Goal: Task Accomplishment & Management: Manage account settings

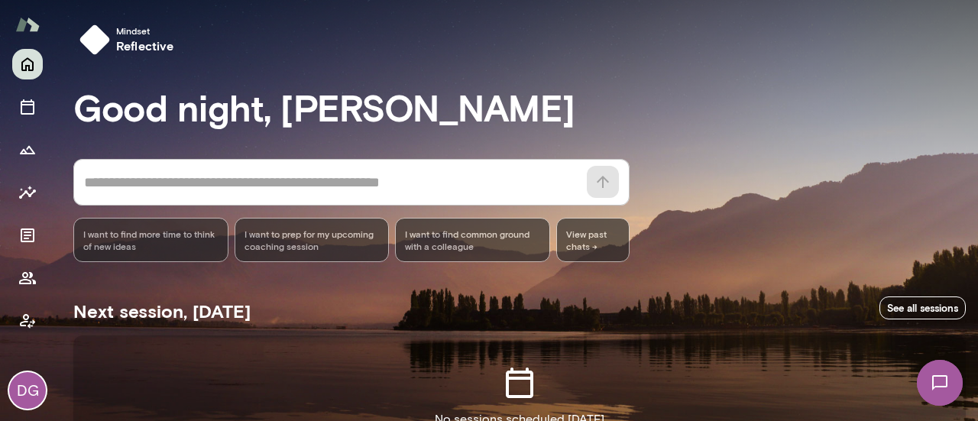
click at [26, 392] on div "DG" at bounding box center [27, 390] width 37 height 37
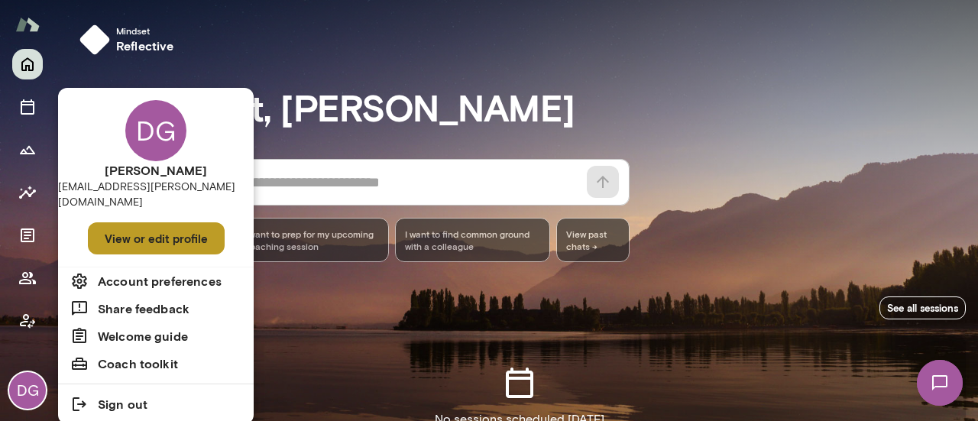
click at [159, 232] on button "View or edit profile" at bounding box center [156, 238] width 137 height 32
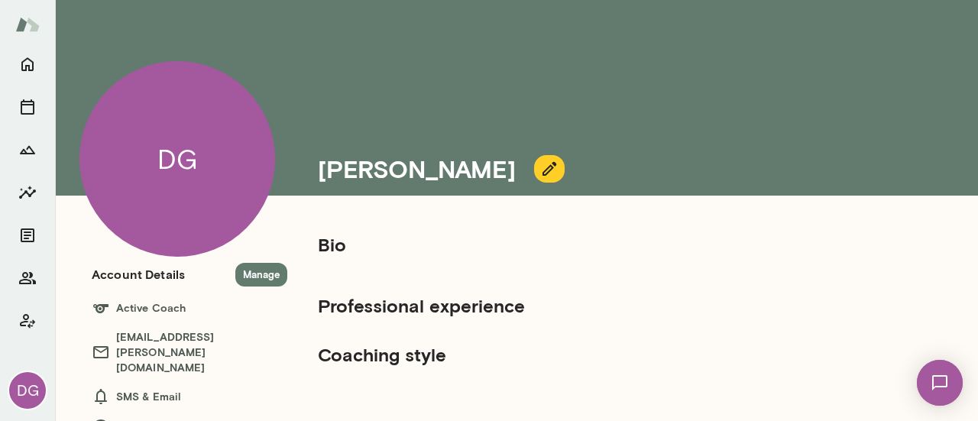
click at [339, 244] on h5 "Bio" at bounding box center [574, 244] width 513 height 24
click at [540, 160] on icon "button" at bounding box center [549, 169] width 18 height 18
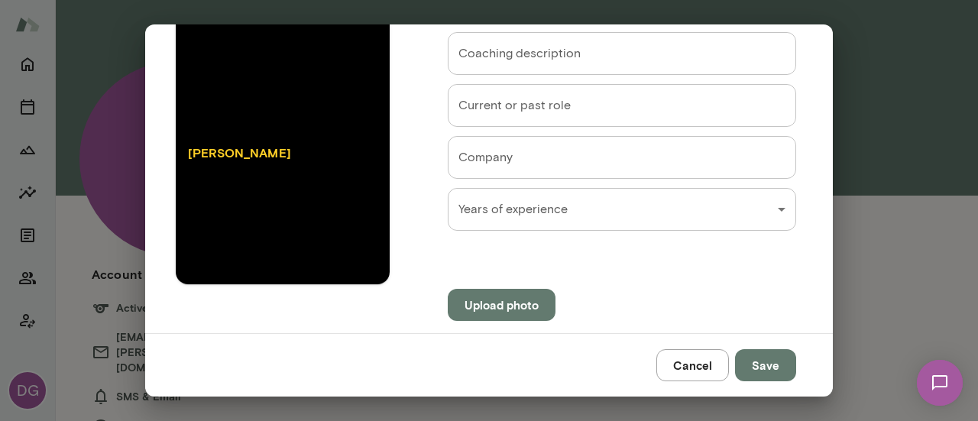
scroll to position [139, 0]
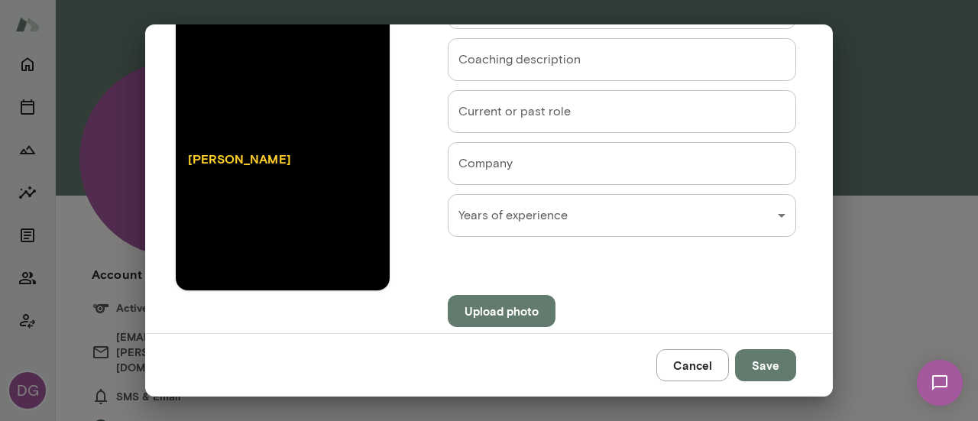
click at [489, 301] on button "Upload photo" at bounding box center [502, 311] width 108 height 32
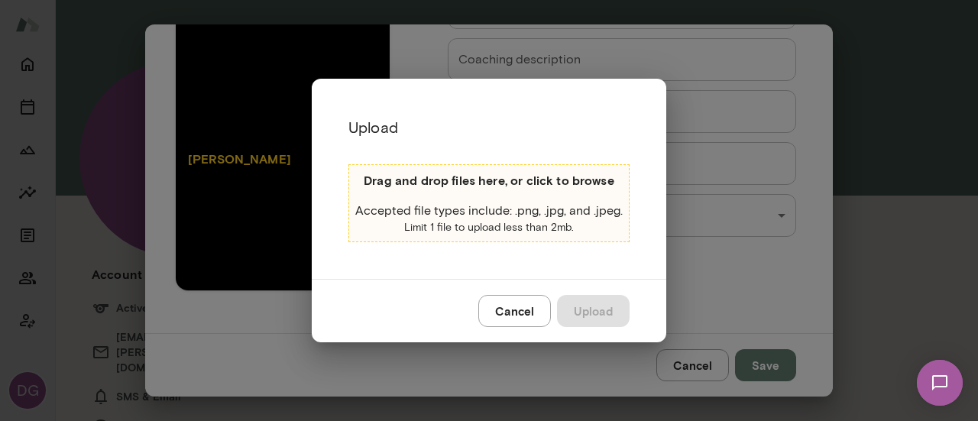
click at [493, 198] on div "Drag and drop files here, or click to browse Accepted file types include: .png,…" at bounding box center [488, 203] width 281 height 78
type input "**********"
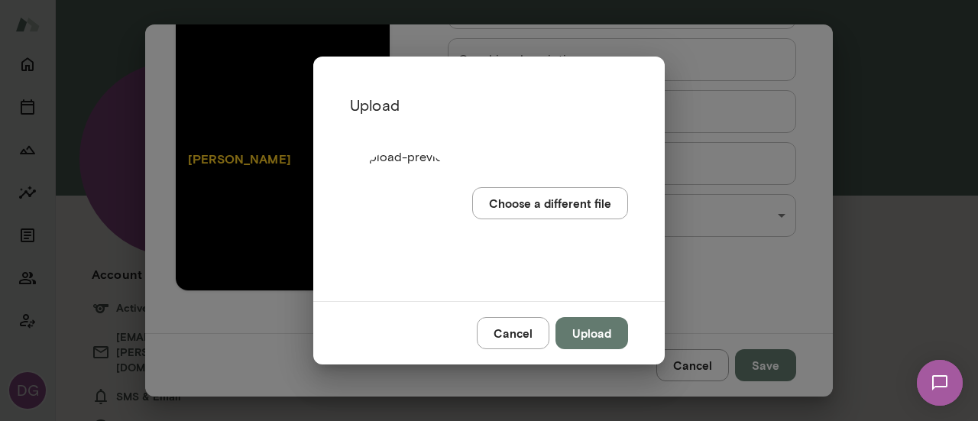
click at [606, 330] on button "Upload" at bounding box center [591, 333] width 73 height 32
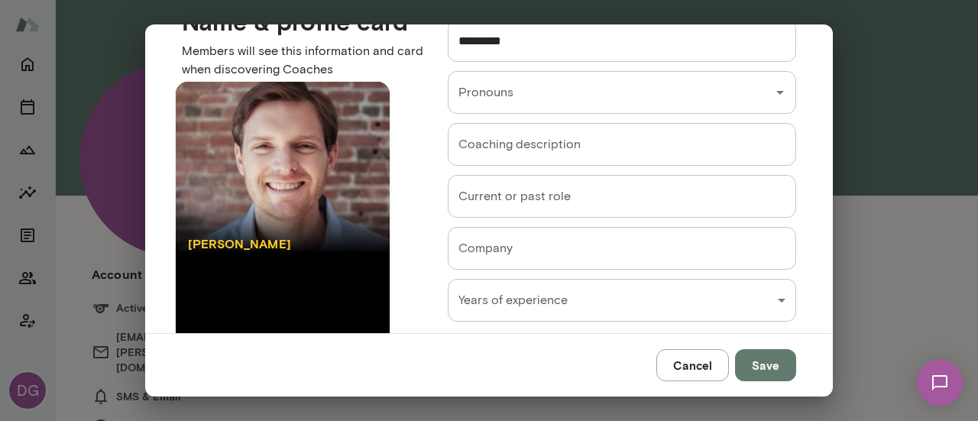
scroll to position [57, 0]
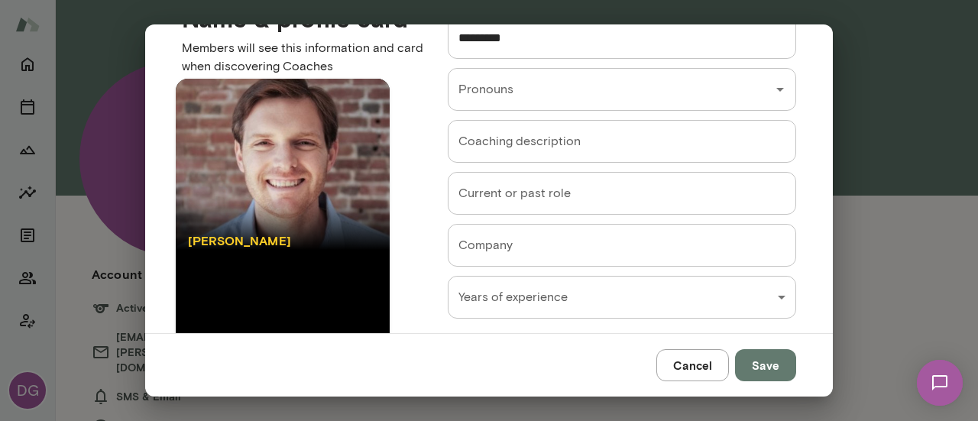
click at [292, 177] on div at bounding box center [283, 164] width 214 height 171
click at [771, 94] on icon "Open" at bounding box center [780, 89] width 18 height 18
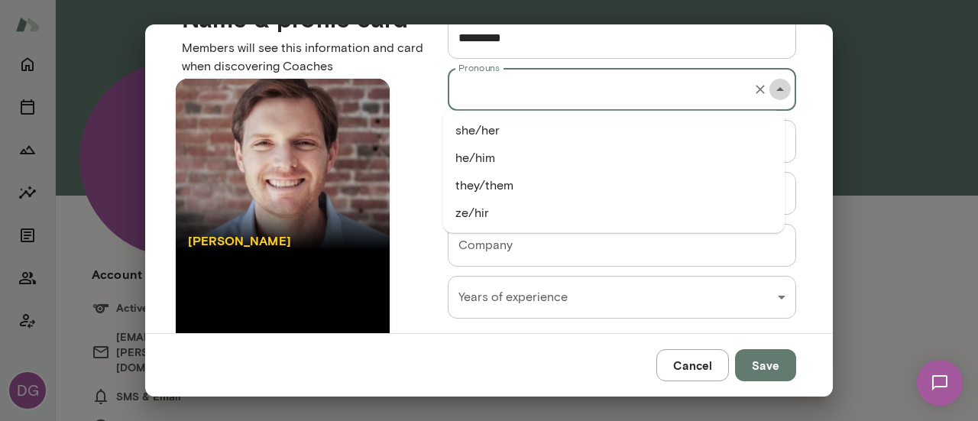
click at [771, 94] on icon "Close" at bounding box center [780, 89] width 18 height 18
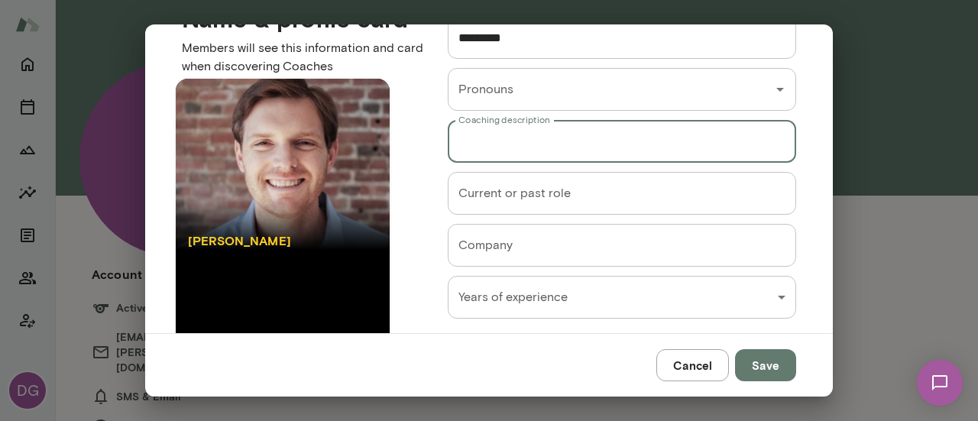
click at [690, 150] on input "Coaching description" at bounding box center [622, 141] width 348 height 43
click at [697, 199] on input "Current or past role" at bounding box center [622, 193] width 348 height 43
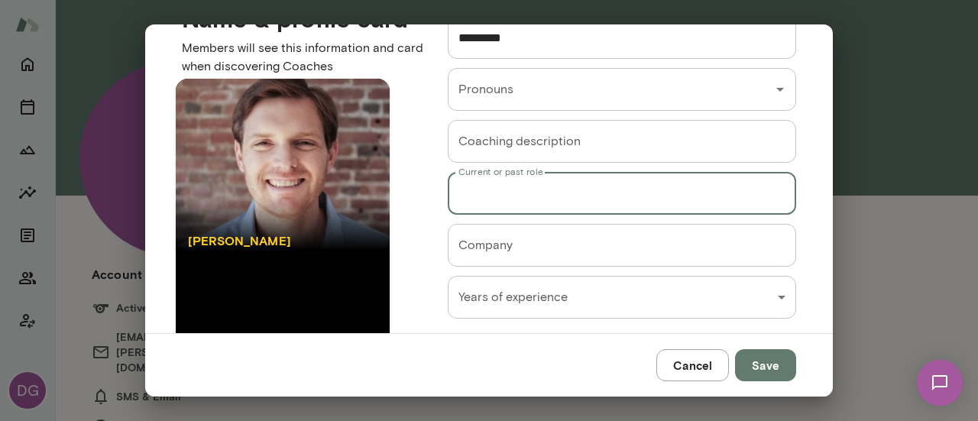
click at [800, 163] on div "Name & profile card Members will see this information and card when discovering…" at bounding box center [488, 178] width 687 height 309
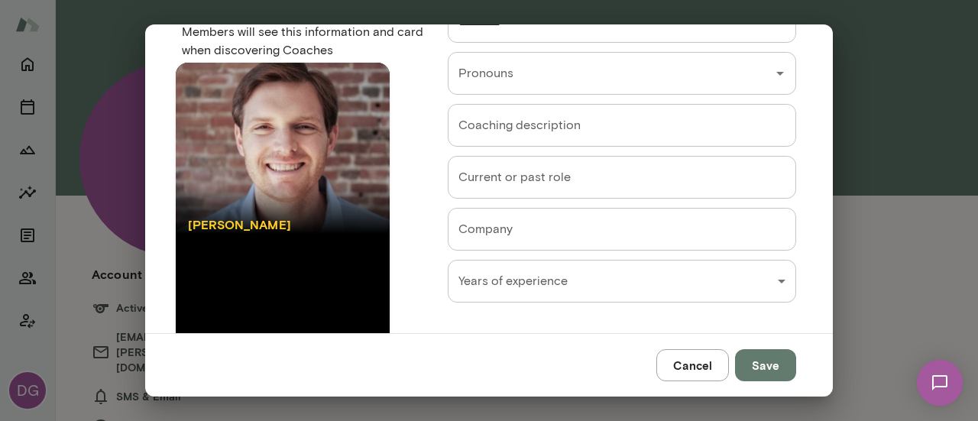
scroll to position [0, 0]
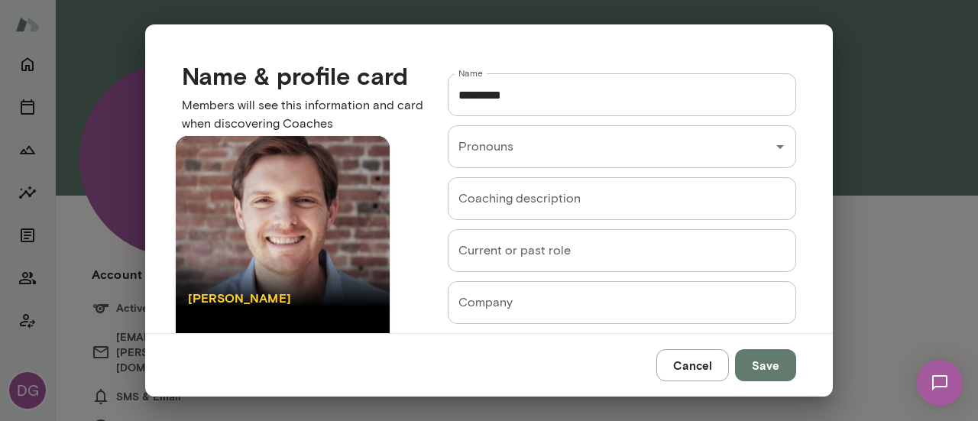
click at [0, 341] on div "Name & profile card Members will see this information and card when discovering…" at bounding box center [489, 210] width 978 height 421
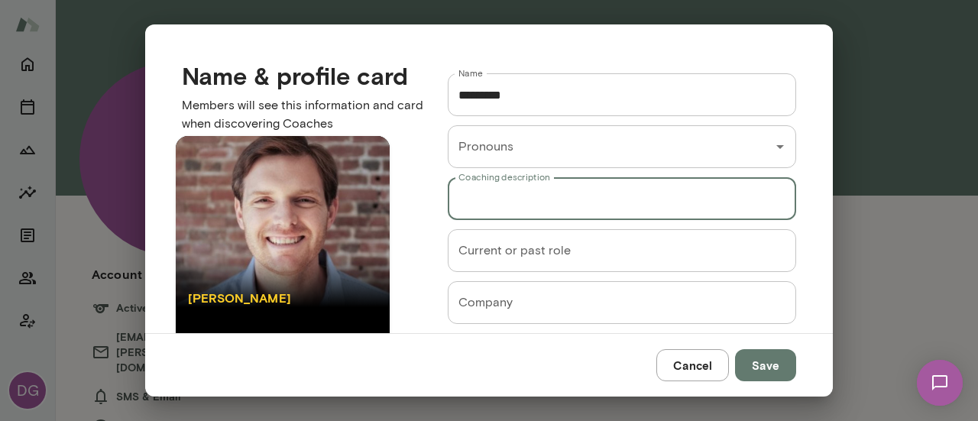
click at [590, 195] on input "Coaching description" at bounding box center [622, 198] width 348 height 43
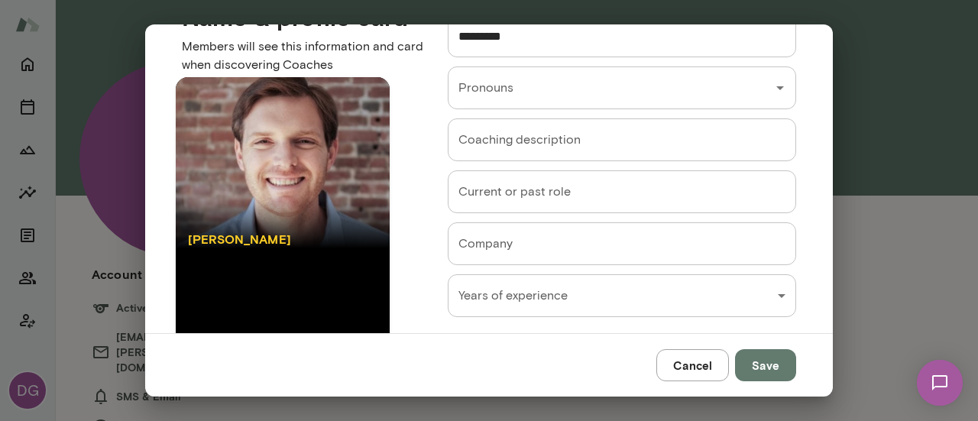
scroll to position [72, 0]
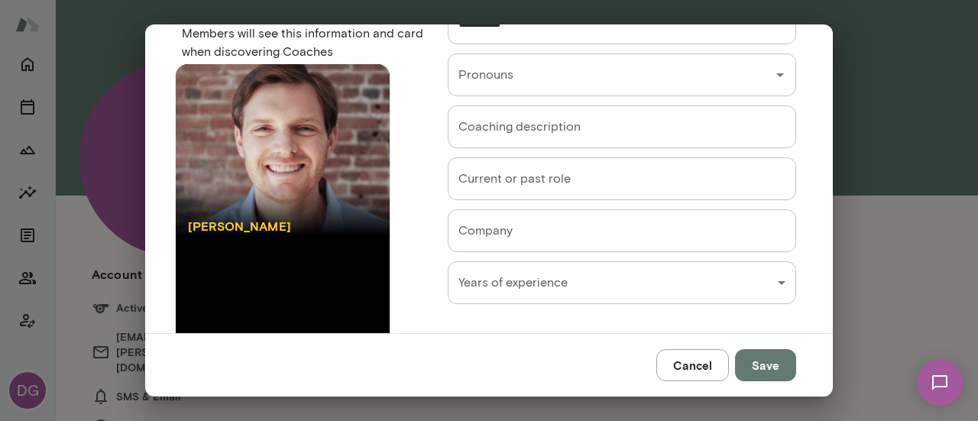
click at [557, 183] on input "Current or past role" at bounding box center [622, 178] width 348 height 43
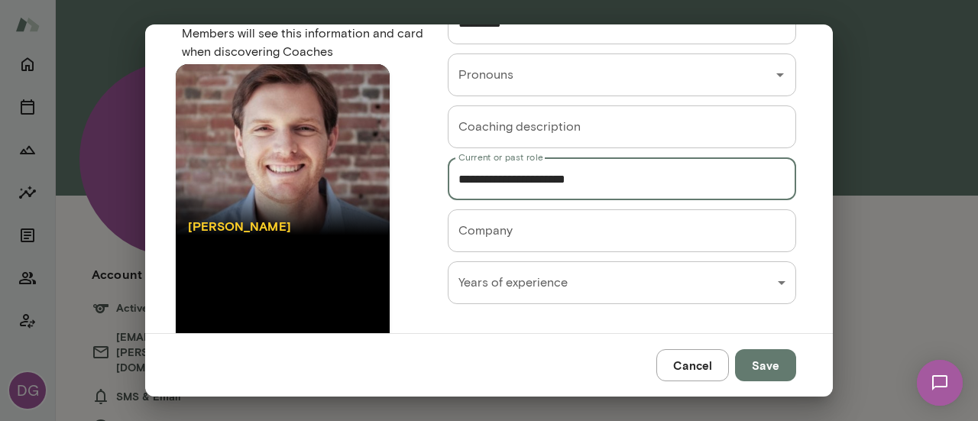
type input "**********"
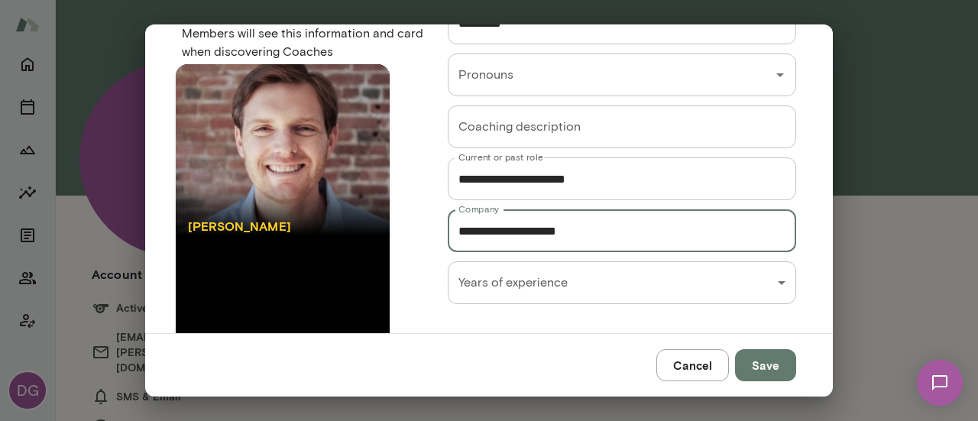
type input "**********"
click at [587, 0] on div "**********" at bounding box center [489, 0] width 978 height 0
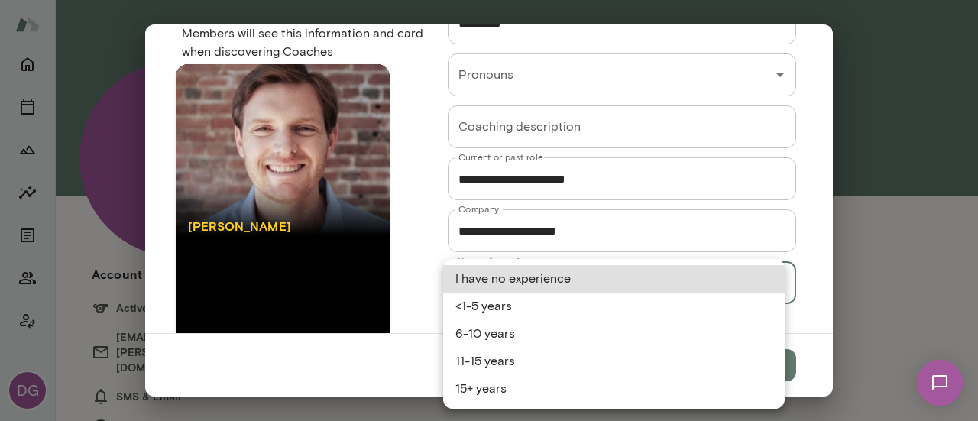
click at [493, 392] on li "15+ years" at bounding box center [613, 388] width 341 height 27
type input "*********"
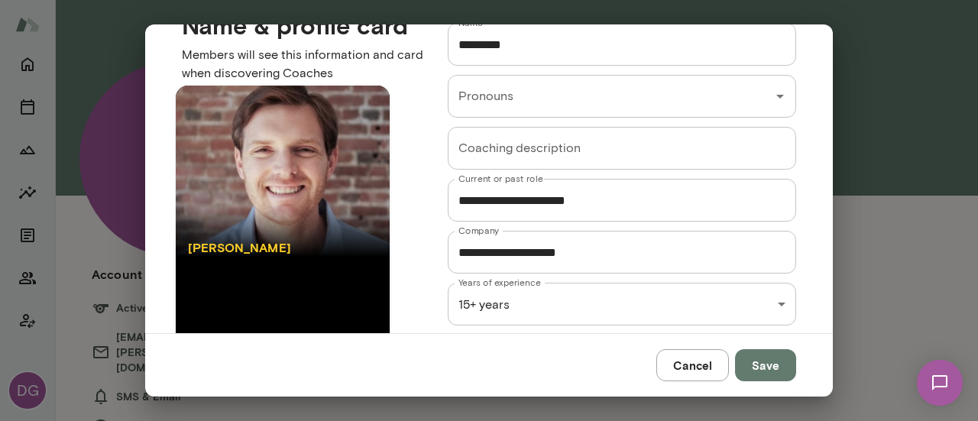
scroll to position [67, 0]
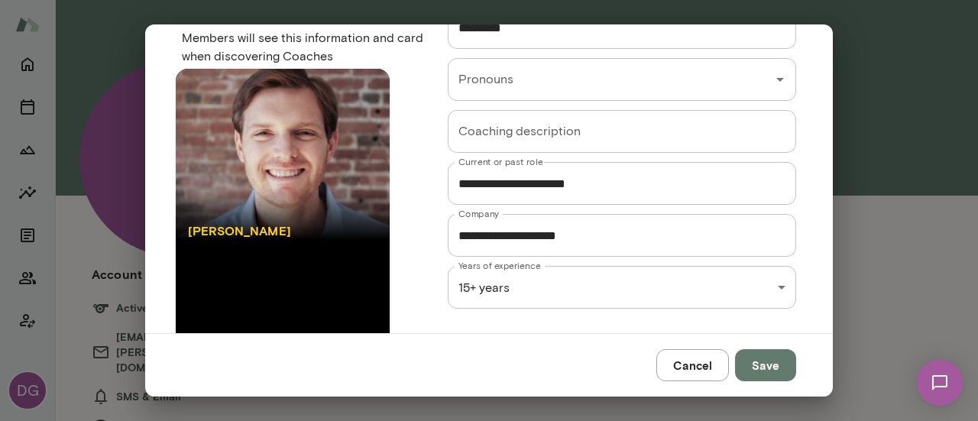
click at [540, 133] on input "Coaching description" at bounding box center [622, 131] width 348 height 43
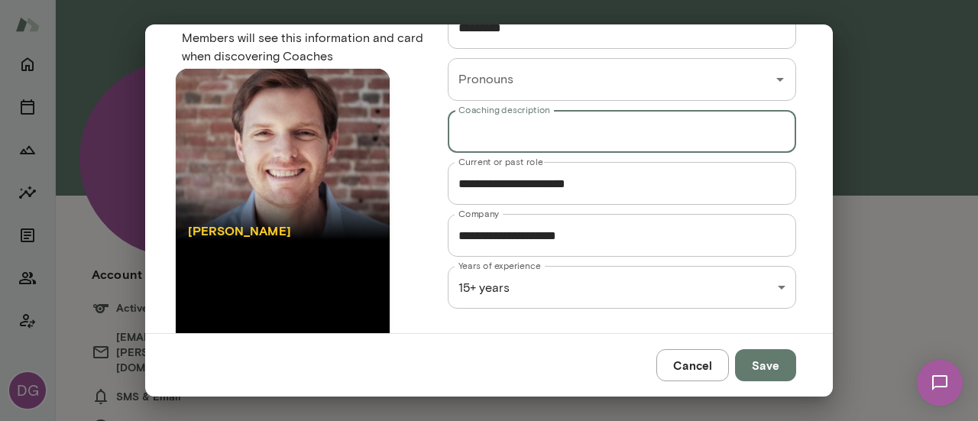
paste input "**********"
type input "**********"
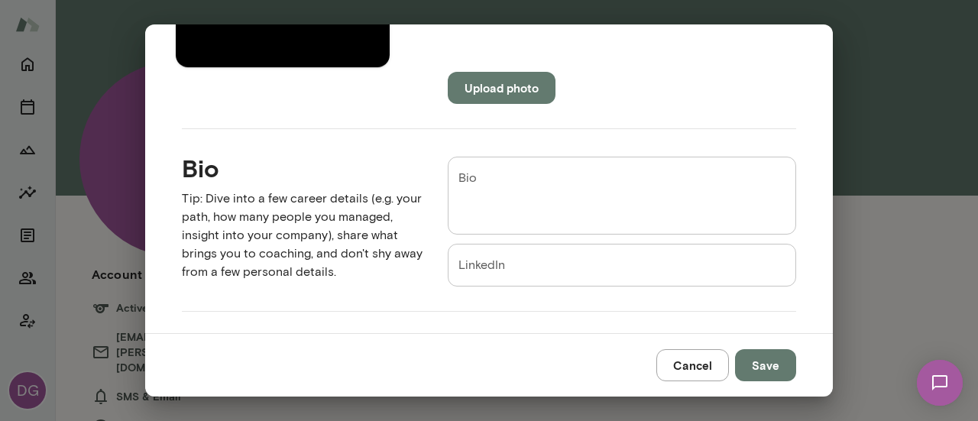
scroll to position [400, 0]
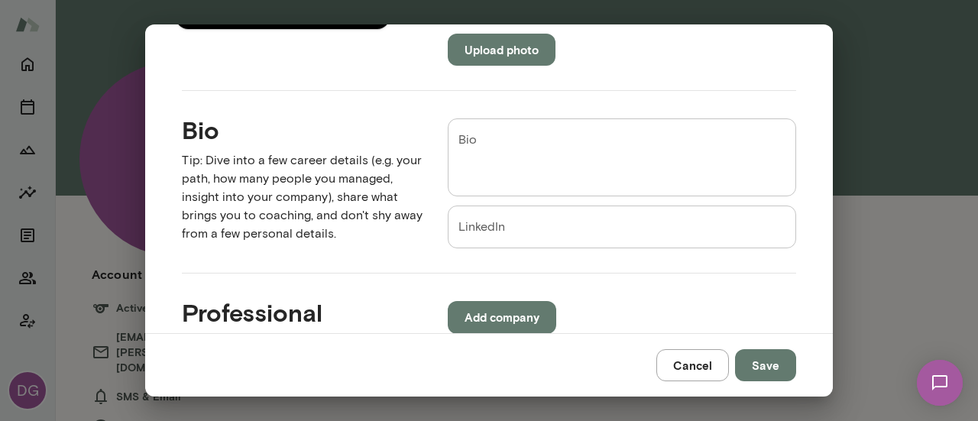
click at [600, 228] on input "LinkedIn" at bounding box center [622, 226] width 348 height 43
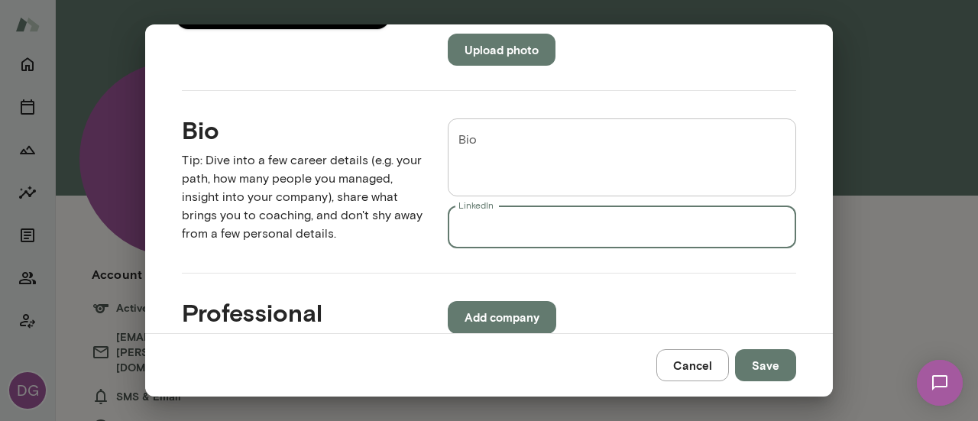
paste input "**********"
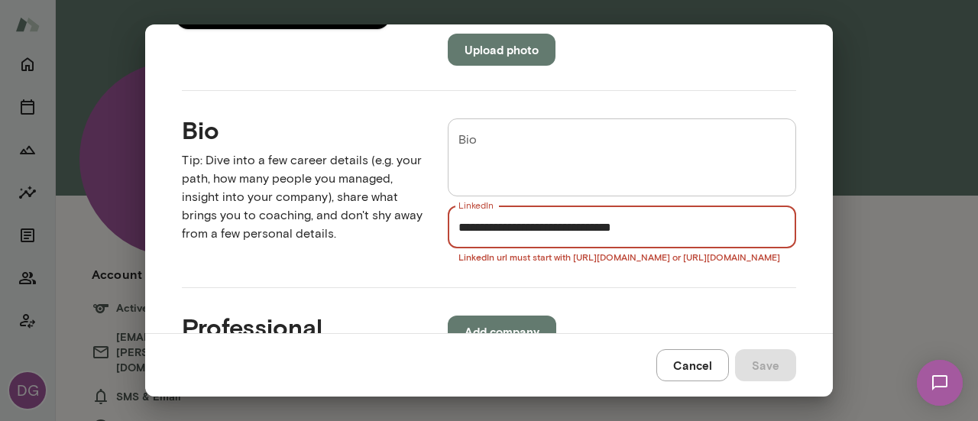
click at [462, 231] on input "**********" at bounding box center [622, 226] width 348 height 43
type input "**********"
click at [584, 124] on div "* Bio" at bounding box center [622, 157] width 348 height 78
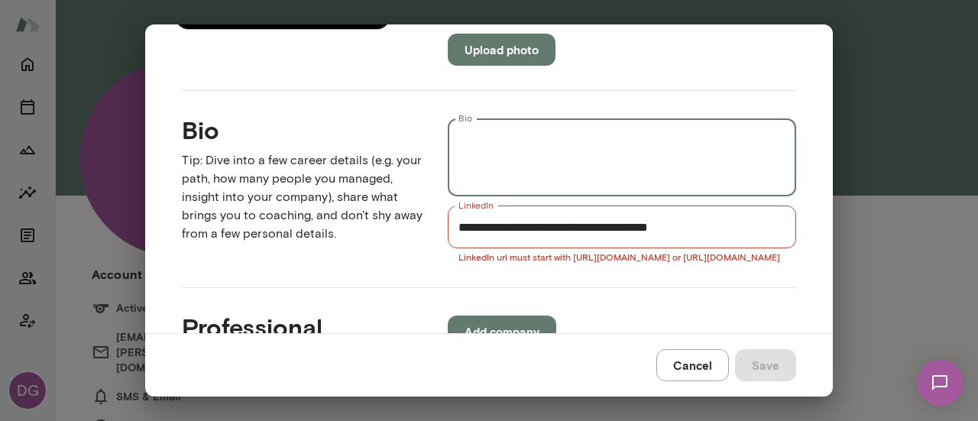
click at [714, 234] on input "**********" at bounding box center [622, 226] width 348 height 43
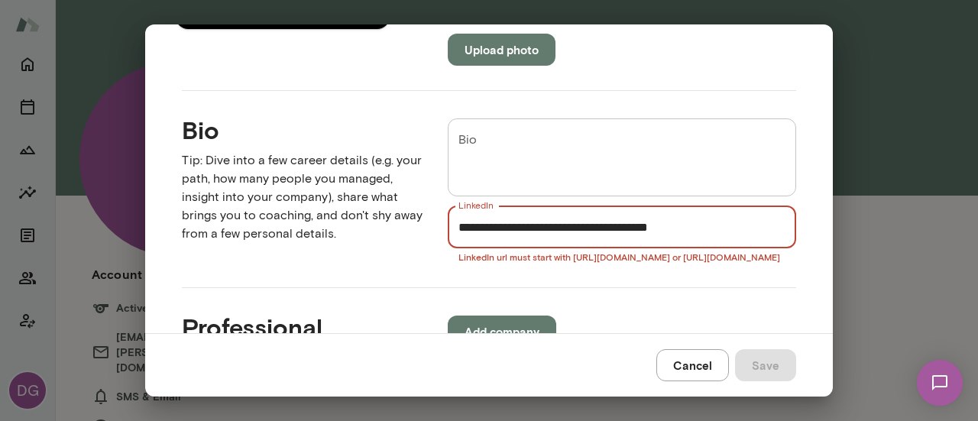
drag, startPoint x: 695, startPoint y: 222, endPoint x: 430, endPoint y: 231, distance: 265.2
click at [430, 231] on div "**********" at bounding box center [609, 178] width 373 height 169
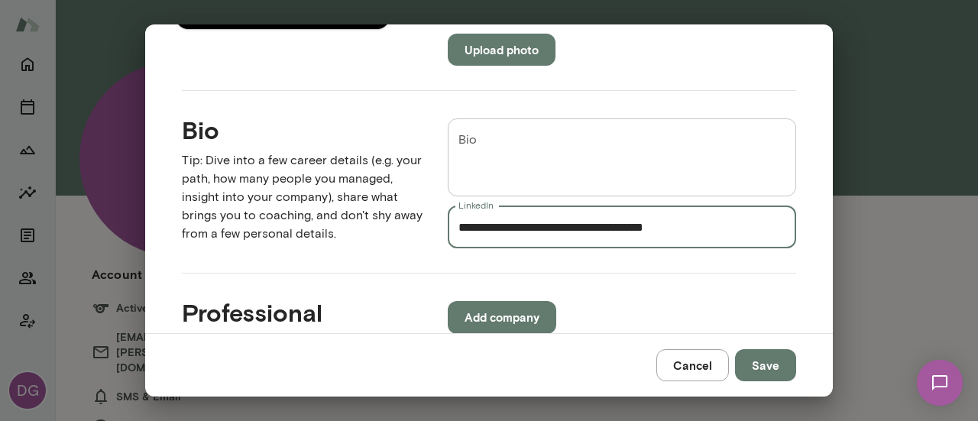
type input "**********"
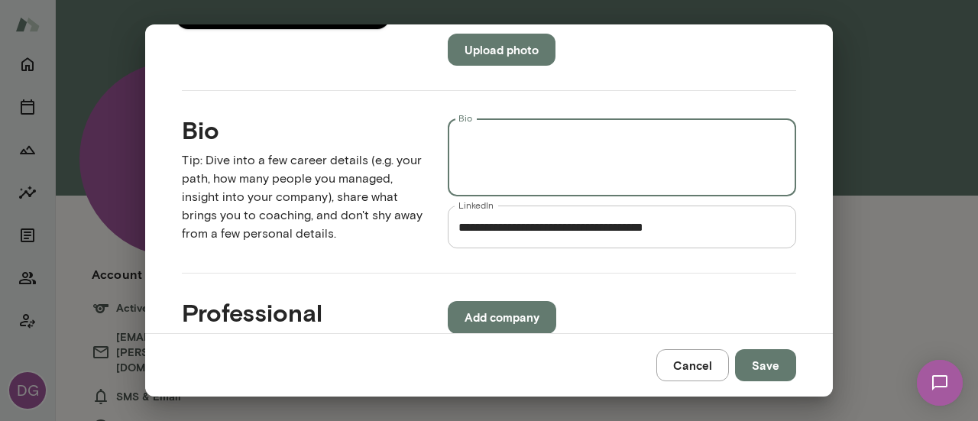
click at [593, 159] on textarea "Bio" at bounding box center [621, 157] width 327 height 53
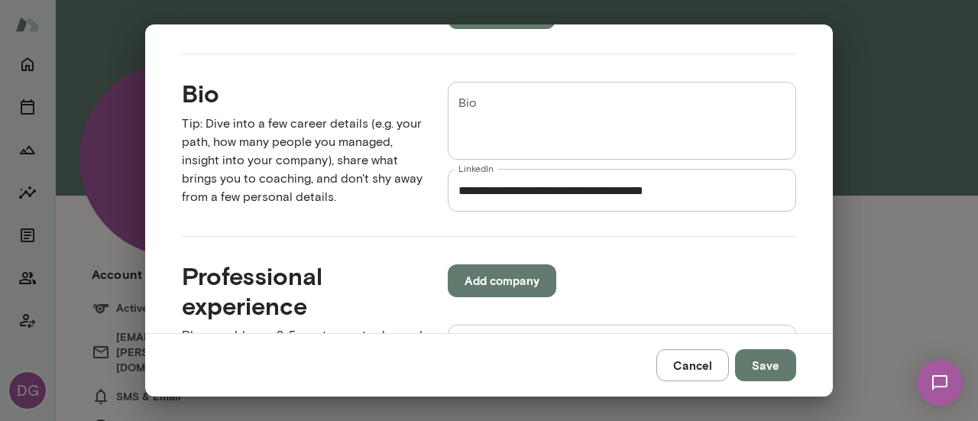
scroll to position [431, 0]
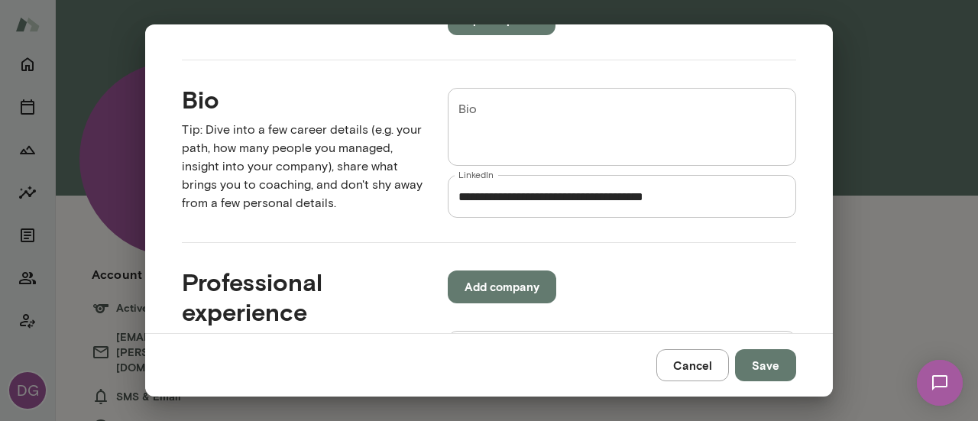
click at [556, 115] on textarea "Bio" at bounding box center [621, 127] width 327 height 53
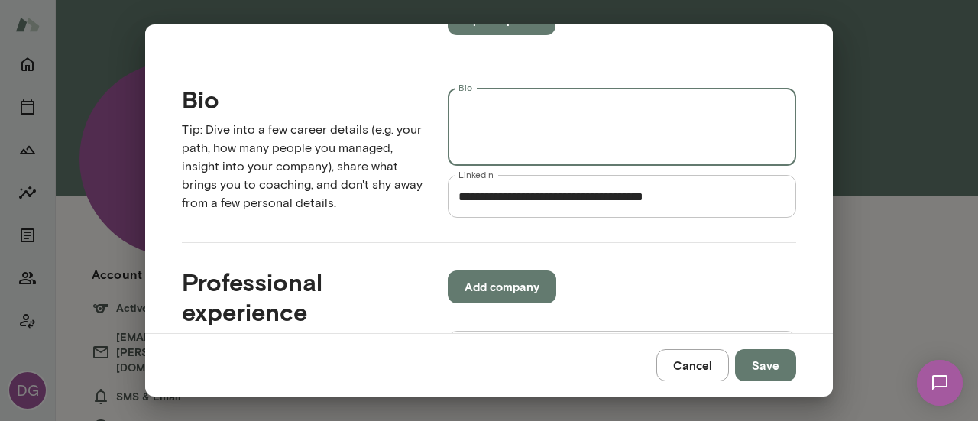
paste textarea "**********"
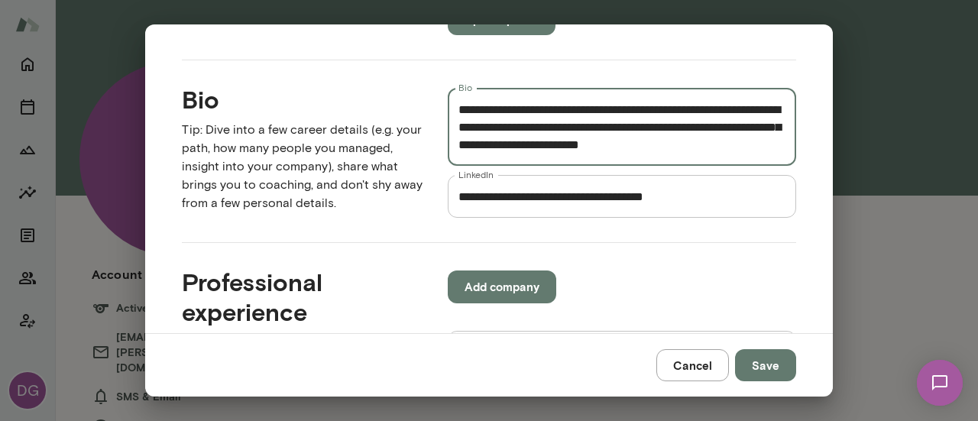
scroll to position [437, 0]
type textarea "**********"
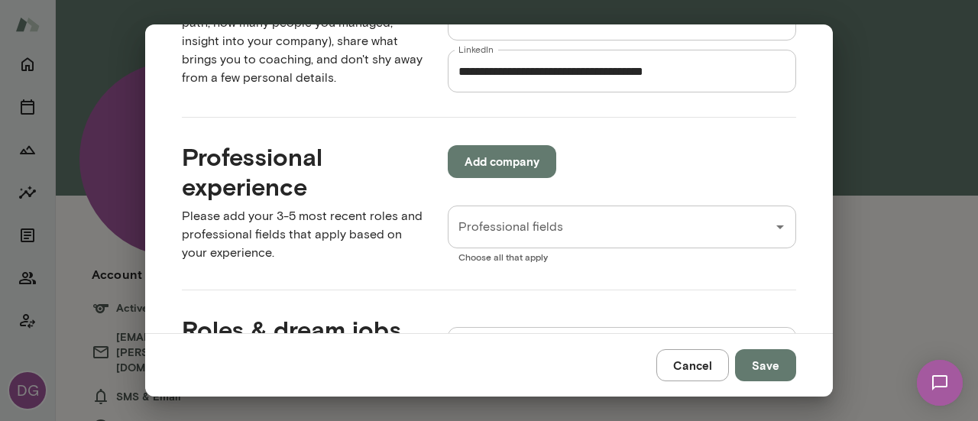
scroll to position [569, 0]
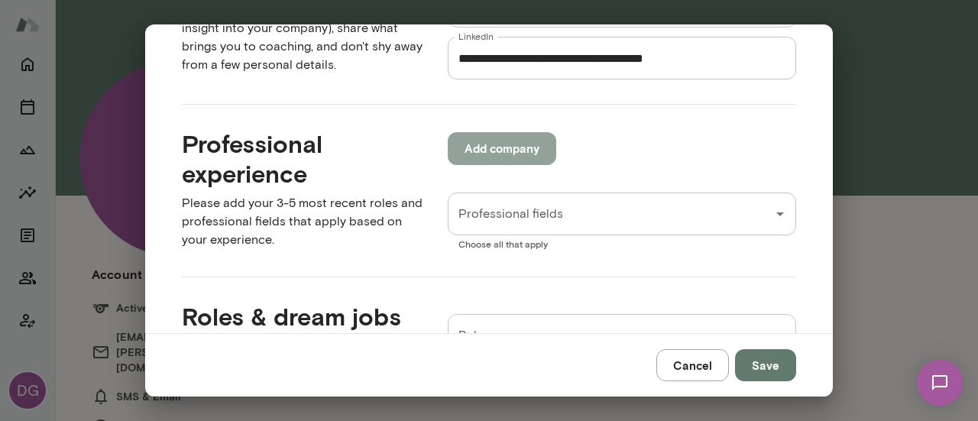
click at [503, 141] on button "Add company" at bounding box center [502, 148] width 108 height 32
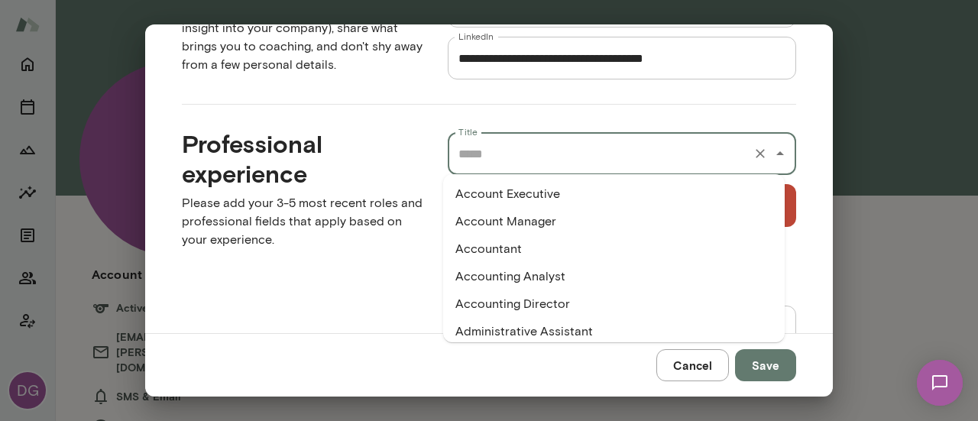
click at [503, 141] on input "Title" at bounding box center [600, 153] width 292 height 29
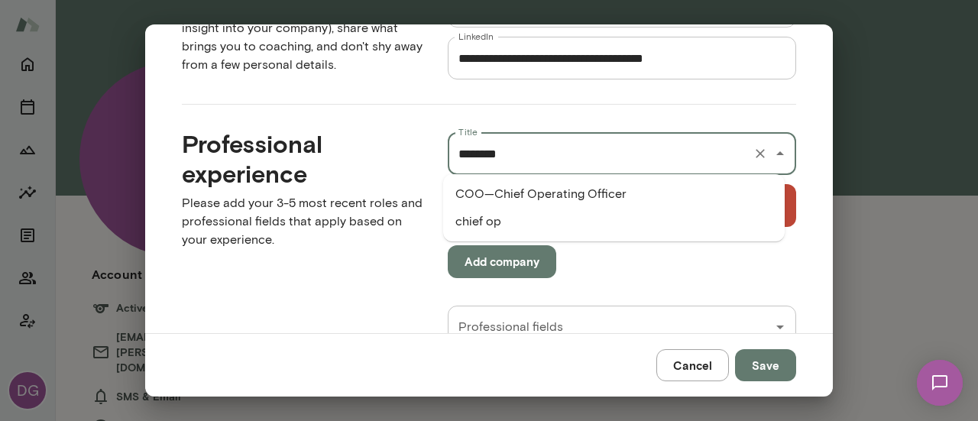
click at [513, 192] on li "COO—Chief Operating Officer" at bounding box center [613, 193] width 341 height 27
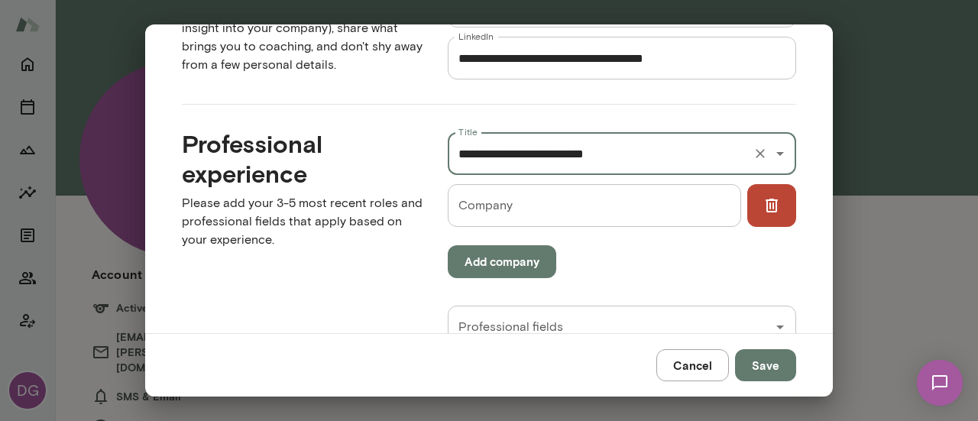
type input "**********"
click at [511, 205] on input "Company" at bounding box center [594, 205] width 293 height 43
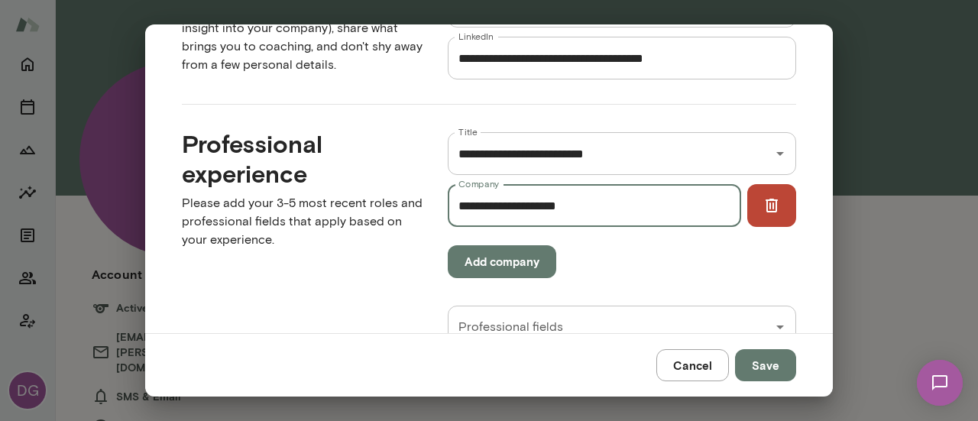
type input "**********"
click at [506, 265] on button "Add company" at bounding box center [502, 261] width 108 height 32
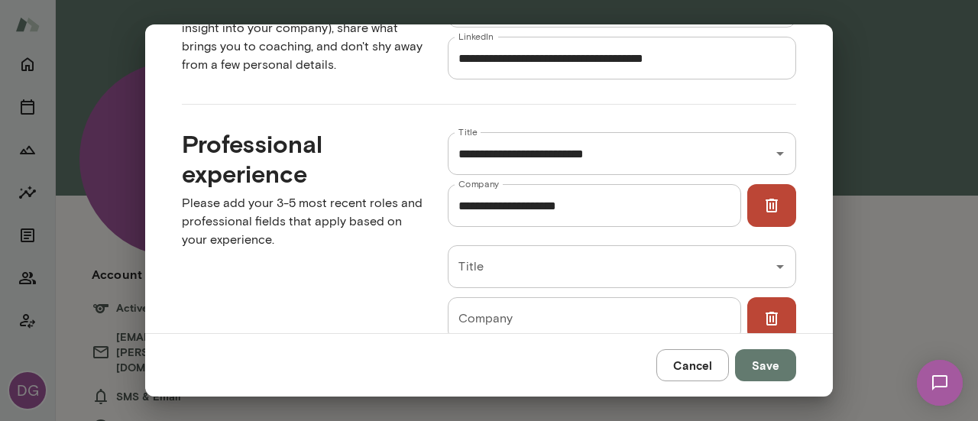
click at [506, 265] on input "Title" at bounding box center [600, 266] width 292 height 29
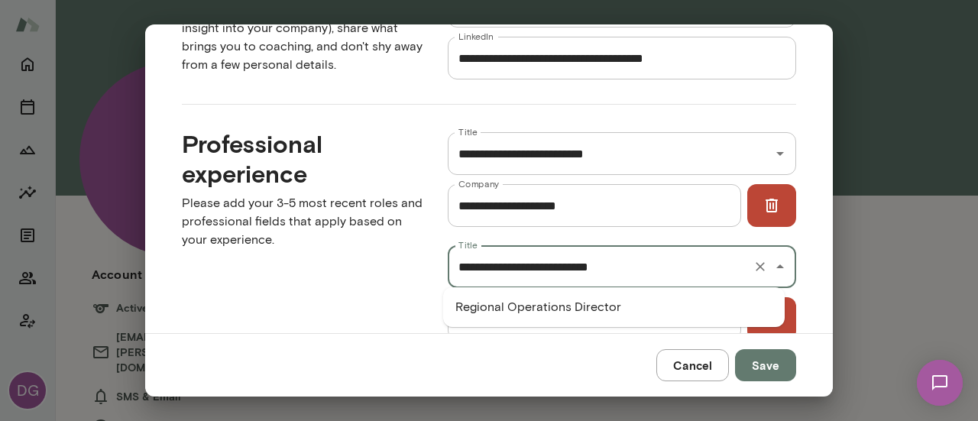
type input "**********"
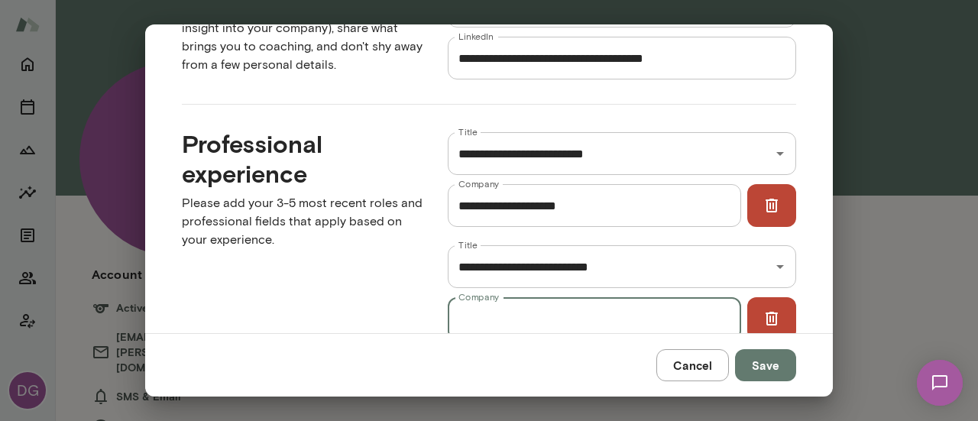
scroll to position [575, 0]
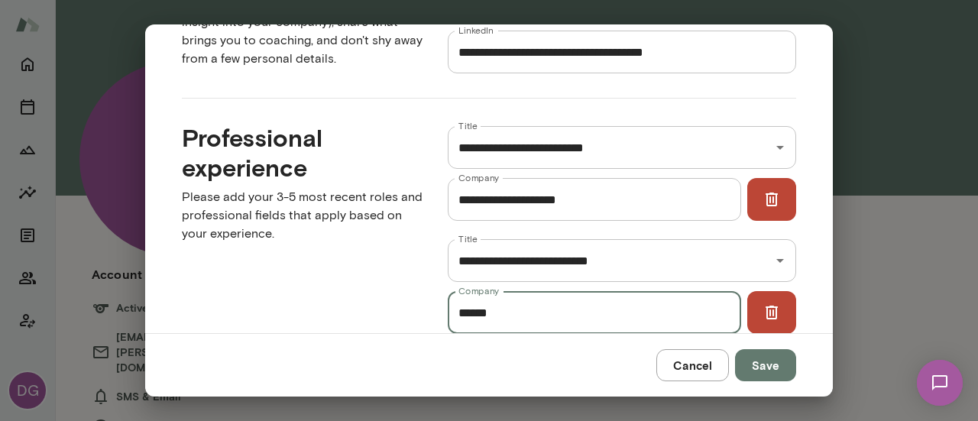
type input "******"
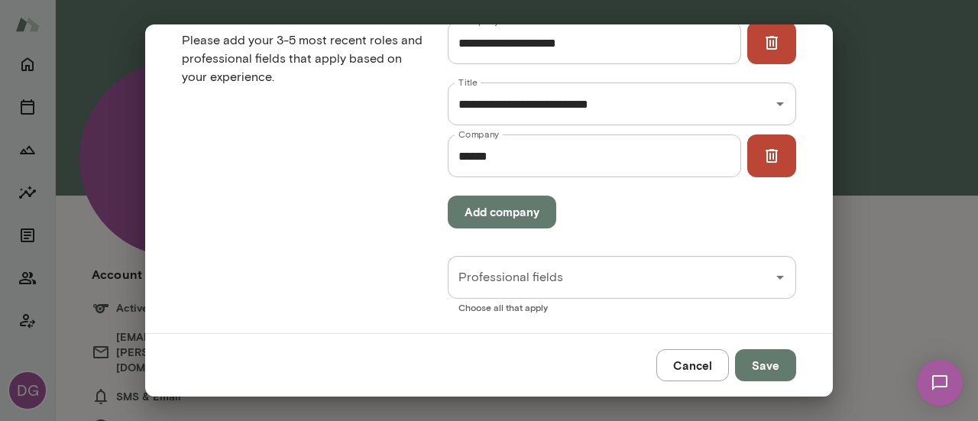
scroll to position [742, 0]
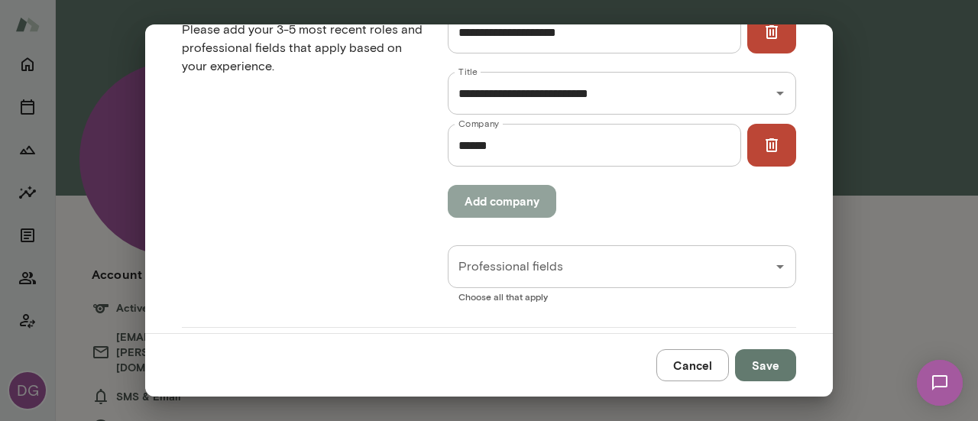
click at [467, 211] on button "Add company" at bounding box center [502, 201] width 108 height 32
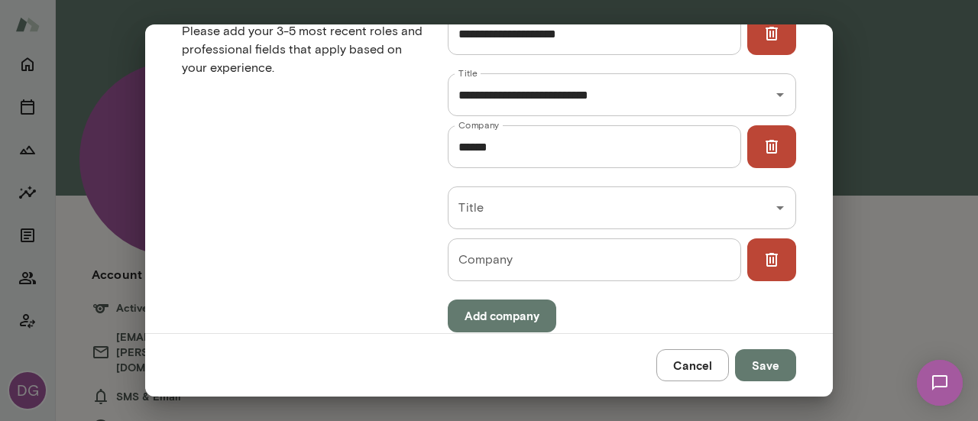
scroll to position [744, 0]
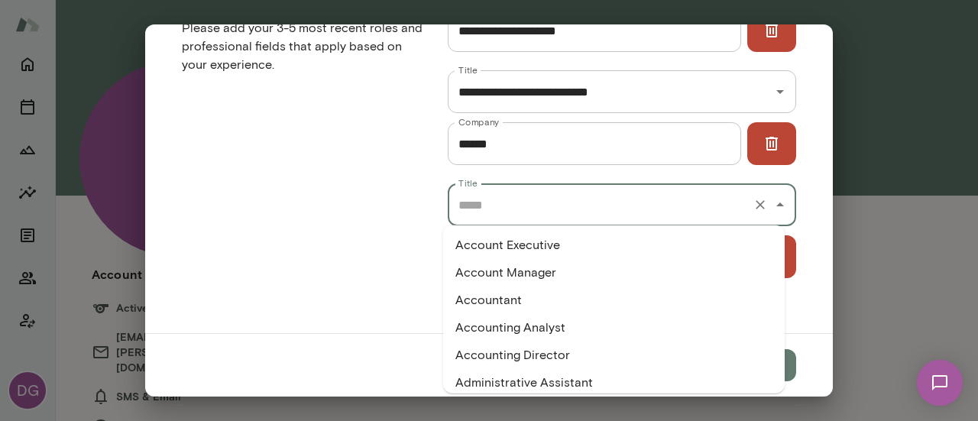
click at [640, 201] on input "Title" at bounding box center [600, 204] width 292 height 29
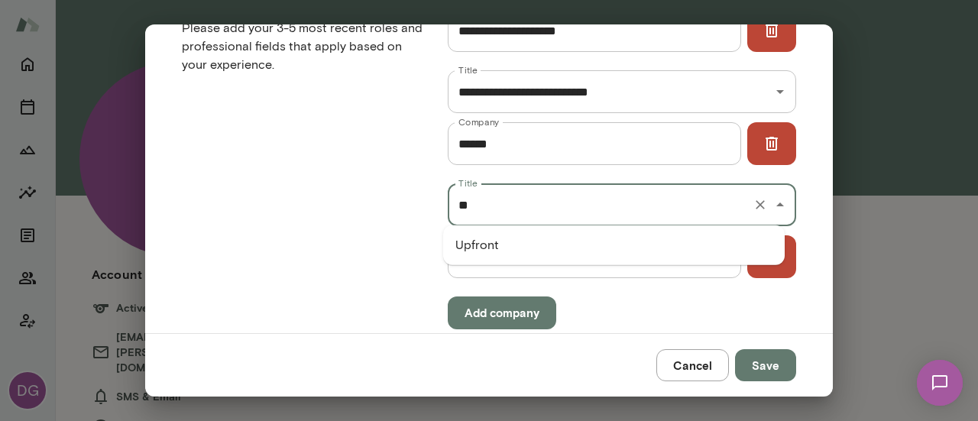
type input "*"
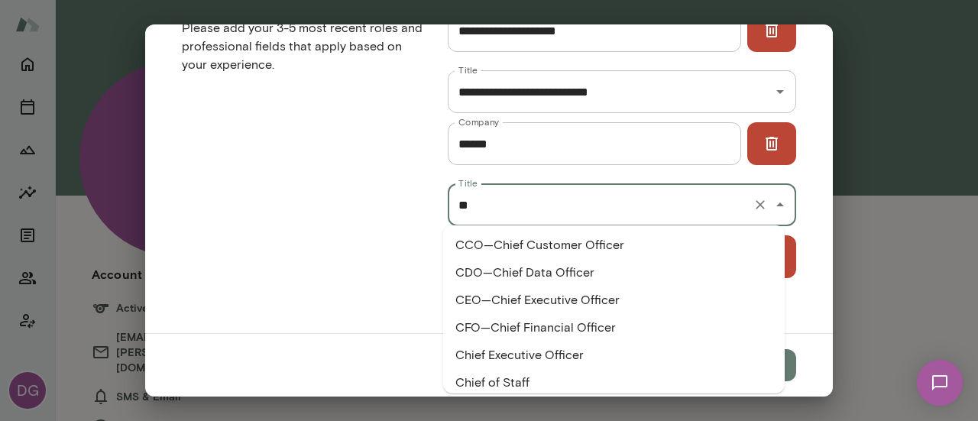
type input "*"
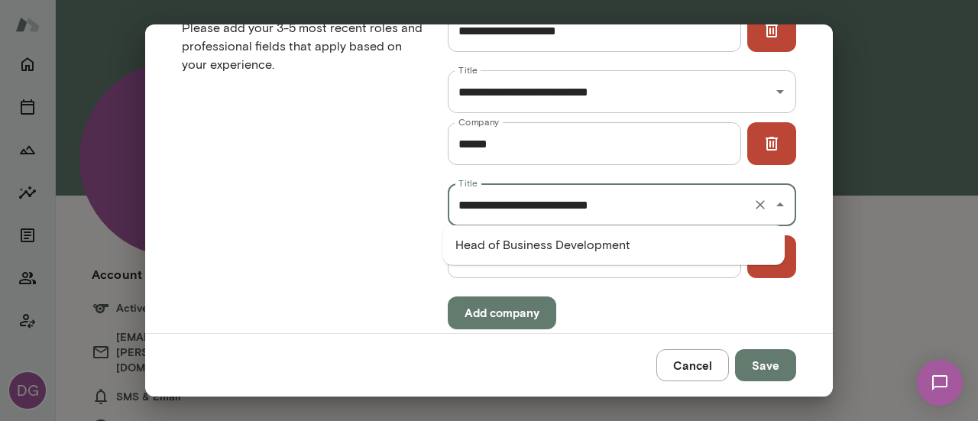
type input "**********"
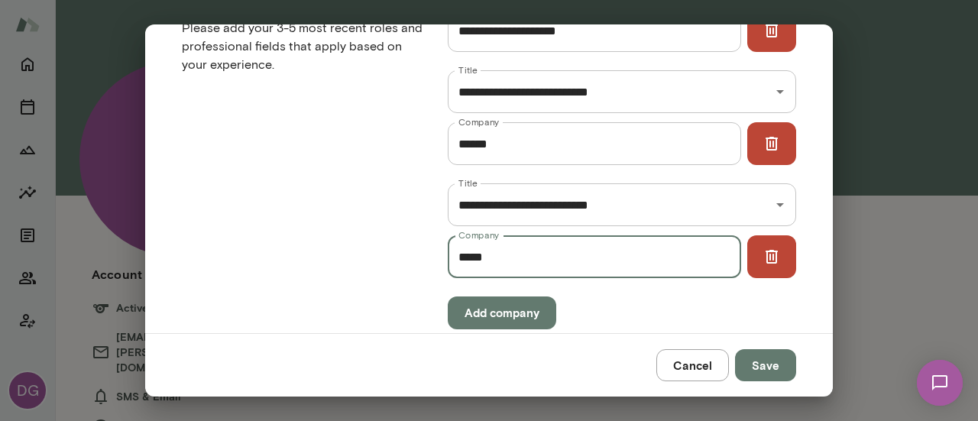
type input "*****"
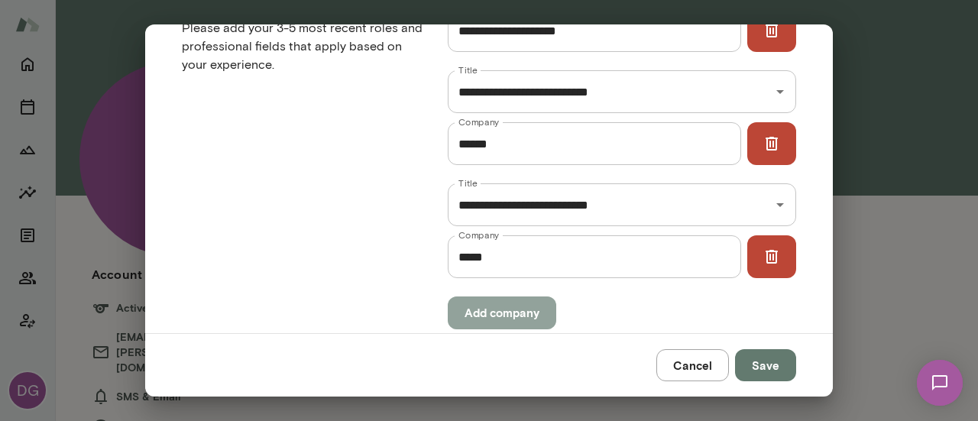
click at [511, 309] on button "Add company" at bounding box center [502, 312] width 108 height 32
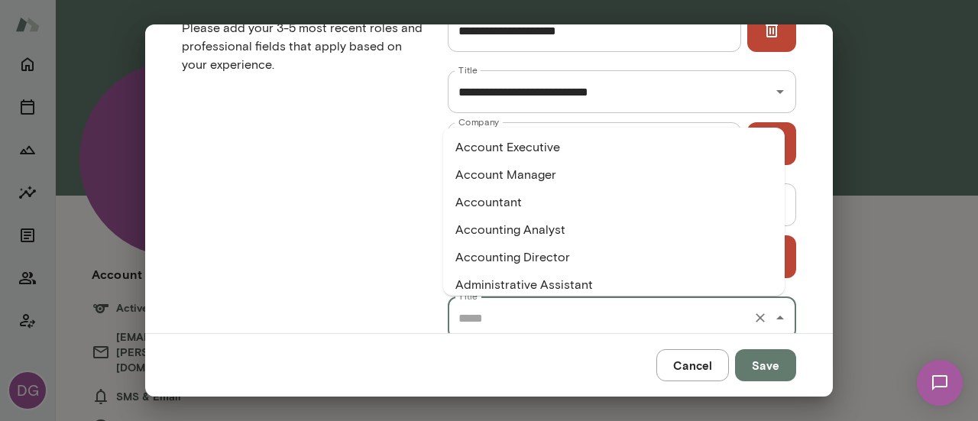
click at [511, 309] on input "Title" at bounding box center [600, 317] width 292 height 29
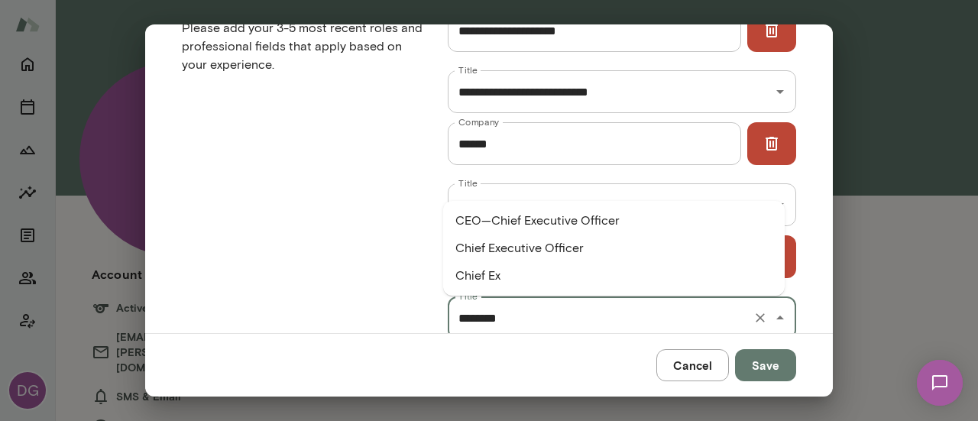
click at [525, 246] on li "Chief Executive Officer" at bounding box center [613, 247] width 341 height 27
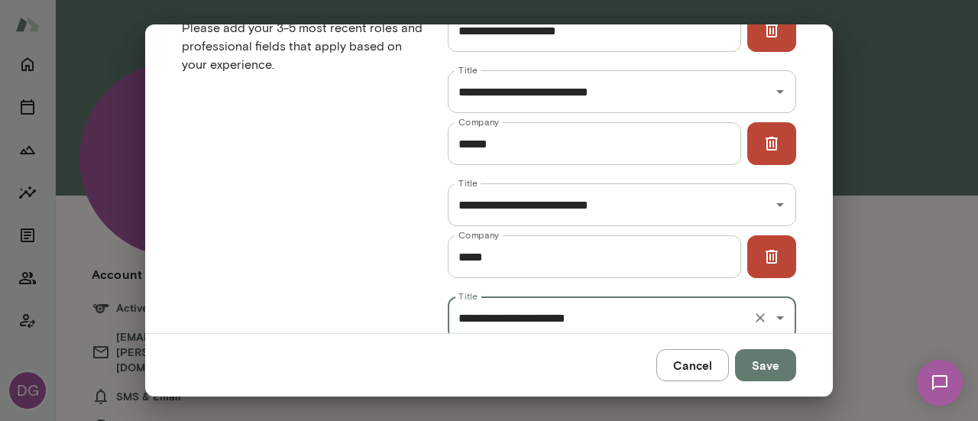
type input "**********"
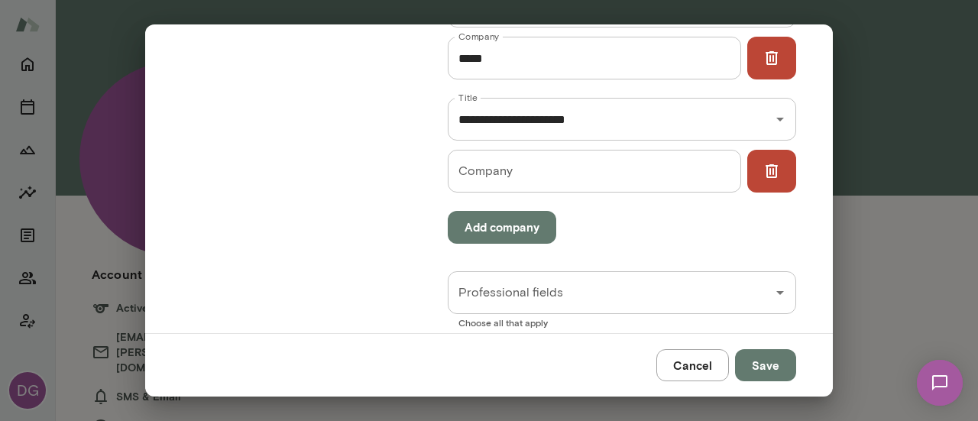
scroll to position [955, 0]
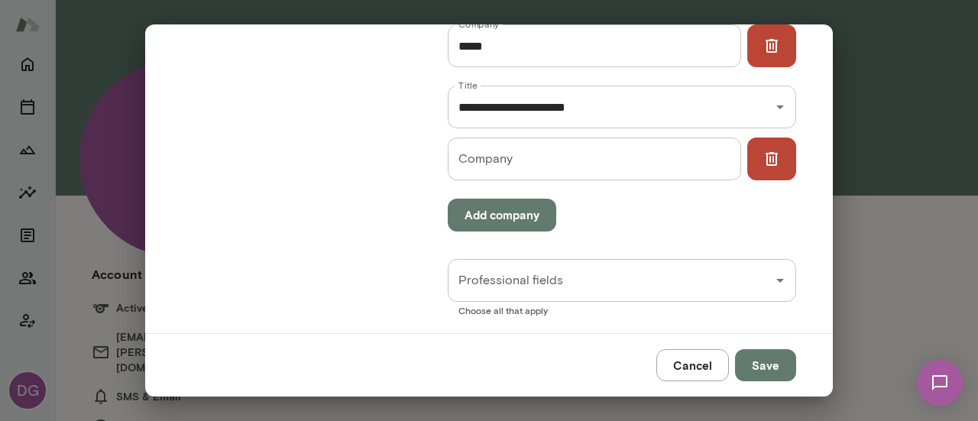
click at [520, 150] on input "Company" at bounding box center [594, 158] width 293 height 43
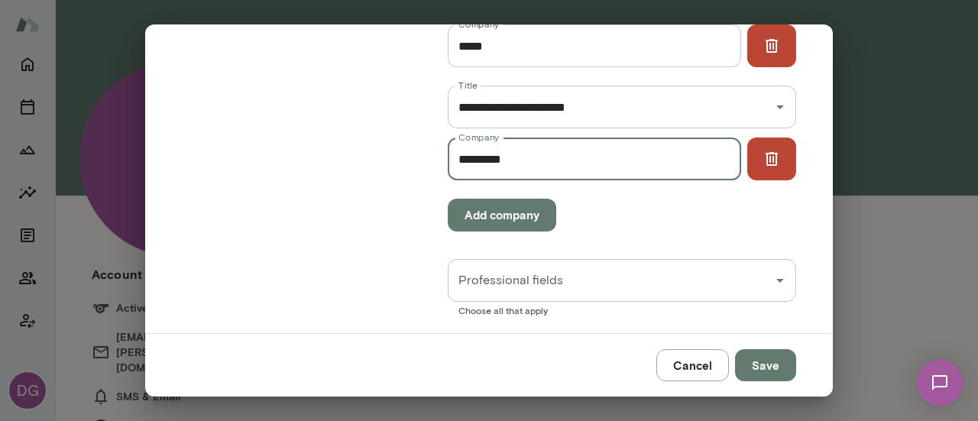
type input "*********"
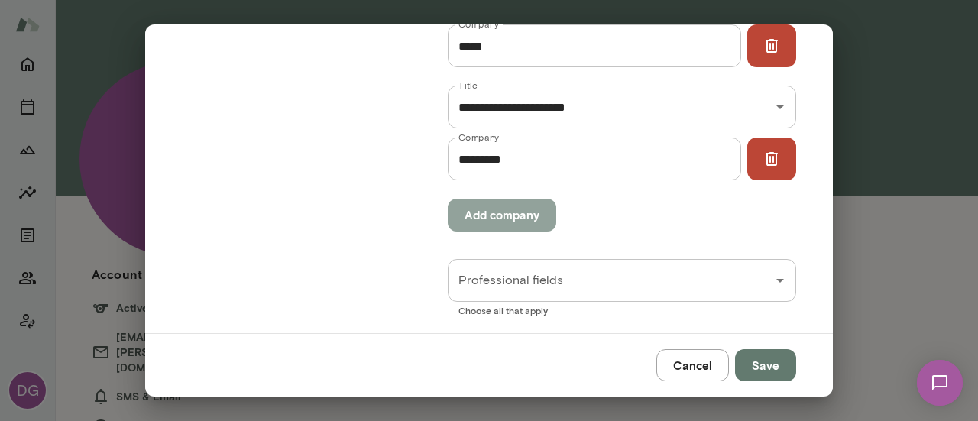
click at [501, 210] on button "Add company" at bounding box center [502, 215] width 108 height 32
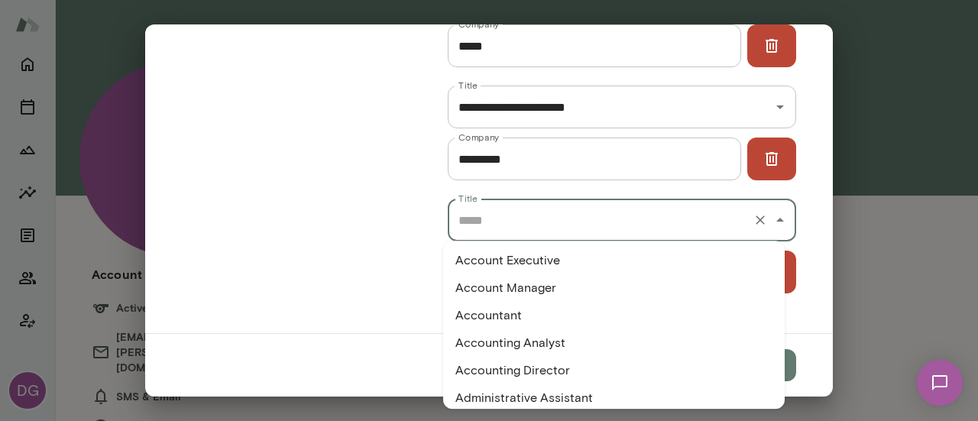
click at [501, 210] on input "Title" at bounding box center [600, 219] width 292 height 29
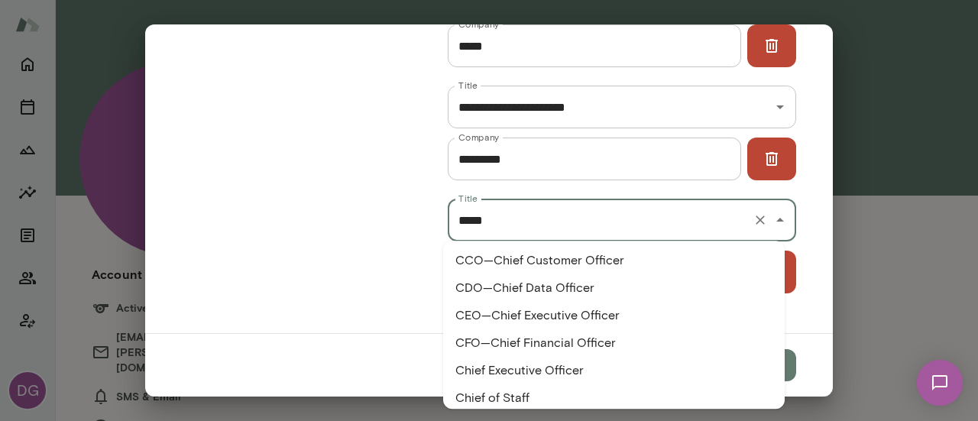
click at [522, 322] on li "CEO—Chief Executive Officer" at bounding box center [613, 315] width 341 height 27
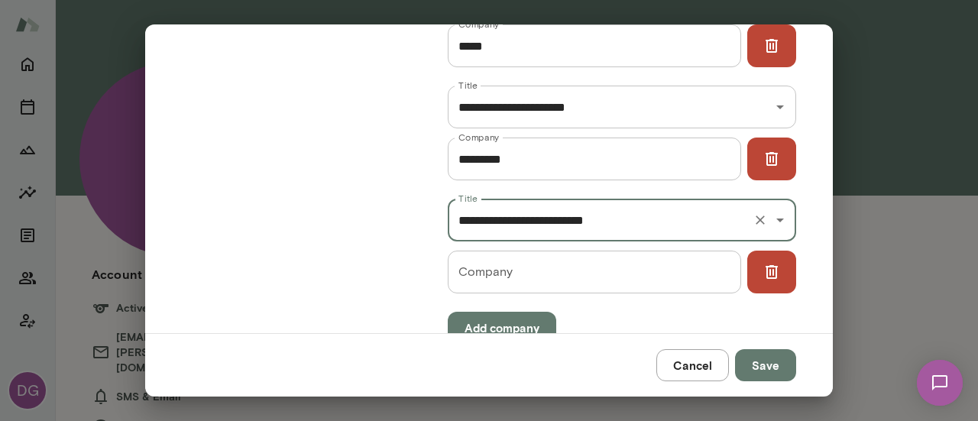
type input "**********"
click at [529, 279] on input "Company" at bounding box center [594, 272] width 293 height 43
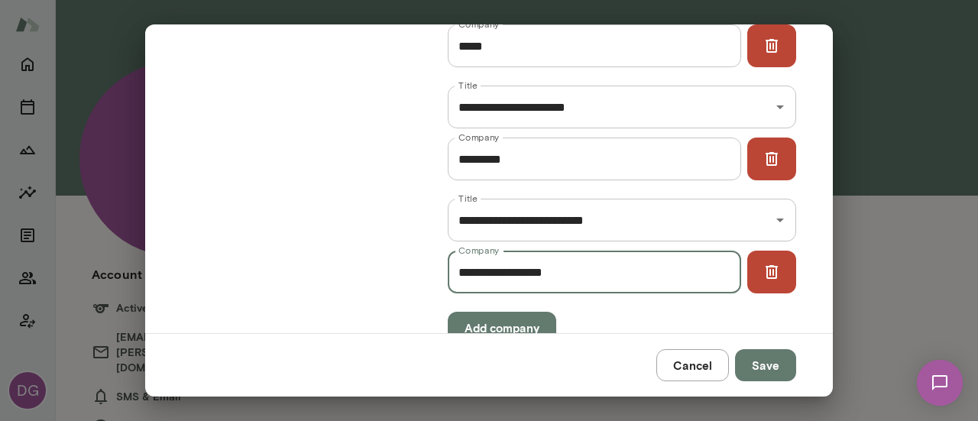
type input "**********"
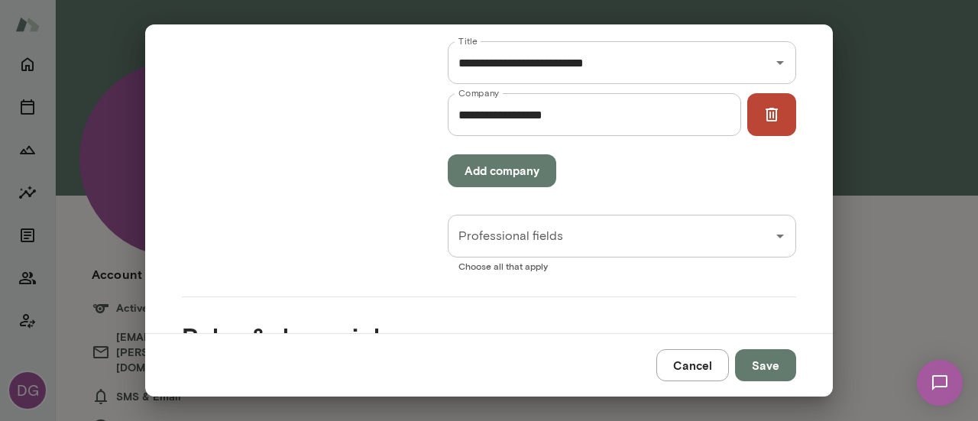
scroll to position [1117, 0]
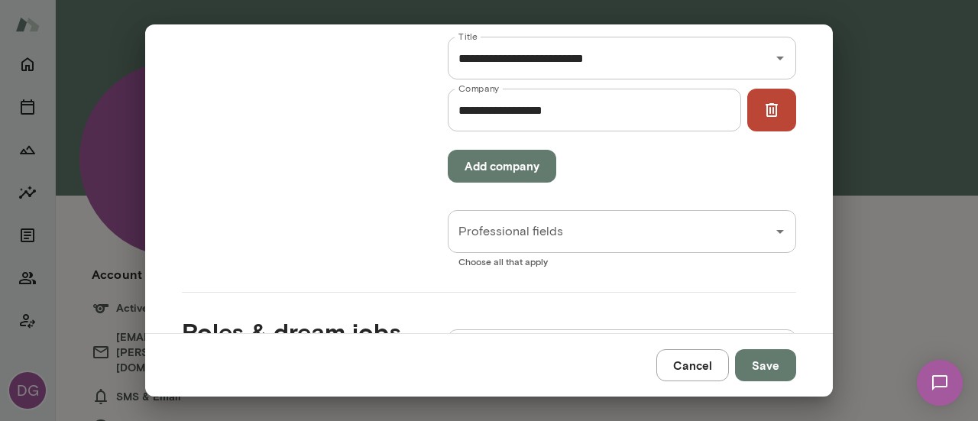
click at [700, 233] on input "Professional fields" at bounding box center [610, 231] width 312 height 29
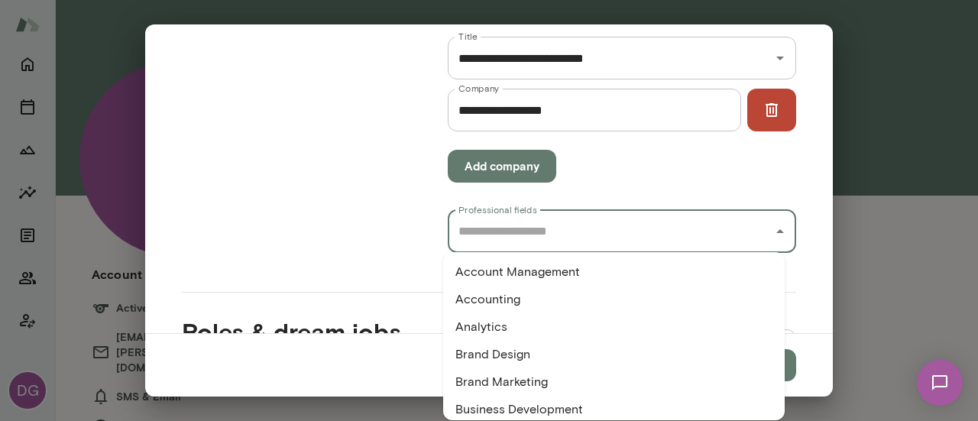
click at [585, 409] on li "Business Development" at bounding box center [613, 409] width 341 height 27
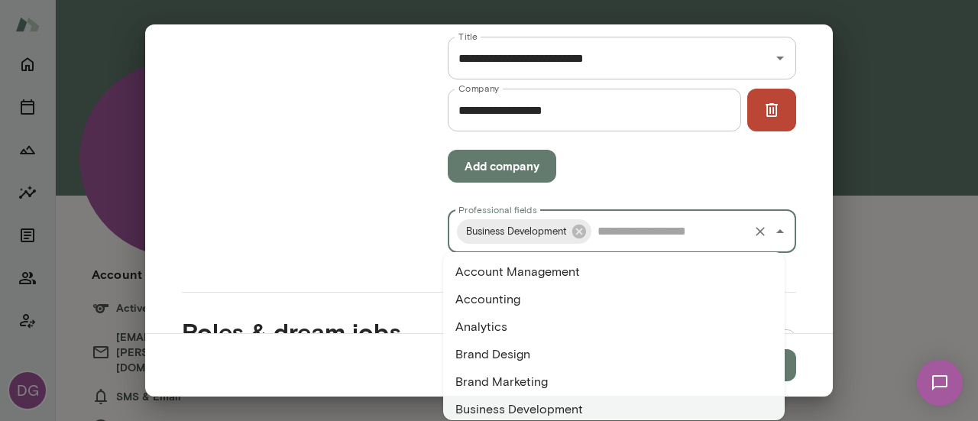
click at [709, 239] on input "Professional fields" at bounding box center [669, 231] width 153 height 29
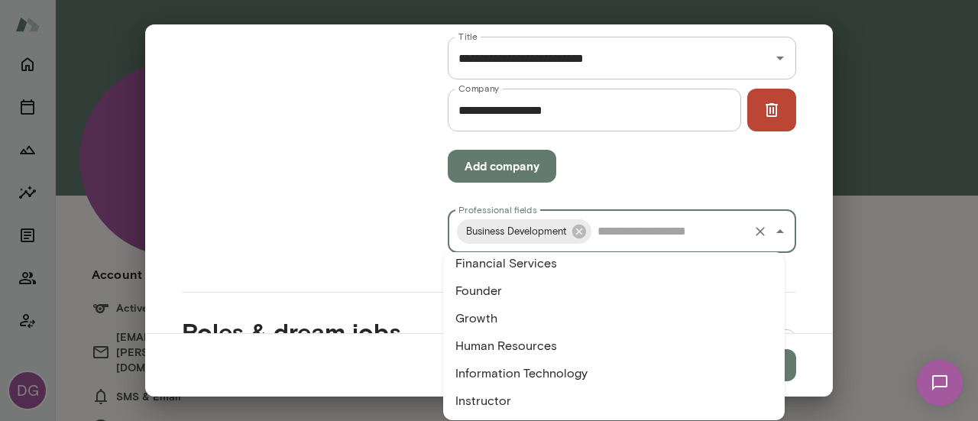
scroll to position [548, 0]
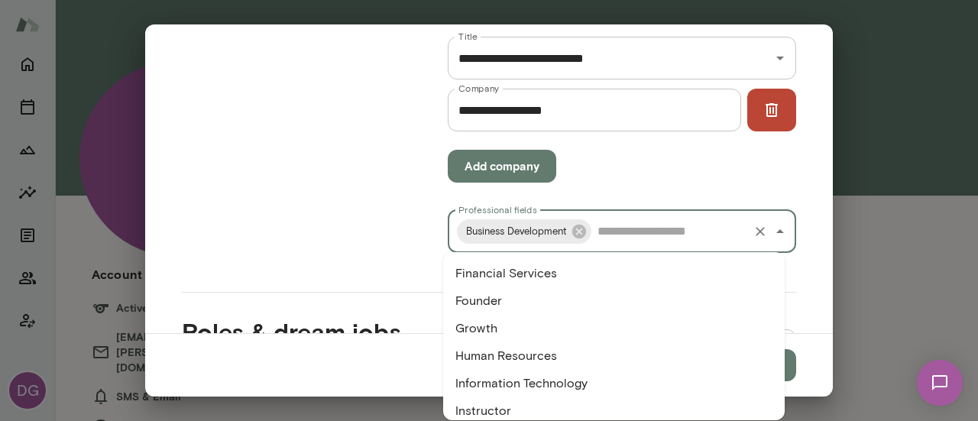
click at [661, 293] on li "Founder" at bounding box center [613, 300] width 341 height 27
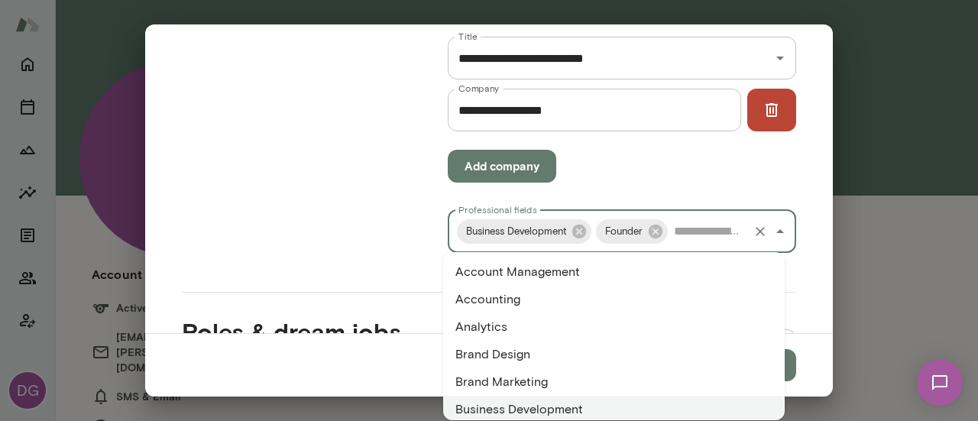
click at [708, 227] on input "Professional fields" at bounding box center [708, 231] width 76 height 29
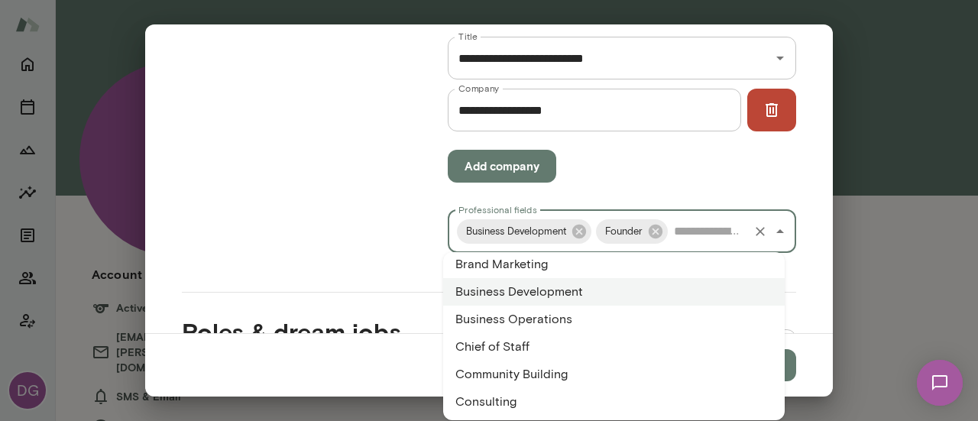
scroll to position [122, 0]
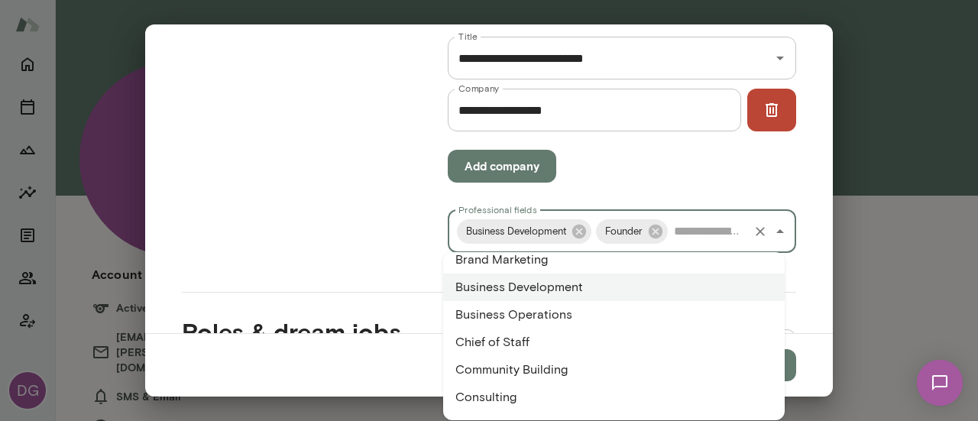
click at [578, 309] on li "Business Operations" at bounding box center [613, 314] width 341 height 27
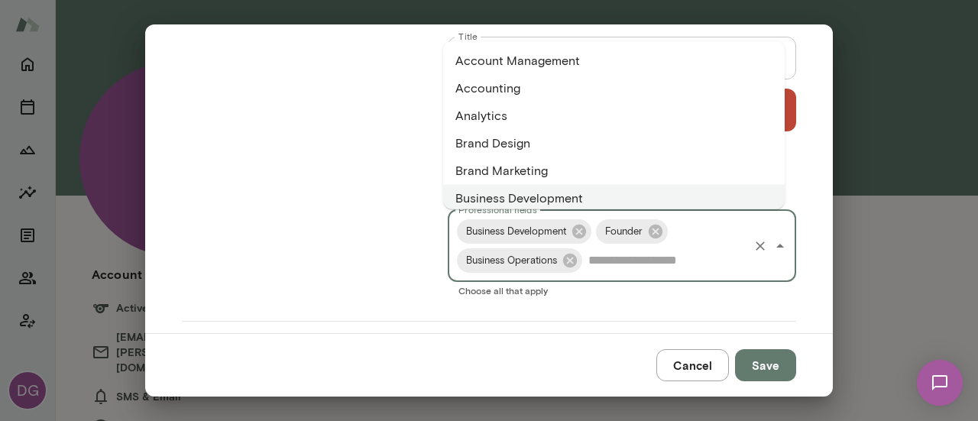
click at [634, 266] on input "Professional fields" at bounding box center [665, 260] width 162 height 29
click at [667, 262] on input "Professional fields" at bounding box center [665, 260] width 162 height 29
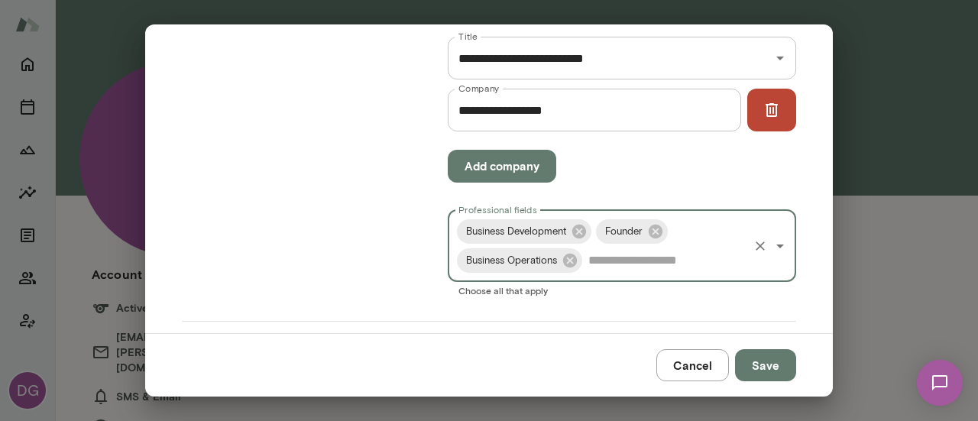
click at [671, 257] on input "Professional fields" at bounding box center [665, 260] width 162 height 29
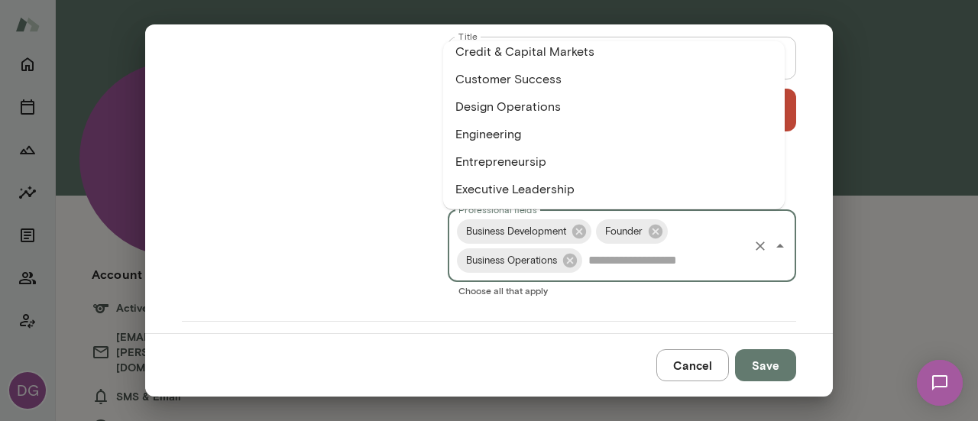
scroll to position [397, 0]
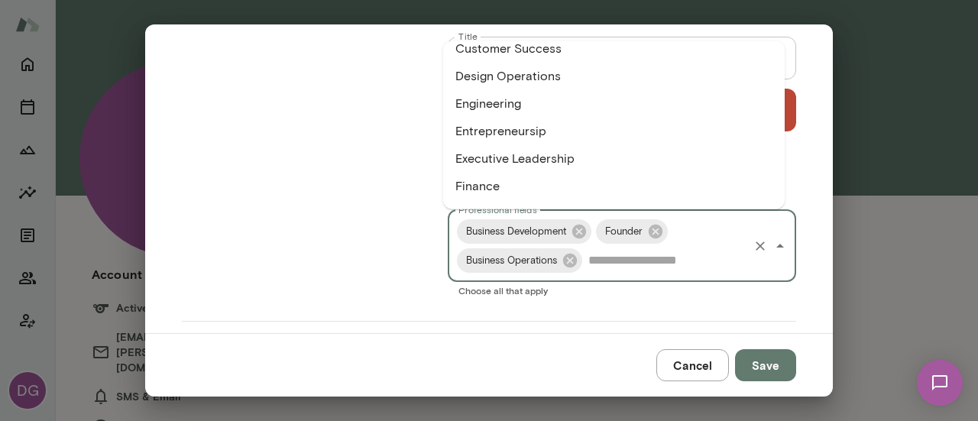
click at [524, 131] on li "Entrepreneursip" at bounding box center [613, 130] width 341 height 27
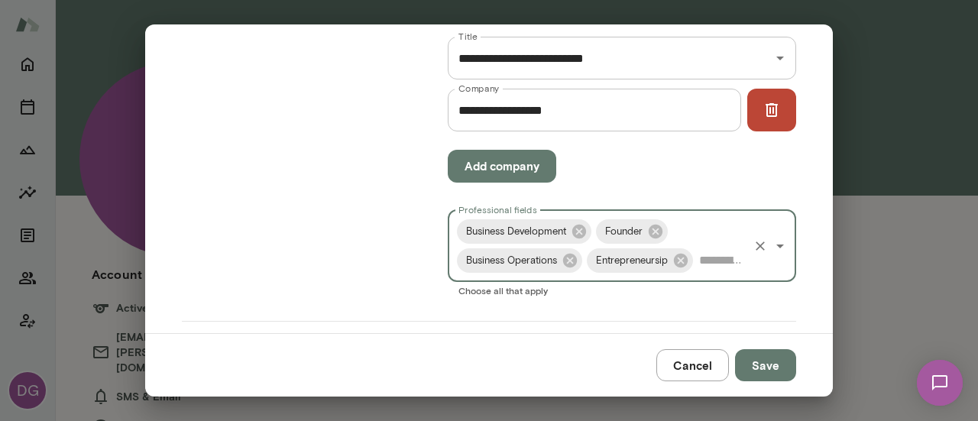
click at [714, 270] on input "Professional fields" at bounding box center [720, 260] width 51 height 29
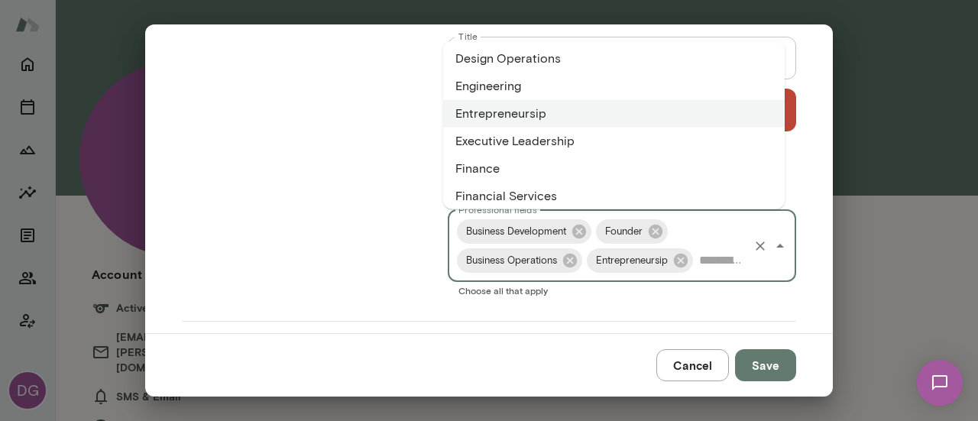
scroll to position [417, 0]
click at [591, 140] on li "Executive Leadership" at bounding box center [613, 137] width 341 height 27
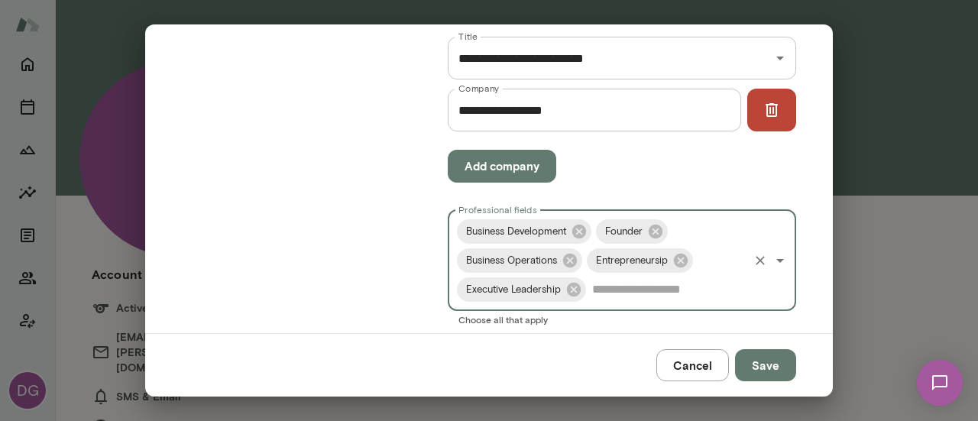
click at [654, 285] on input "Professional fields" at bounding box center [667, 289] width 158 height 29
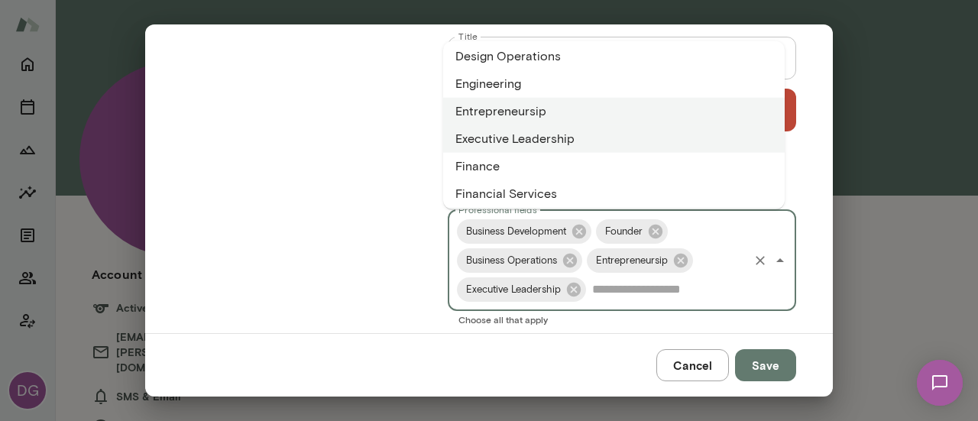
click at [611, 172] on li "Finance" at bounding box center [613, 165] width 341 height 27
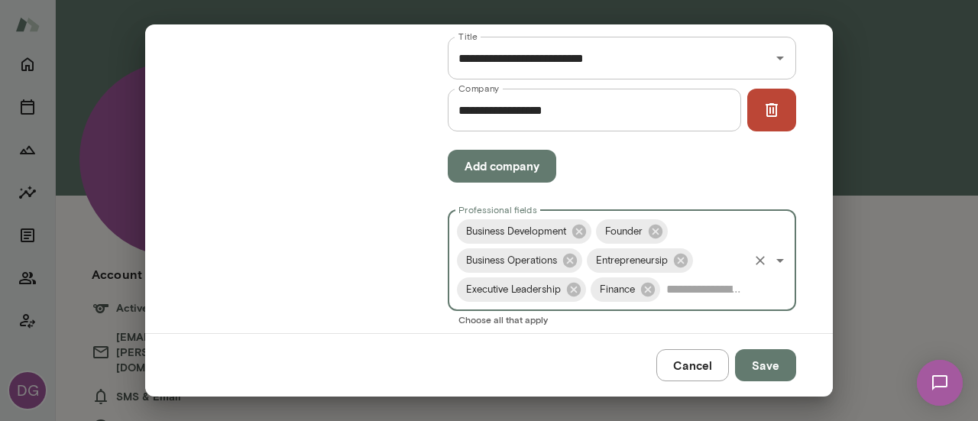
click at [694, 288] on input "Professional fields" at bounding box center [704, 289] width 84 height 29
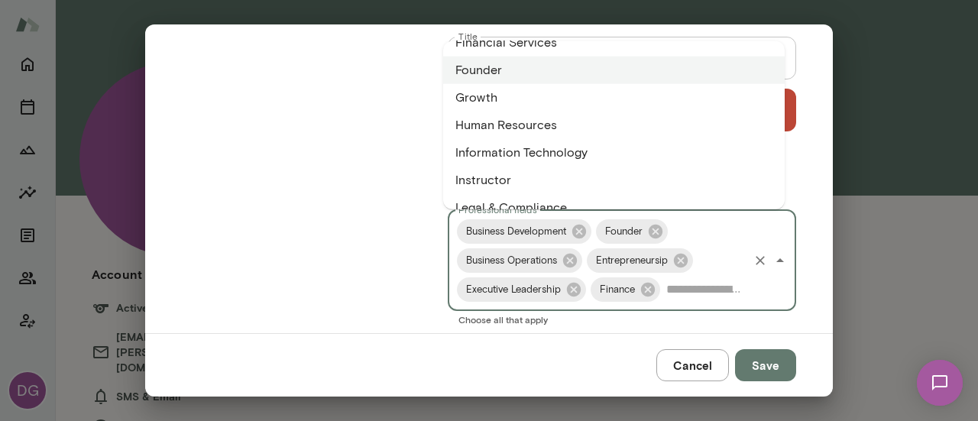
scroll to position [580, 0]
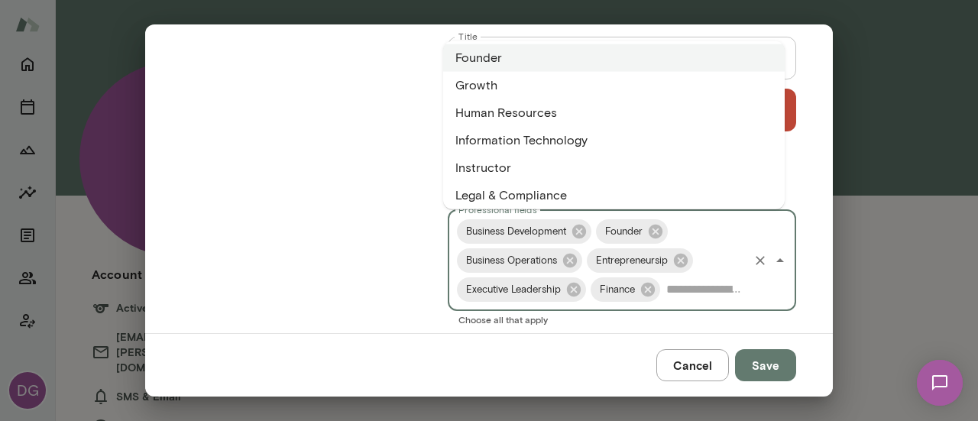
click at [539, 86] on li "Growth" at bounding box center [613, 84] width 341 height 27
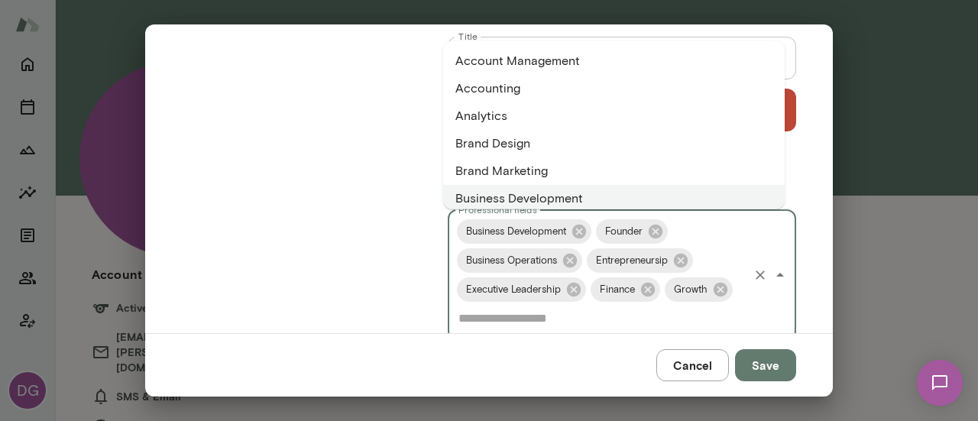
click at [548, 312] on input "Professional fields" at bounding box center [600, 318] width 292 height 29
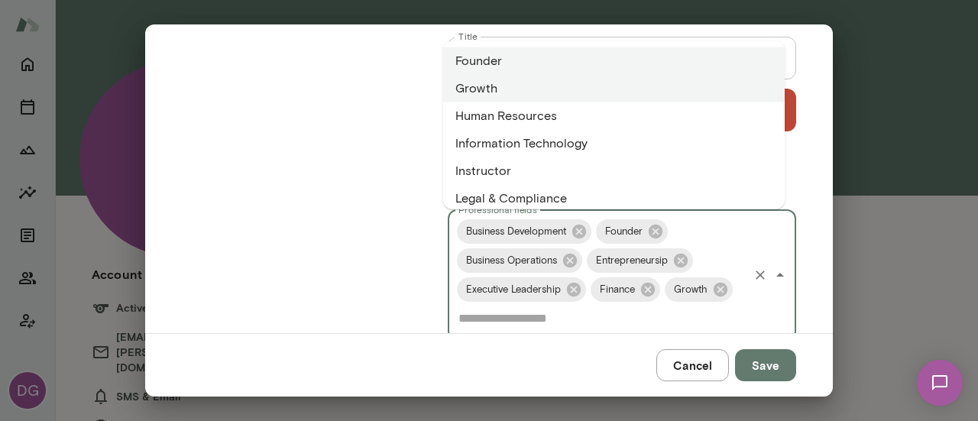
scroll to position [582, 0]
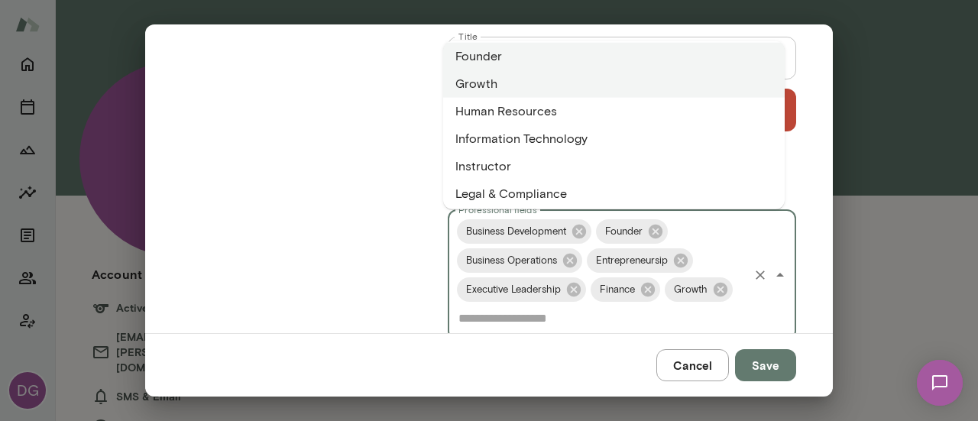
click at [568, 115] on li "Human Resources" at bounding box center [613, 110] width 341 height 27
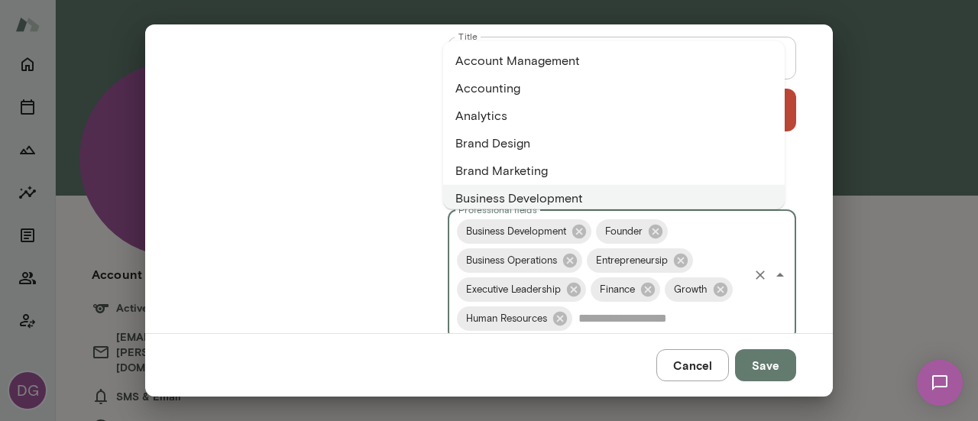
click at [591, 322] on input "Professional fields" at bounding box center [660, 318] width 172 height 29
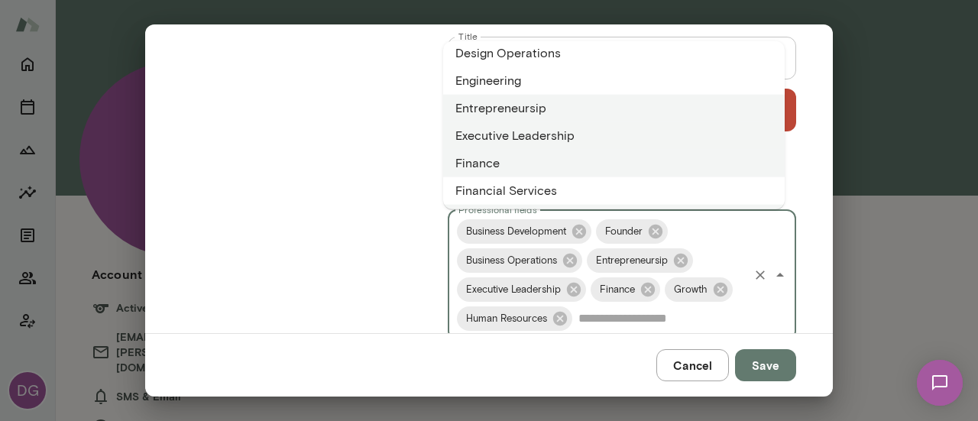
scroll to position [441, 0]
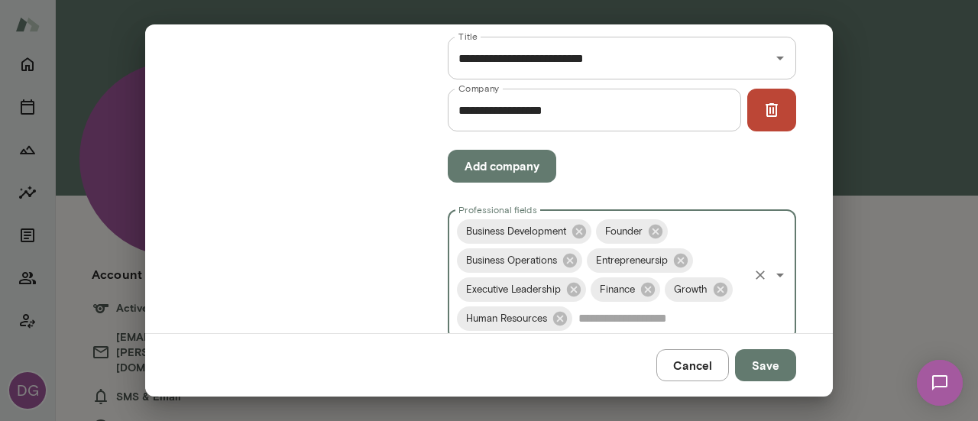
click at [620, 313] on input "Professional fields" at bounding box center [660, 318] width 172 height 29
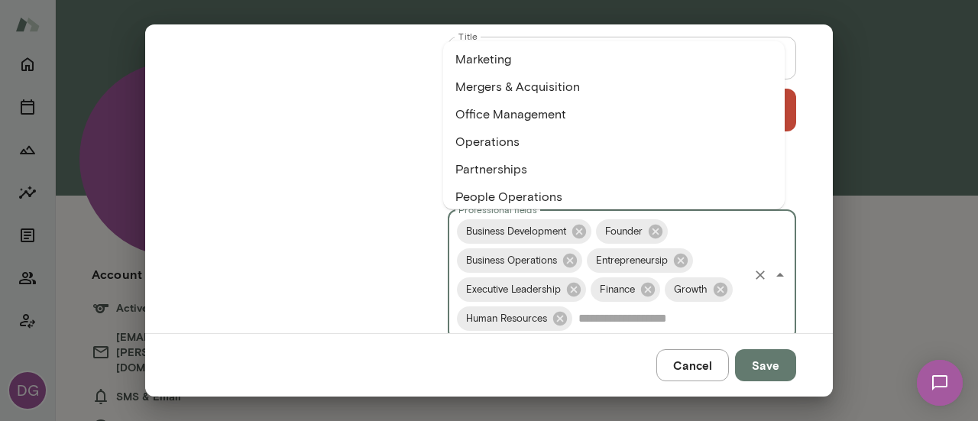
scroll to position [774, 0]
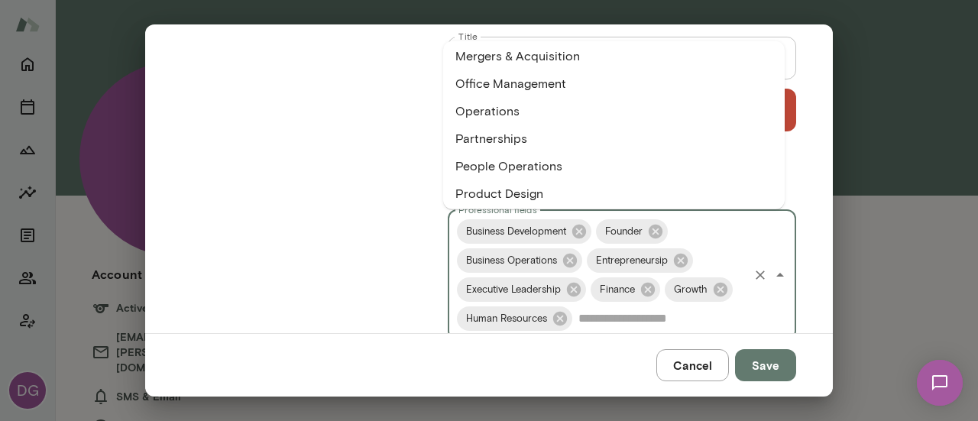
click at [544, 83] on li "Office Management" at bounding box center [613, 83] width 341 height 27
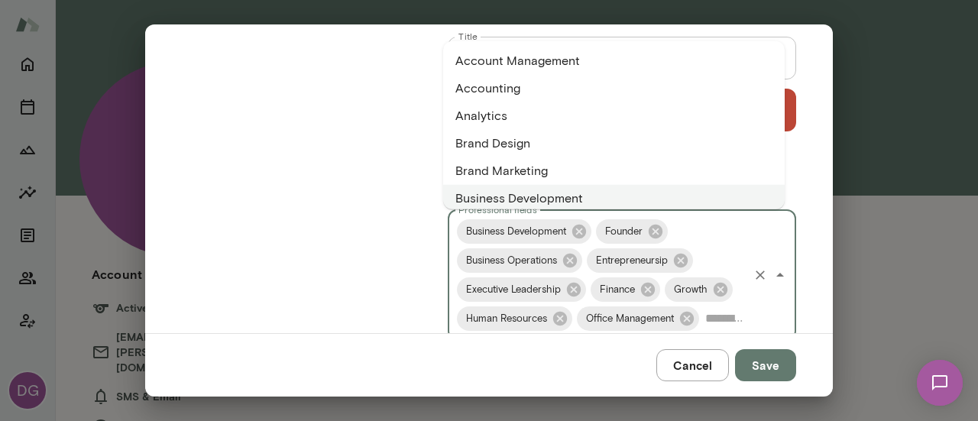
click at [712, 315] on input "Professional fields" at bounding box center [723, 318] width 45 height 29
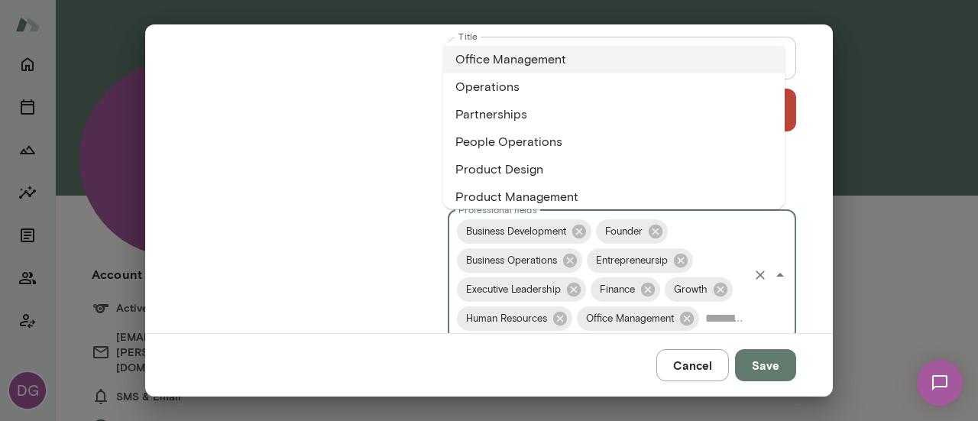
scroll to position [804, 0]
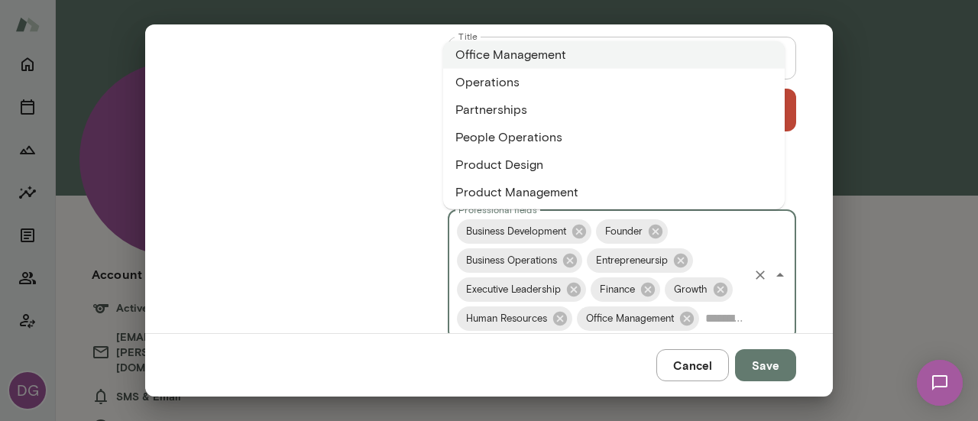
click at [565, 80] on li "Operations" at bounding box center [613, 81] width 341 height 27
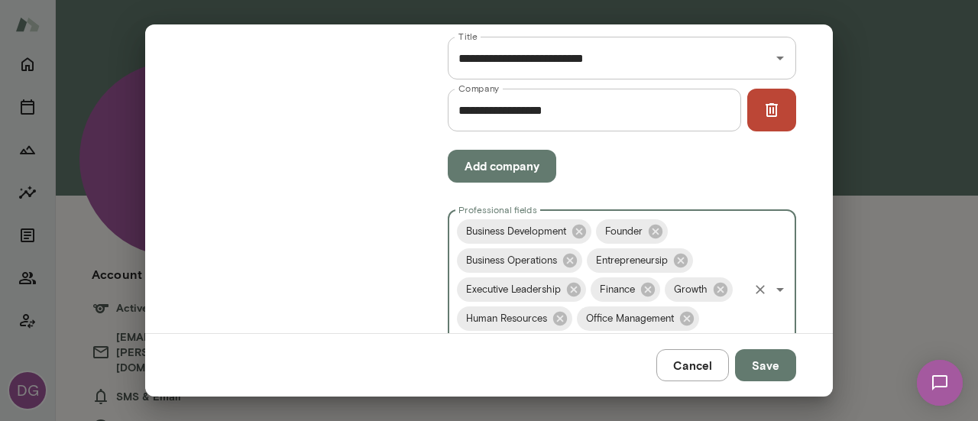
click at [716, 317] on div "Business Development Founder Business Operations Entrepreneursip Executive Lead…" at bounding box center [622, 289] width 348 height 159
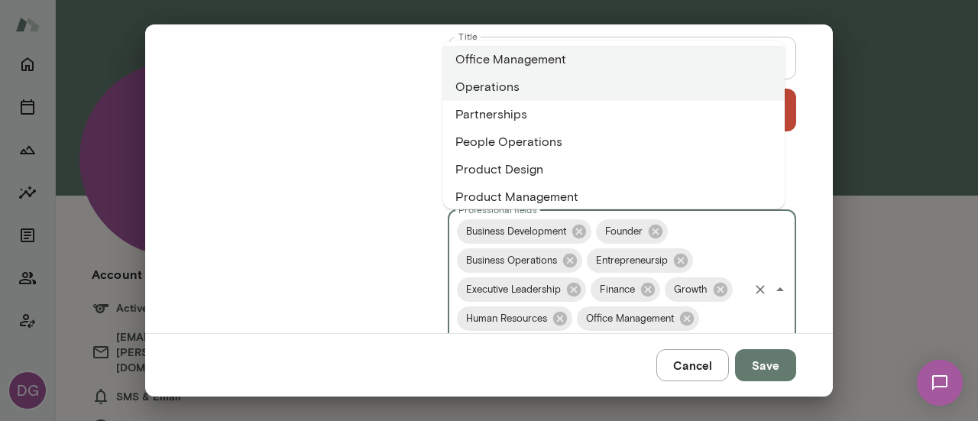
scroll to position [784, 0]
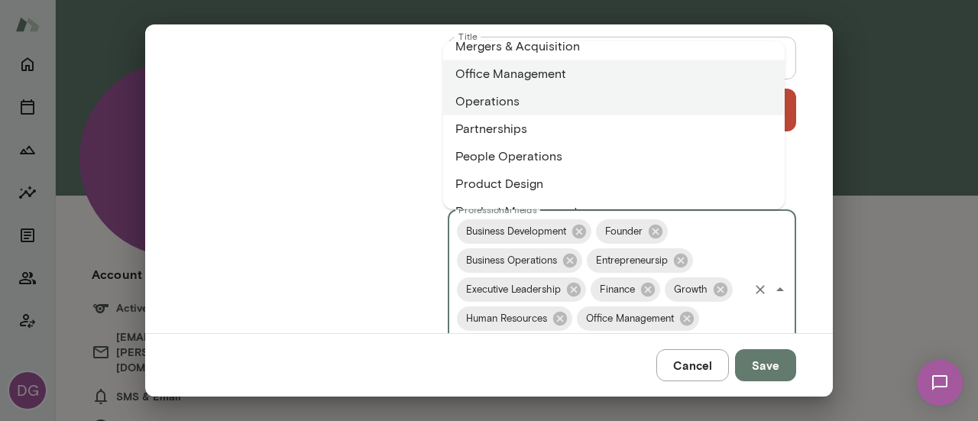
click at [591, 128] on li "Partnerships" at bounding box center [613, 128] width 341 height 27
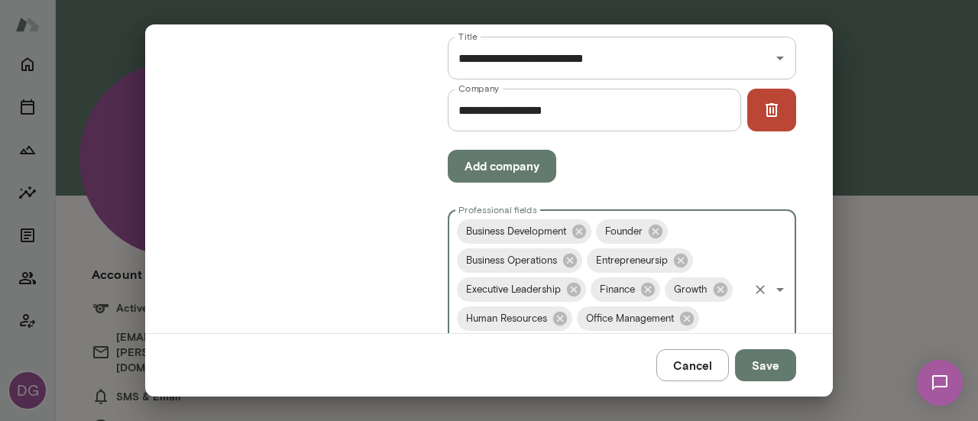
click at [707, 322] on div "Business Development Founder Business Operations Entrepreneursip Executive Lead…" at bounding box center [622, 289] width 348 height 159
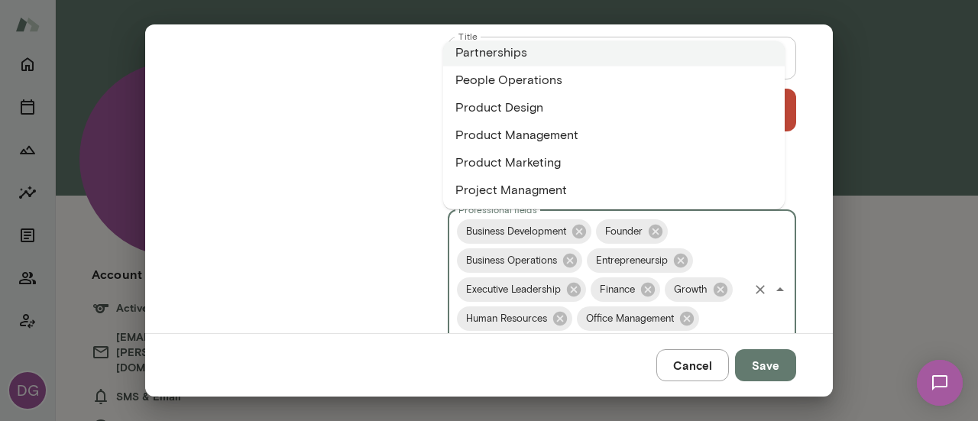
scroll to position [830, 0]
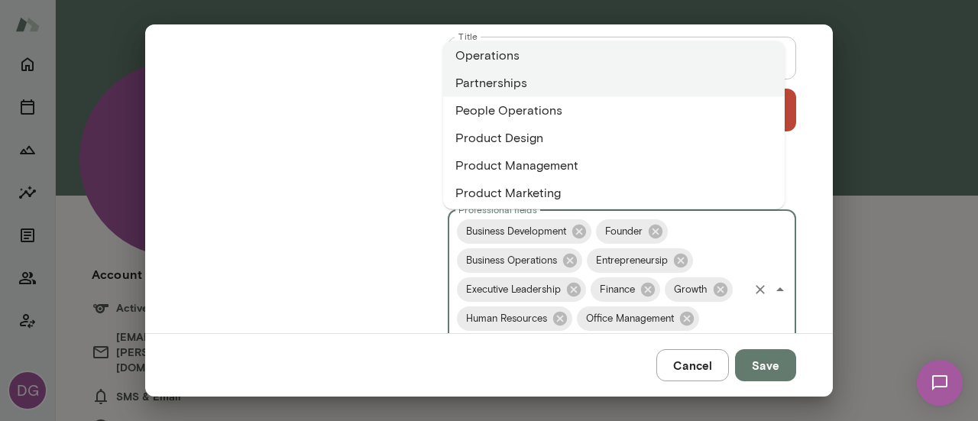
click at [667, 120] on li "People Operations" at bounding box center [613, 109] width 341 height 27
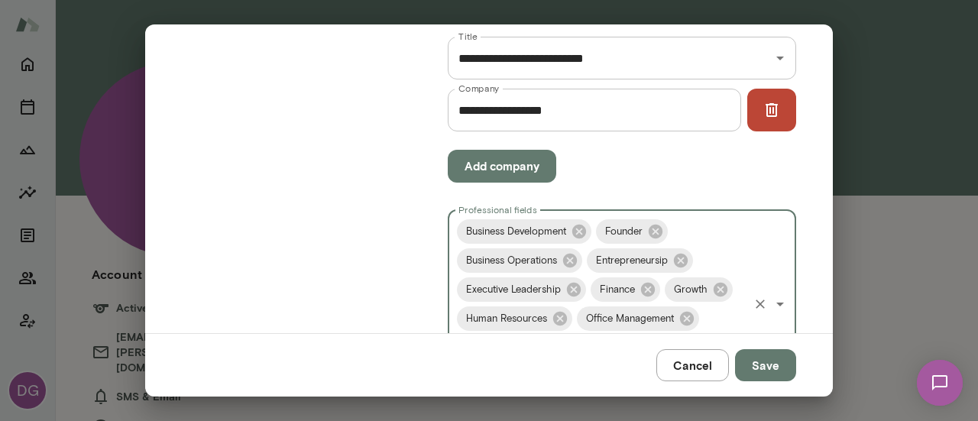
click at [714, 317] on div "Business Development Founder Business Operations Entrepreneursip Executive Lead…" at bounding box center [622, 304] width 348 height 188
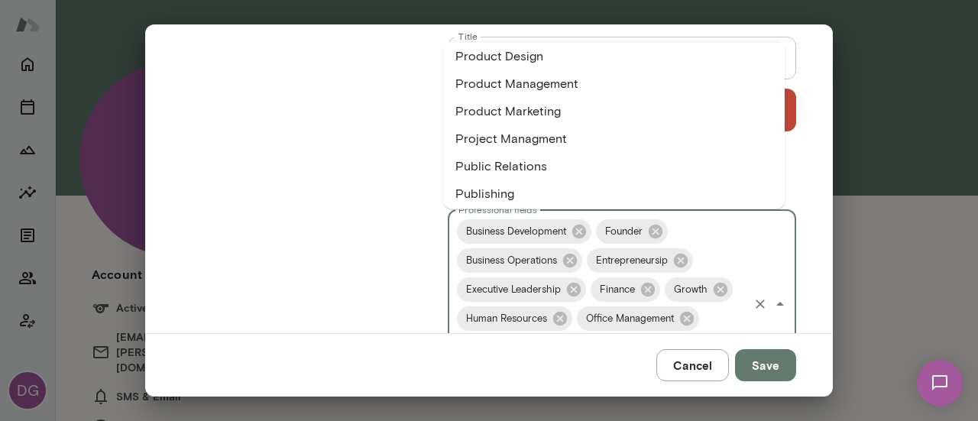
scroll to position [917, 0]
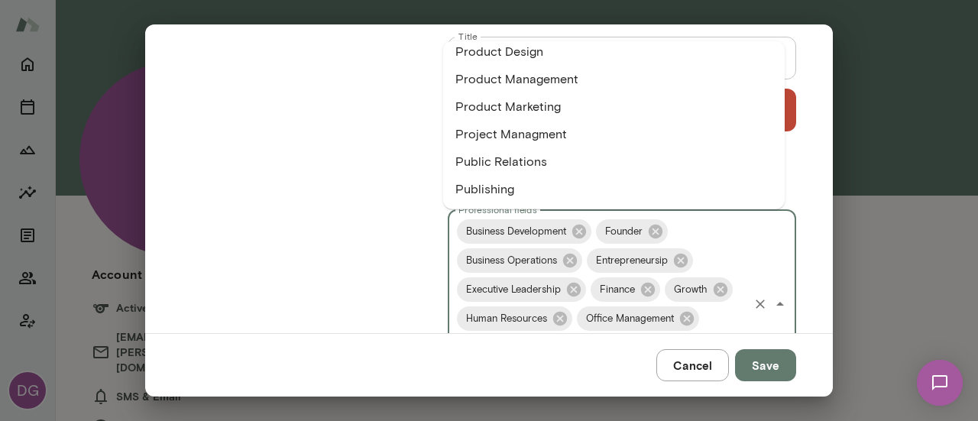
click at [504, 137] on li "Project Managment" at bounding box center [613, 133] width 341 height 27
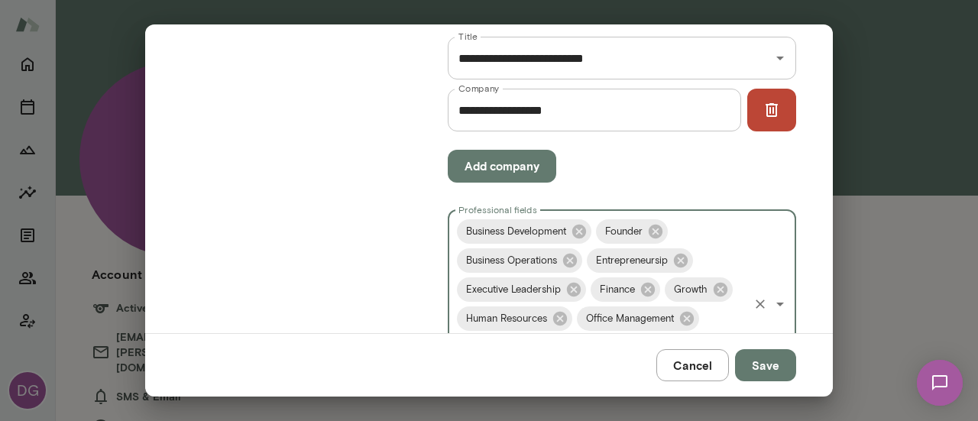
click at [711, 325] on div "Business Development Founder Business Operations Entrepreneursip Executive Lead…" at bounding box center [622, 304] width 348 height 188
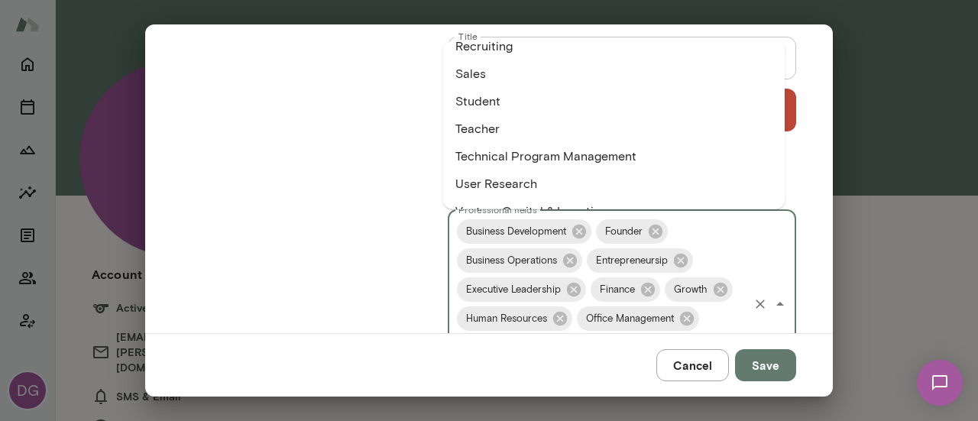
scroll to position [1082, 0]
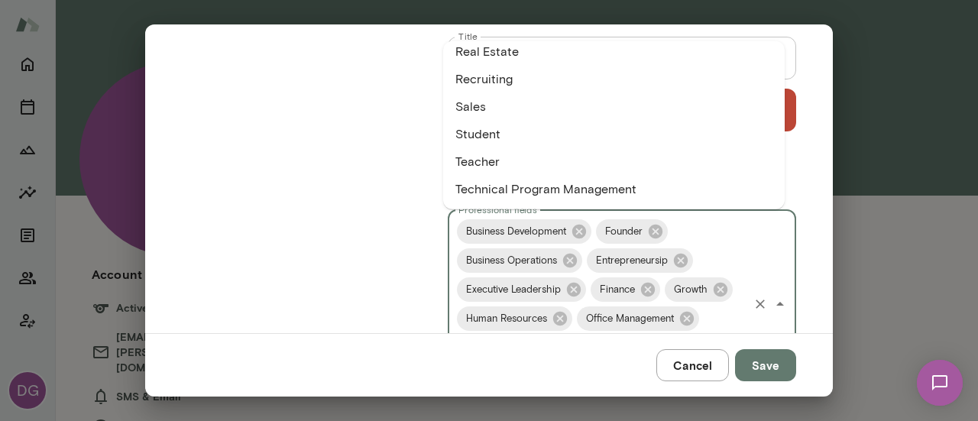
click at [480, 77] on li "Recruiting" at bounding box center [613, 78] width 341 height 27
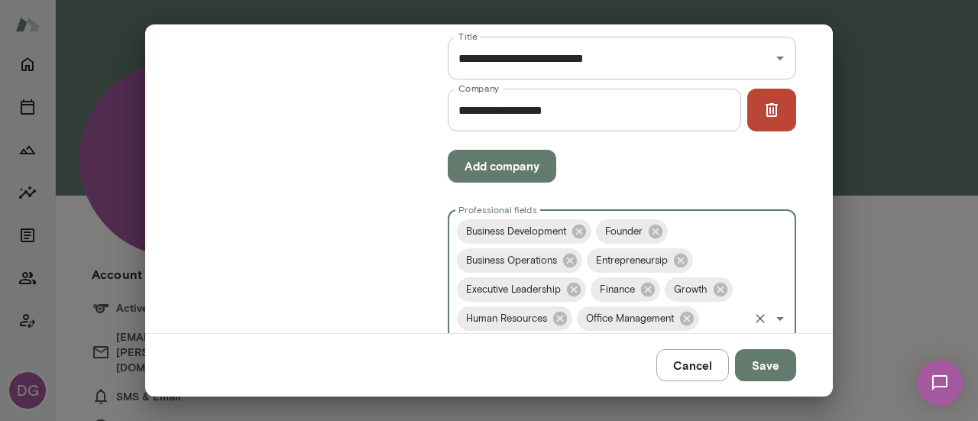
click at [695, 225] on div "Business Development Founder Business Operations Entrepreneursip Executive Lead…" at bounding box center [622, 318] width 348 height 217
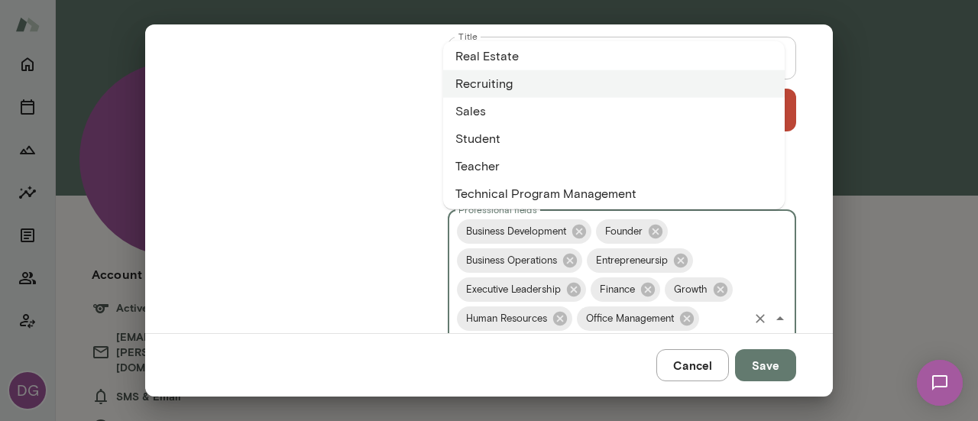
scroll to position [1058, 0]
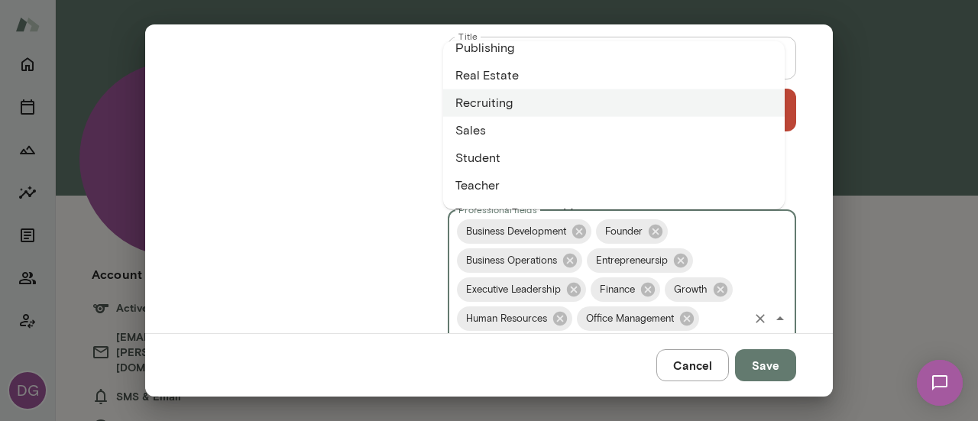
click at [546, 130] on li "Sales" at bounding box center [613, 129] width 341 height 27
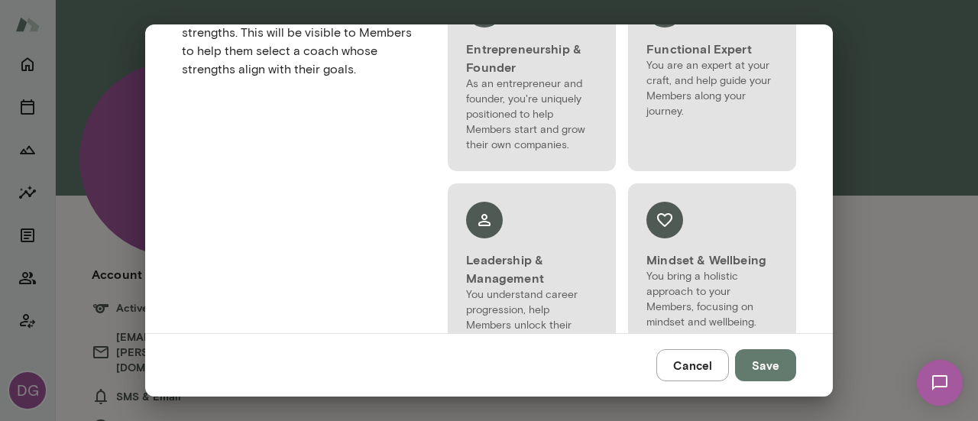
scroll to position [1774, 0]
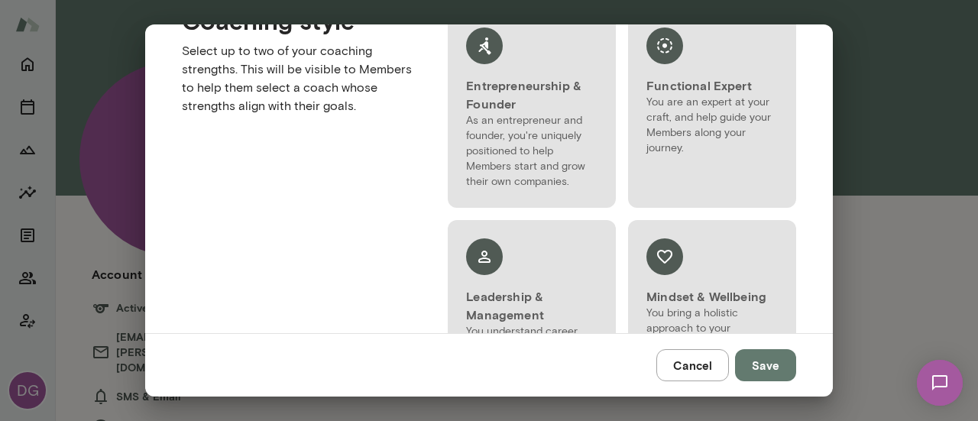
click at [515, 146] on p "As an entrepreneur and founder, you're uniquely positioned to help Members star…" at bounding box center [531, 151] width 131 height 76
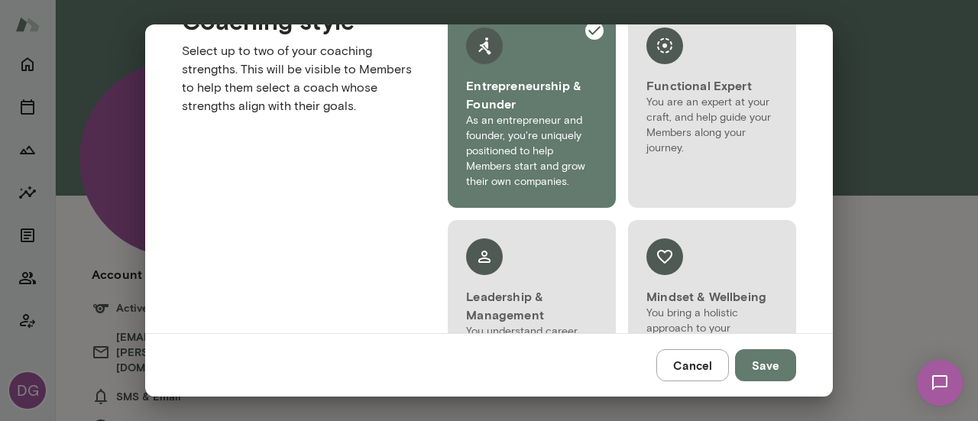
click at [535, 262] on div at bounding box center [531, 262] width 131 height 49
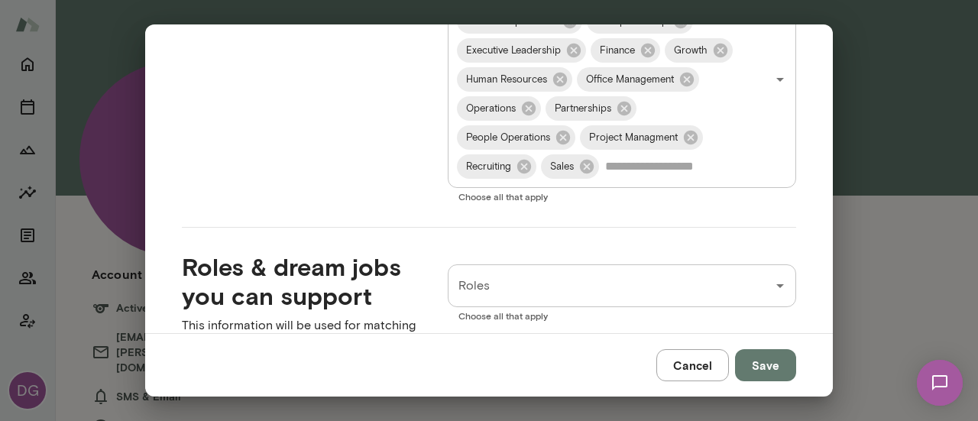
scroll to position [1541, 0]
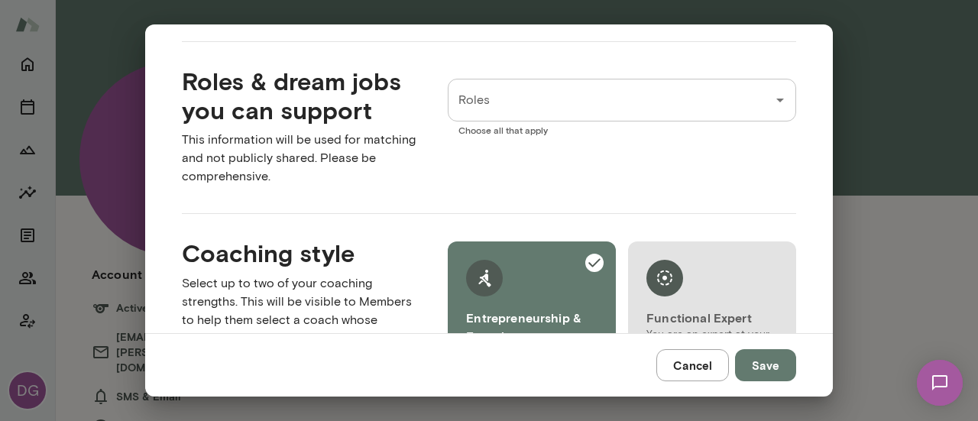
click at [592, 91] on input "Roles" at bounding box center [610, 100] width 312 height 29
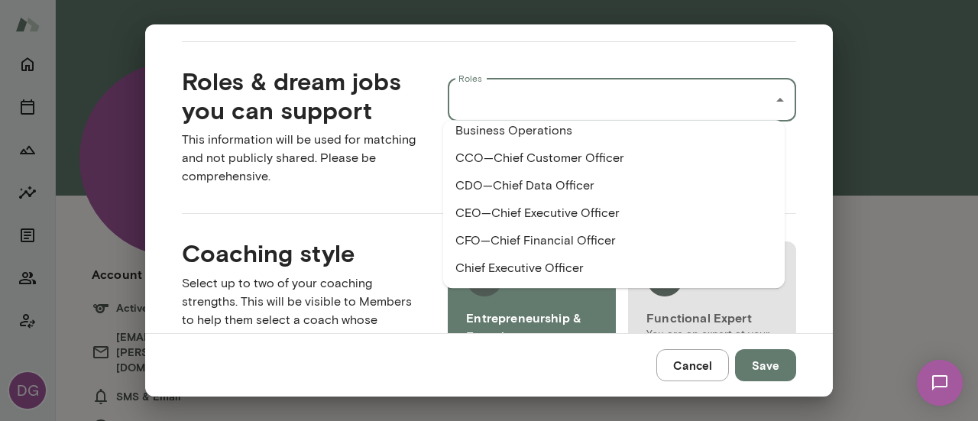
scroll to position [406, 0]
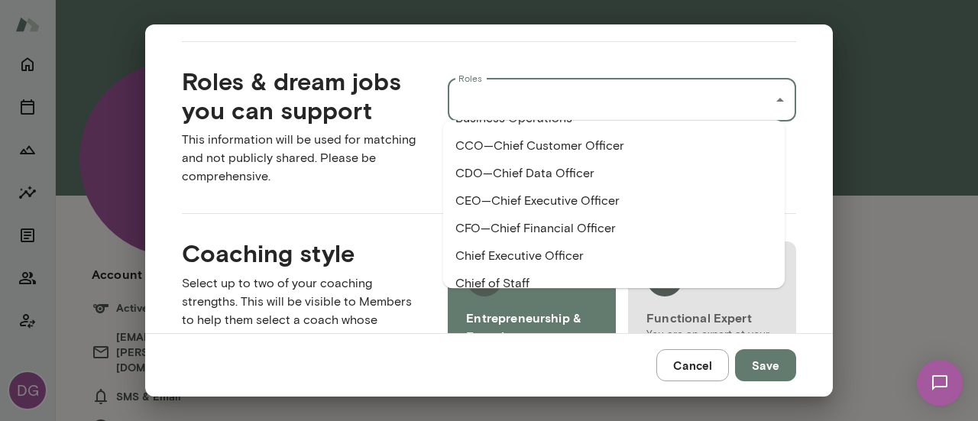
click at [536, 205] on li "CEO—Chief Executive Officer" at bounding box center [613, 200] width 341 height 27
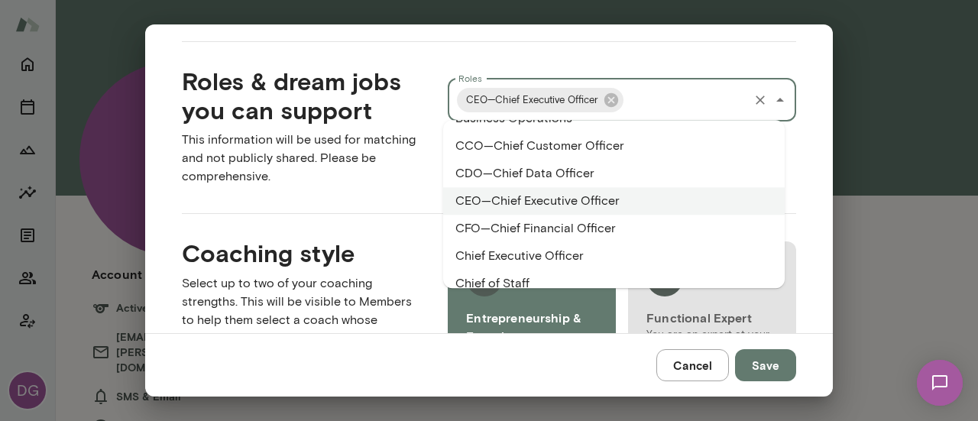
click at [533, 251] on li "Chief Executive Officer" at bounding box center [613, 255] width 341 height 27
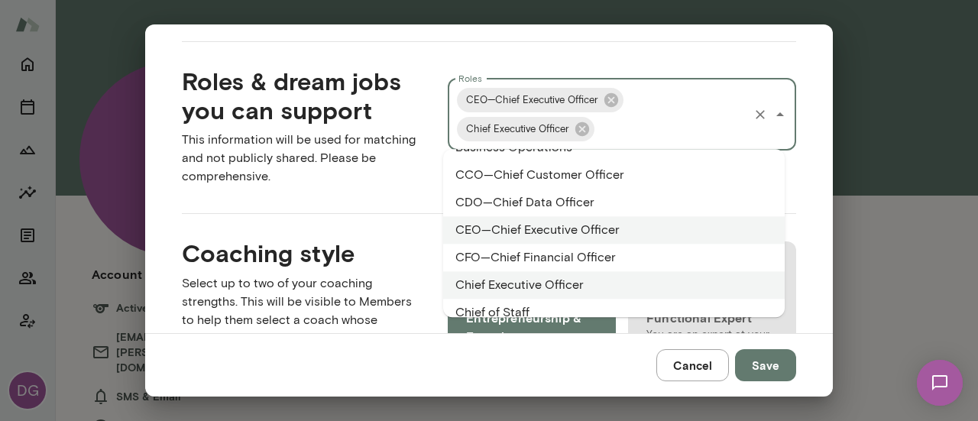
click at [516, 306] on li "Chief of Staff" at bounding box center [613, 312] width 341 height 27
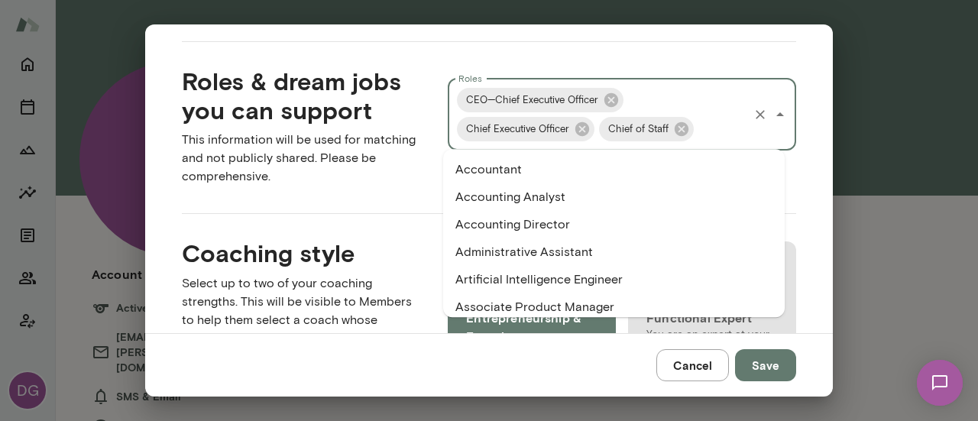
scroll to position [91, 0]
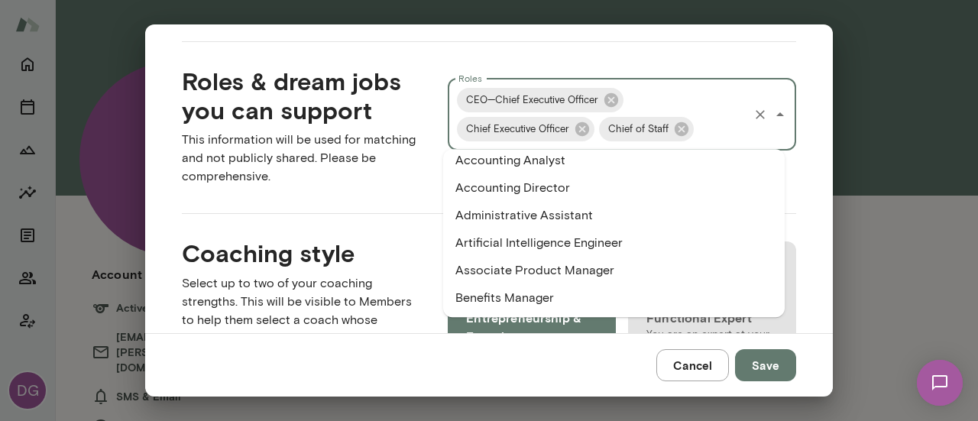
click at [569, 221] on li "Administrative Assistant" at bounding box center [613, 215] width 341 height 27
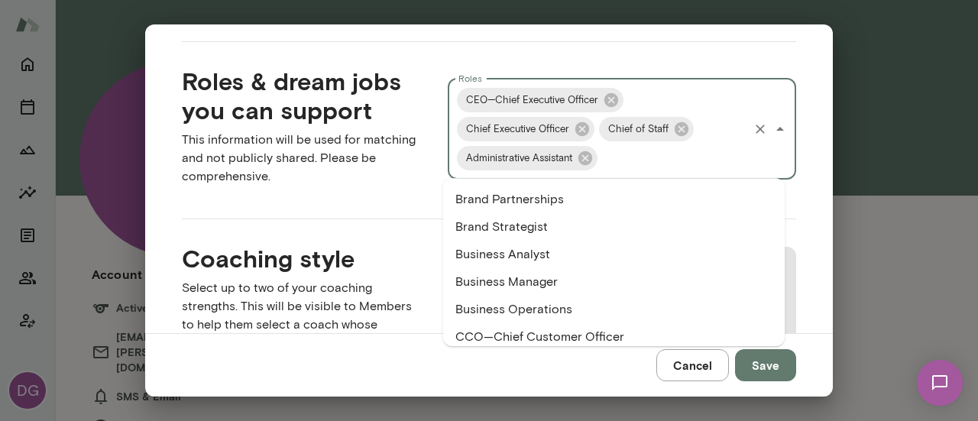
scroll to position [286, 0]
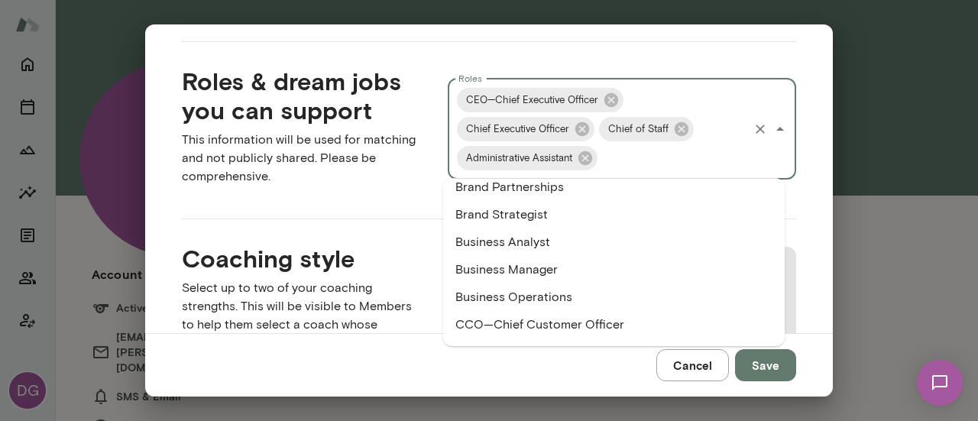
click at [533, 241] on li "Business Analyst" at bounding box center [613, 241] width 341 height 27
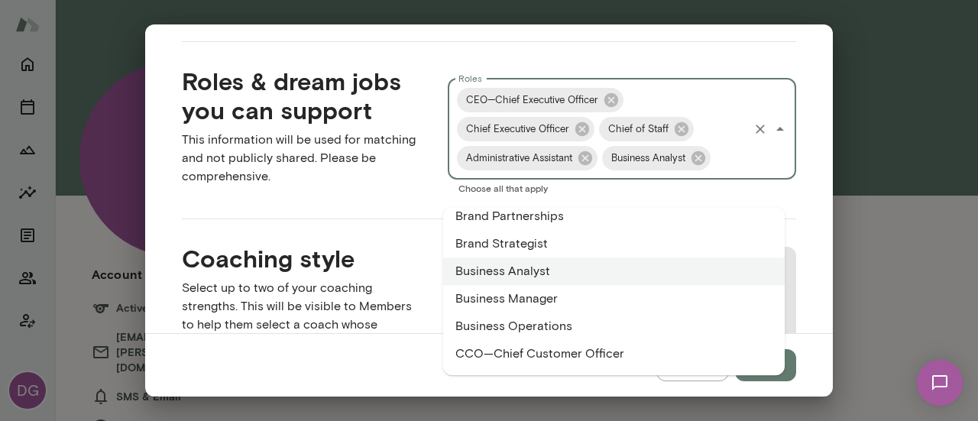
click at [521, 294] on li "Business Manager" at bounding box center [613, 298] width 341 height 27
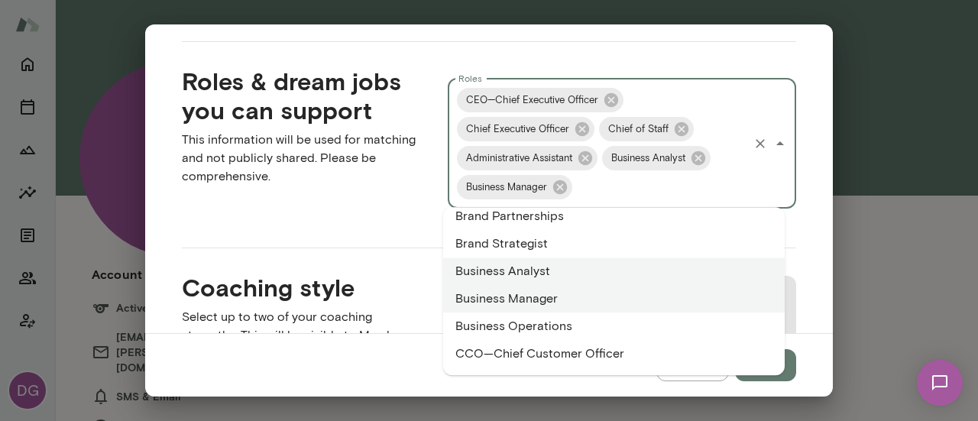
click at [517, 325] on li "Business Operations" at bounding box center [613, 325] width 341 height 27
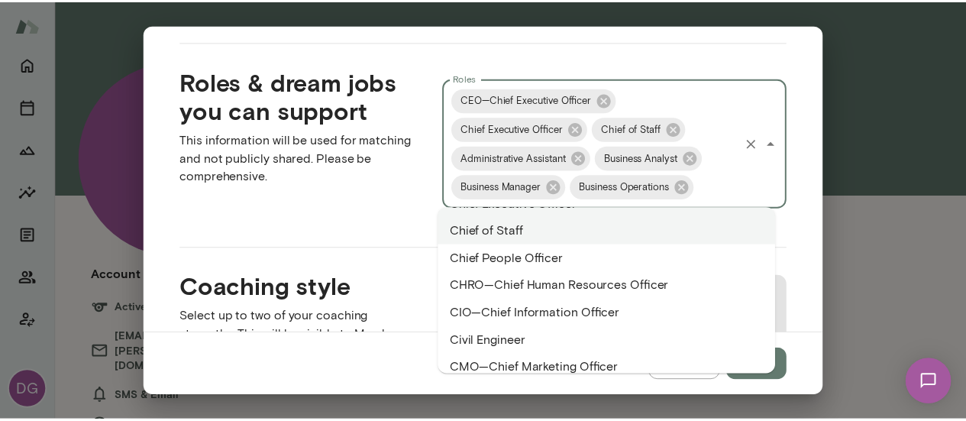
scroll to position [583, 0]
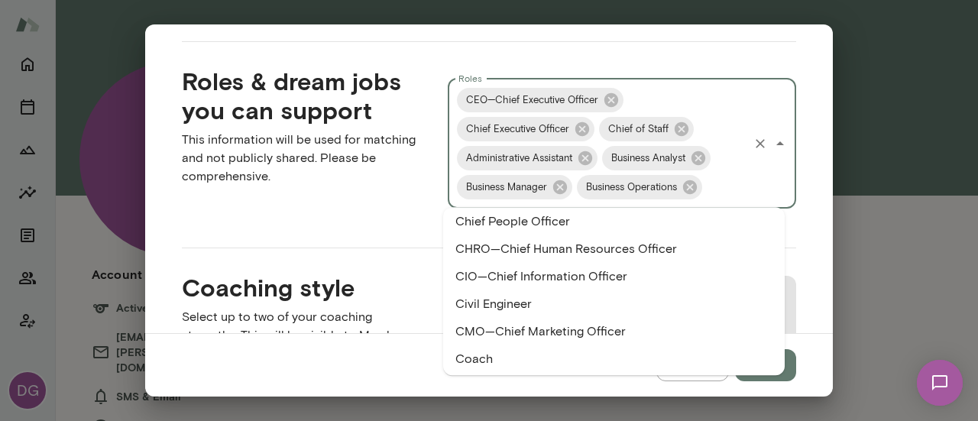
click at [570, 249] on li "CHRO—Chief Human Resources Officer" at bounding box center [613, 248] width 341 height 27
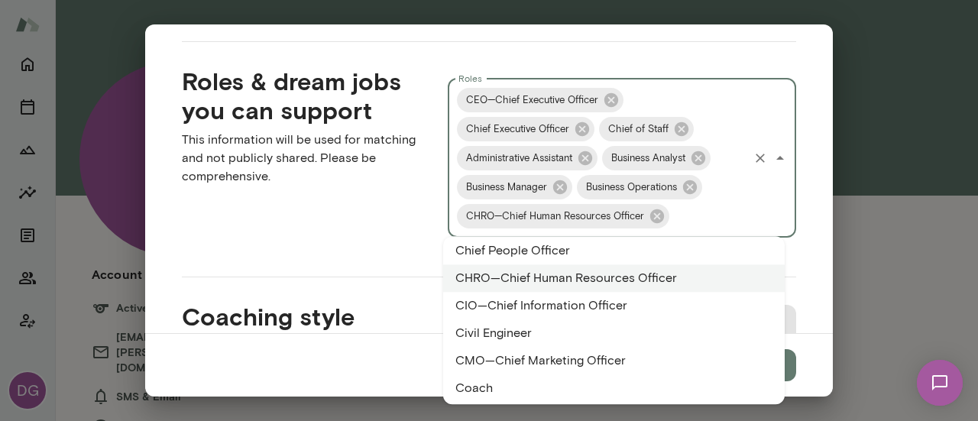
click at [548, 250] on li "Chief People Officer" at bounding box center [613, 250] width 341 height 27
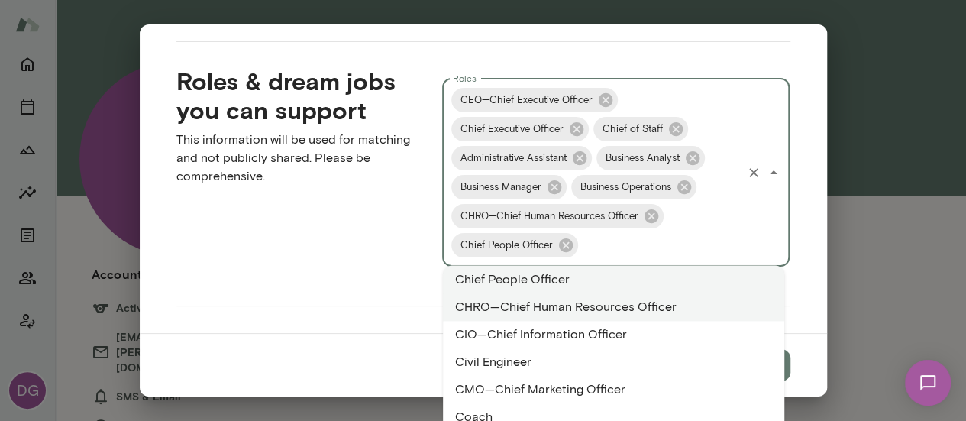
click at [528, 406] on li "Coach" at bounding box center [613, 416] width 341 height 27
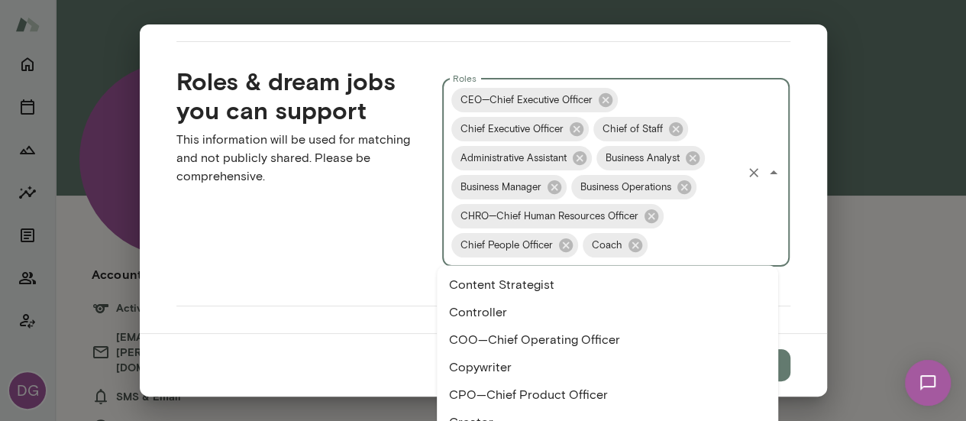
scroll to position [892, 0]
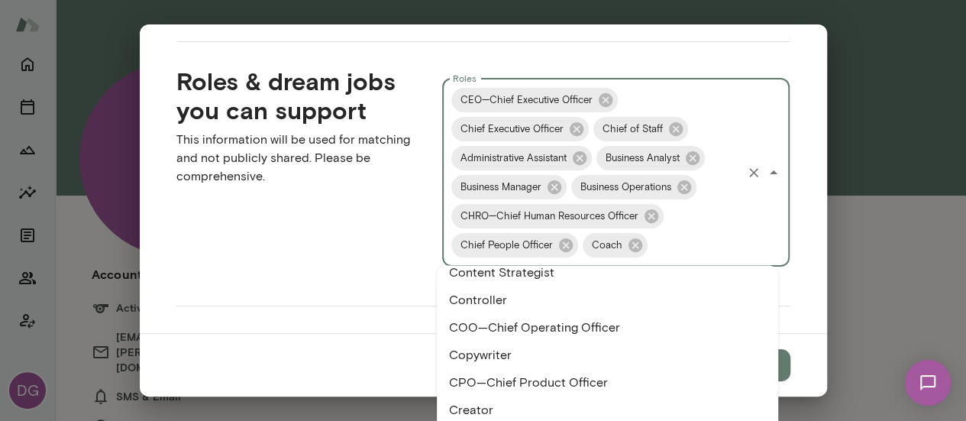
click at [571, 331] on li "COO—Chief Operating Officer" at bounding box center [607, 327] width 341 height 27
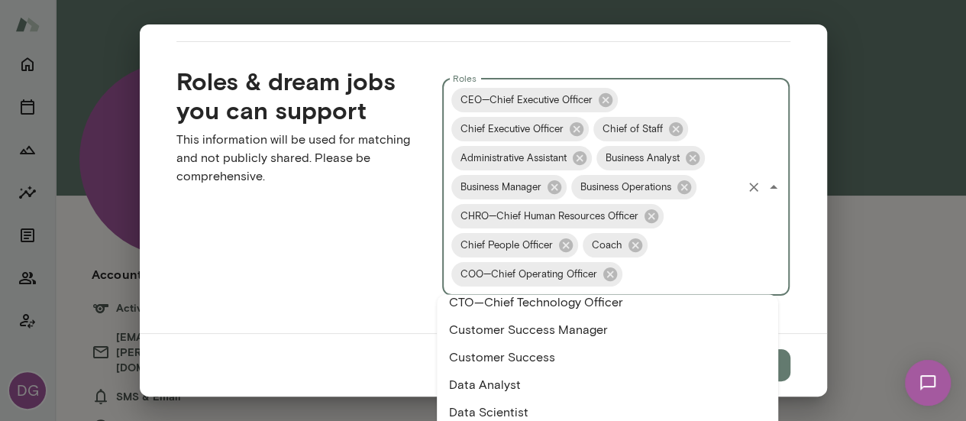
scroll to position [1081, 0]
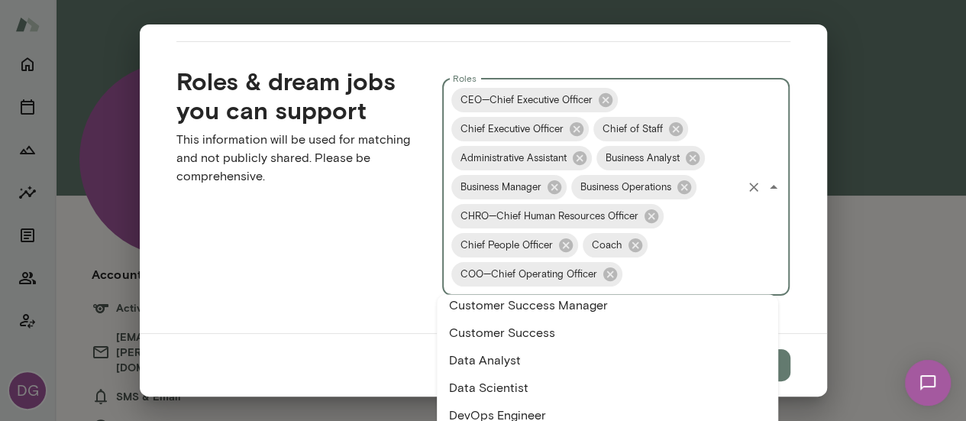
click at [587, 306] on li "Customer Success Manager" at bounding box center [607, 305] width 341 height 27
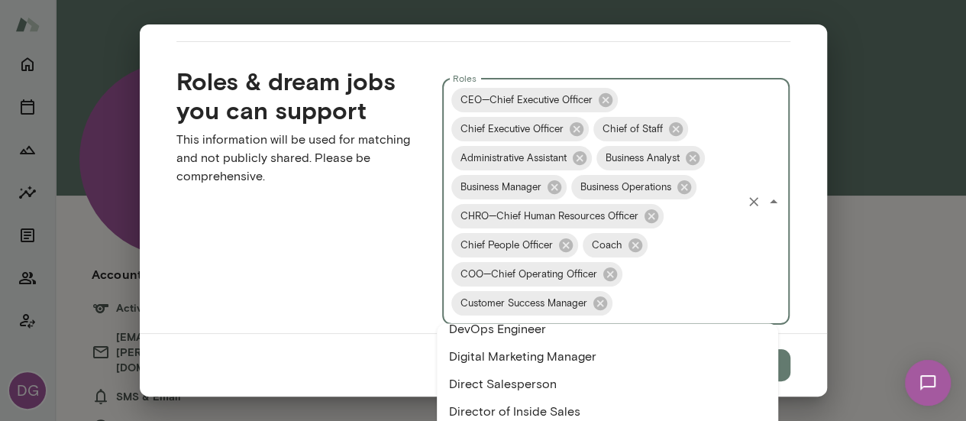
scroll to position [1208, 0]
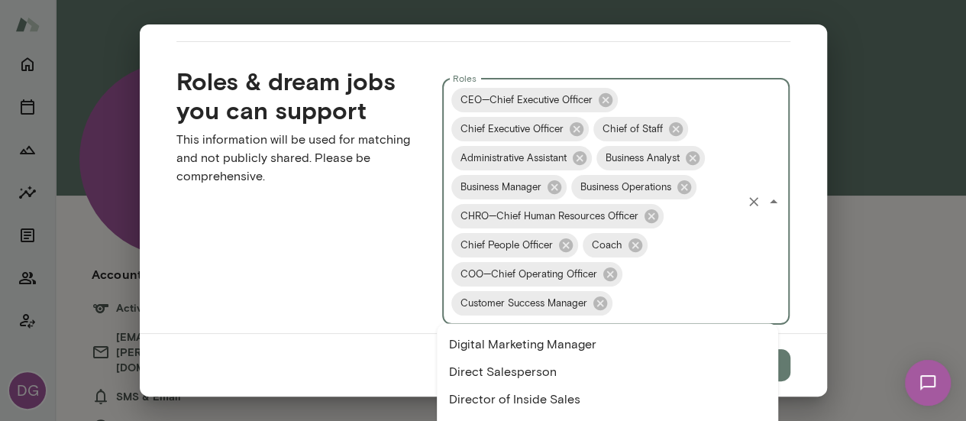
click at [538, 380] on li "Direct Salesperson" at bounding box center [607, 371] width 341 height 27
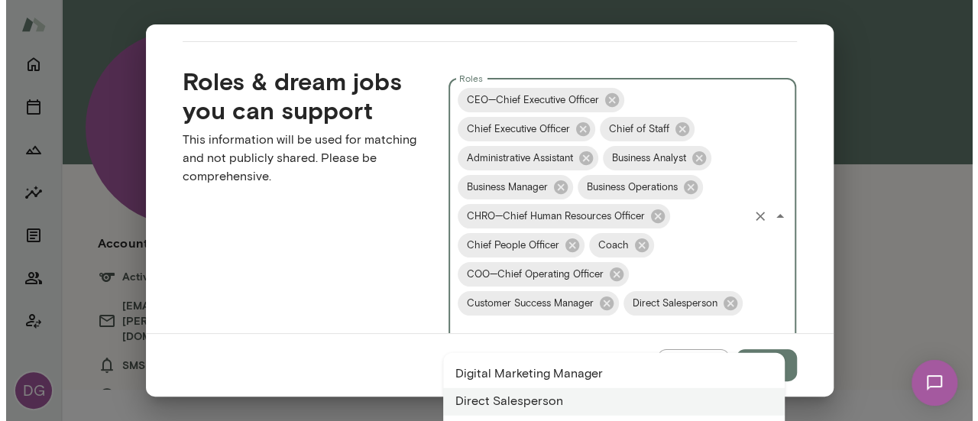
scroll to position [0, 0]
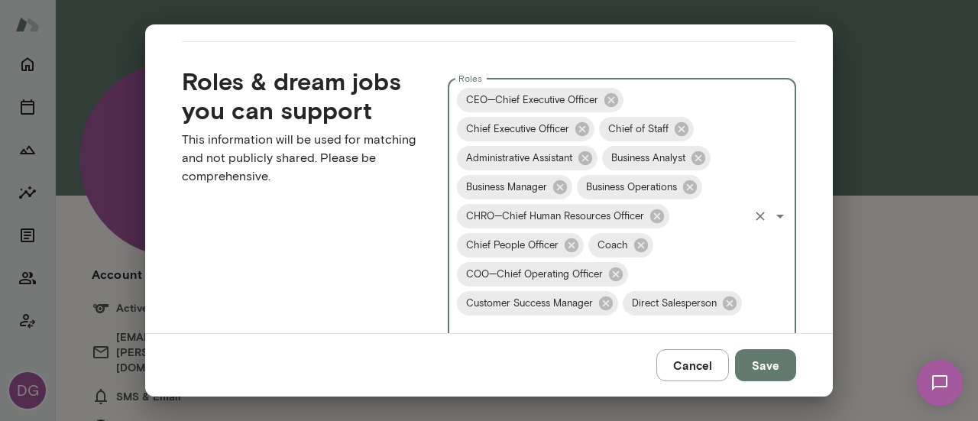
click at [658, 322] on input "Roles" at bounding box center [600, 332] width 292 height 29
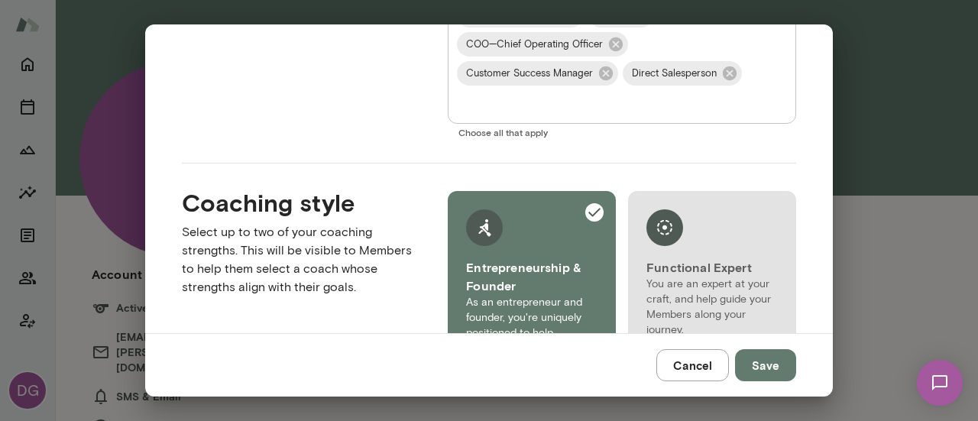
scroll to position [1806, 0]
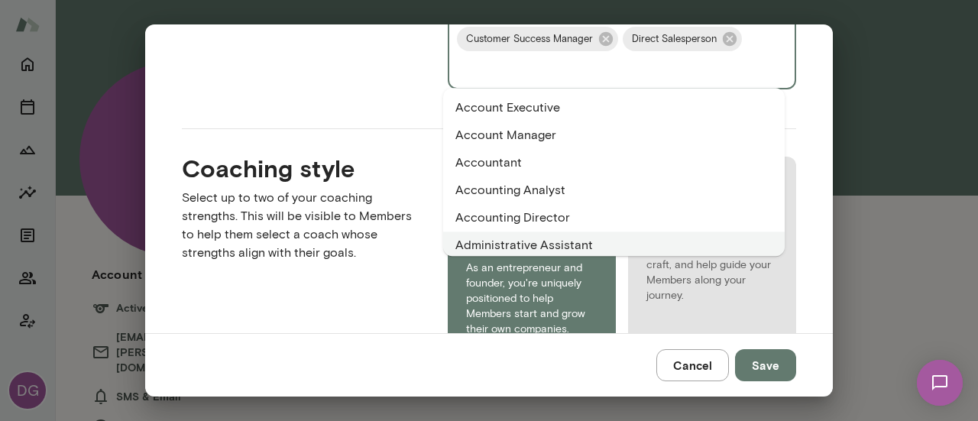
click at [611, 73] on input "Roles" at bounding box center [600, 67] width 292 height 29
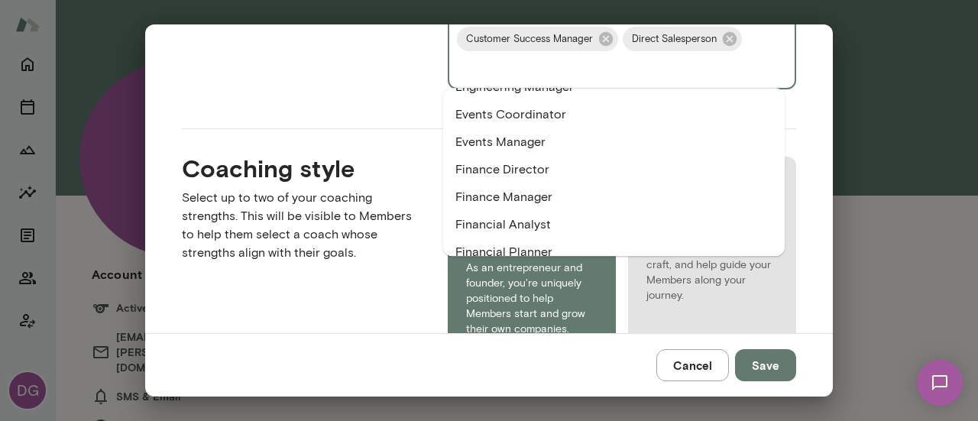
scroll to position [1399, 0]
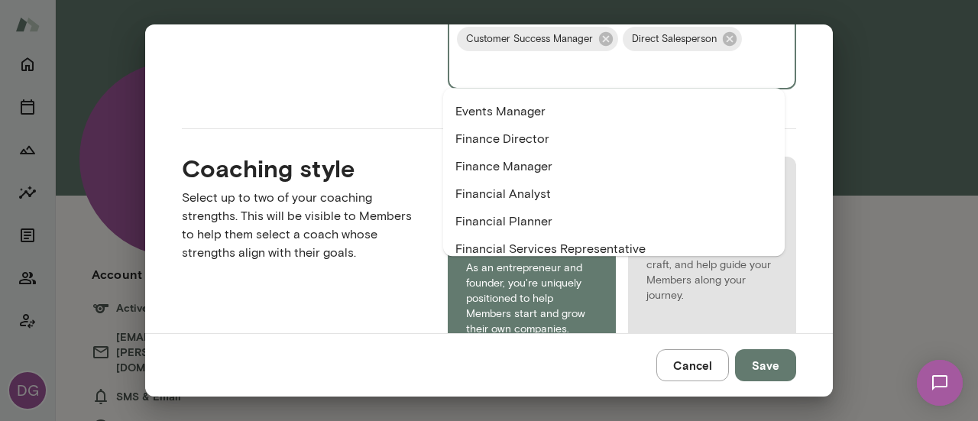
click at [533, 139] on li "Finance Director" at bounding box center [613, 138] width 341 height 27
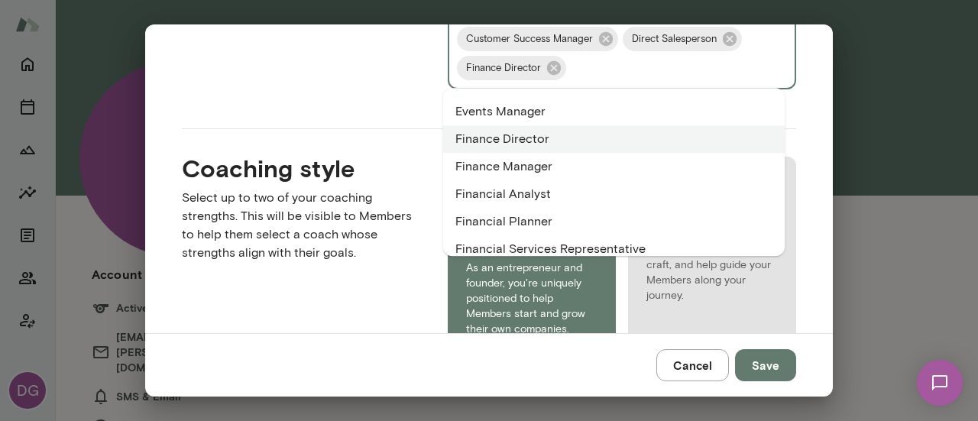
click at [530, 167] on li "Finance Manager" at bounding box center [613, 166] width 341 height 27
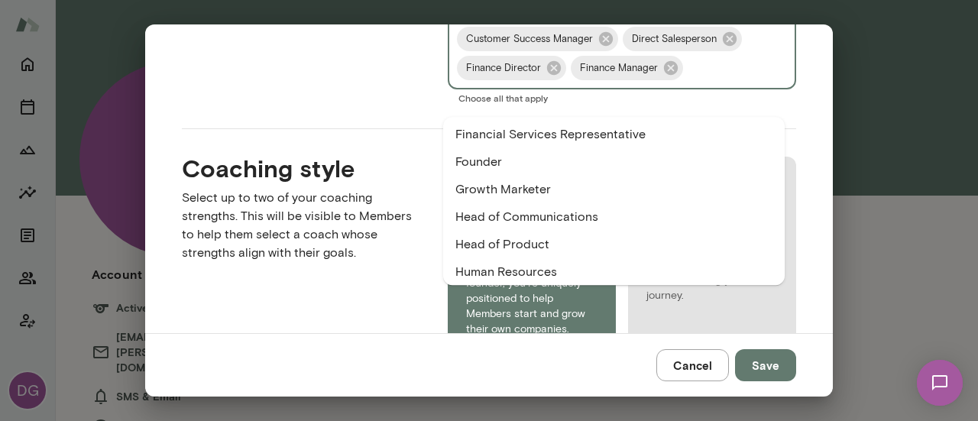
scroll to position [1551, 0]
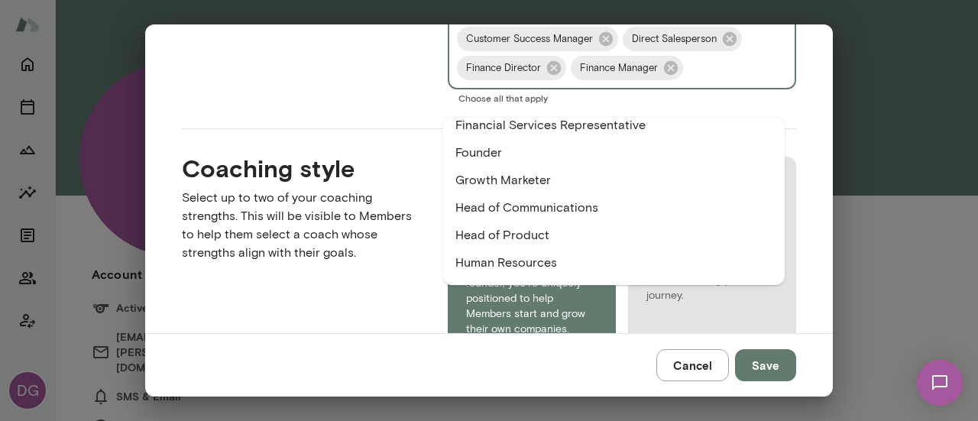
click at [493, 158] on li "Founder" at bounding box center [613, 152] width 341 height 27
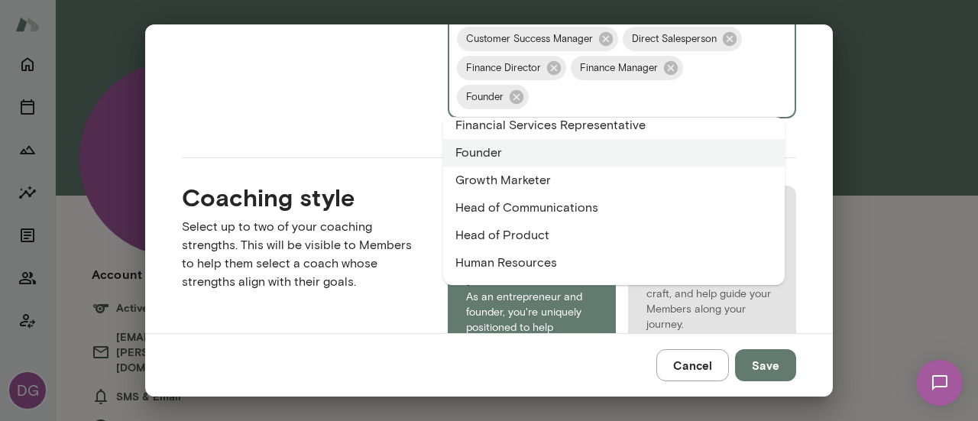
click at [571, 263] on li "Human Resources" at bounding box center [613, 262] width 341 height 27
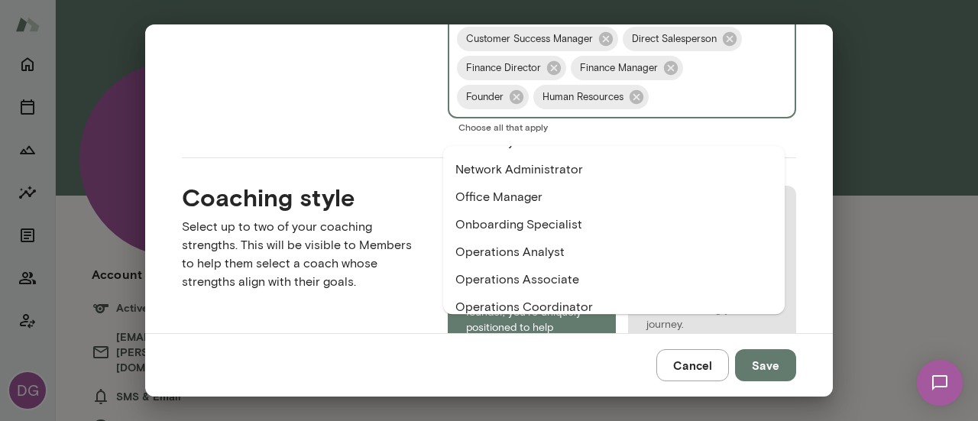
scroll to position [1979, 0]
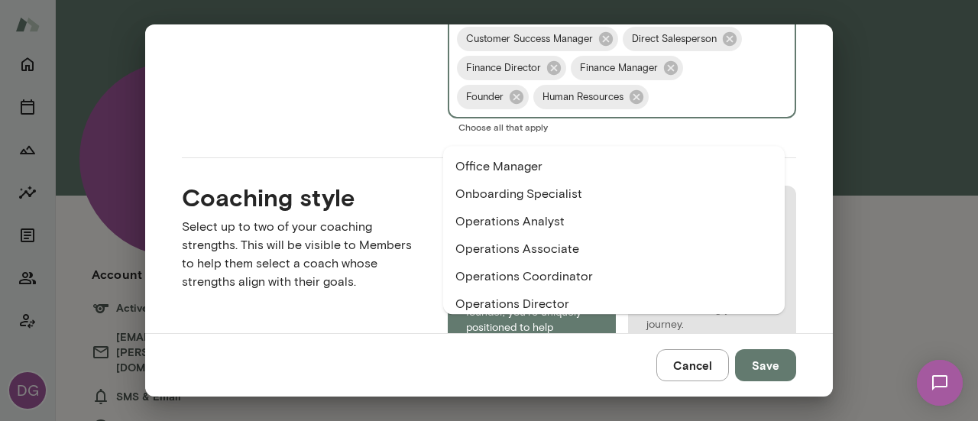
click at [538, 172] on li "Office Manager" at bounding box center [613, 166] width 341 height 27
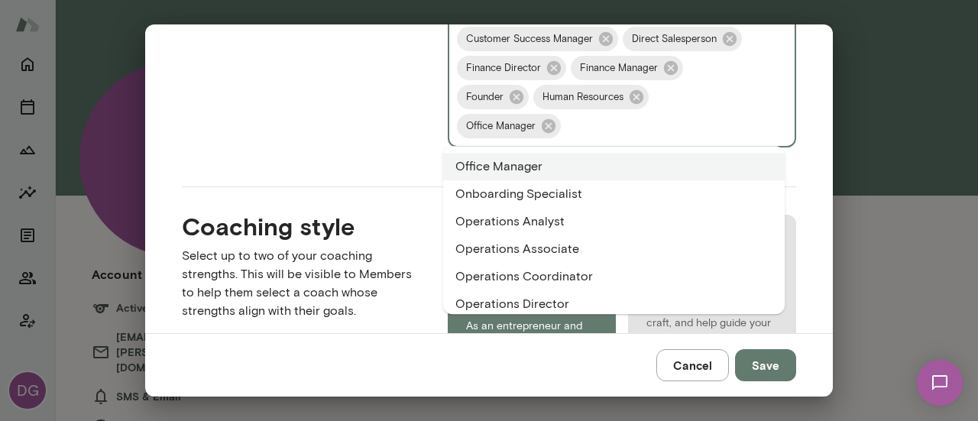
click at [538, 189] on li "Onboarding Specialist" at bounding box center [613, 193] width 341 height 27
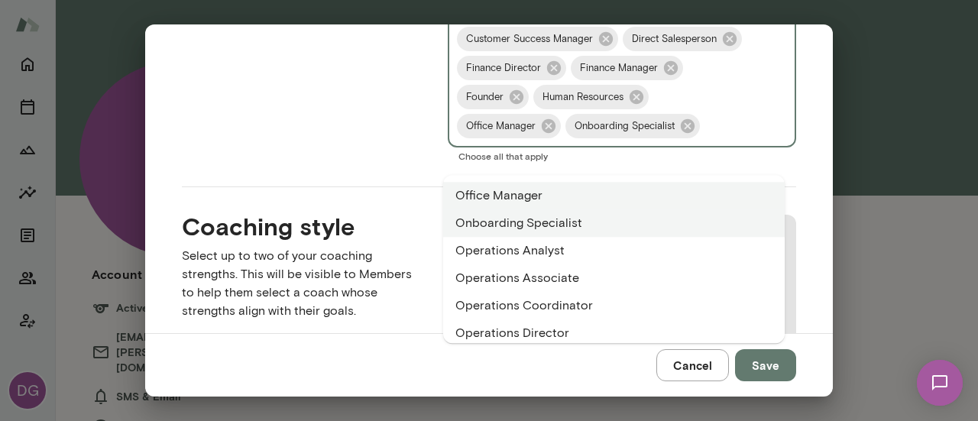
click at [554, 246] on li "Operations Analyst" at bounding box center [613, 250] width 341 height 27
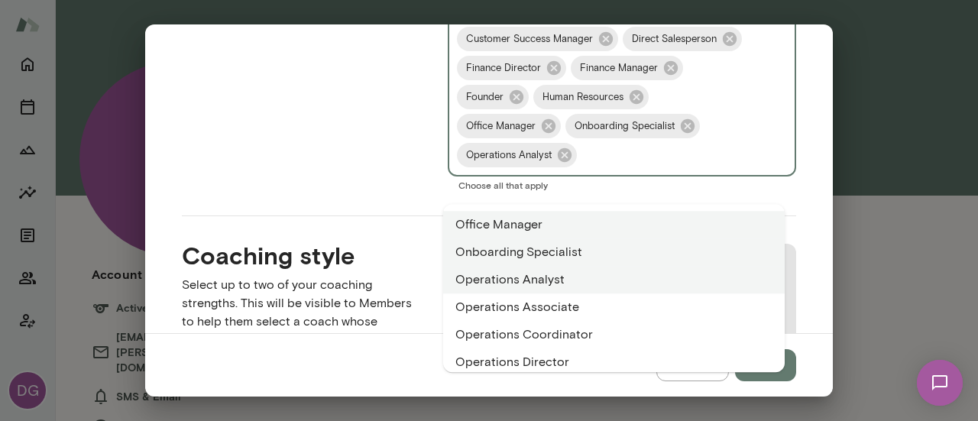
click at [545, 302] on li "Operations Associate" at bounding box center [613, 306] width 341 height 27
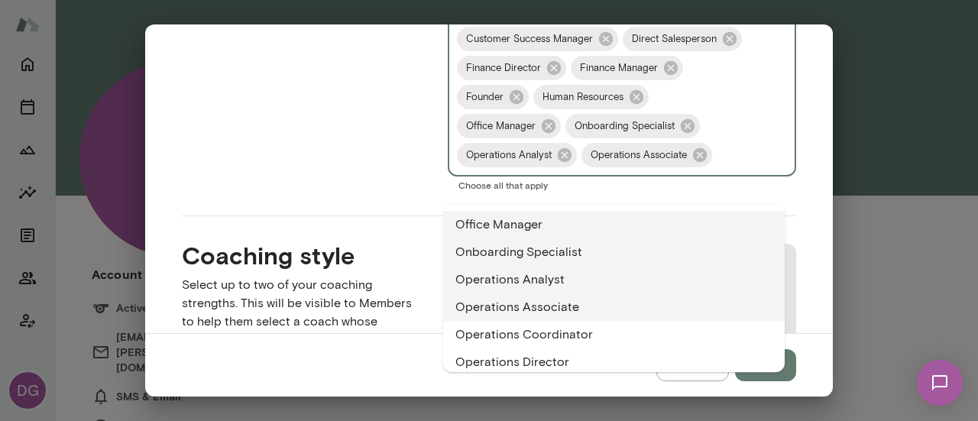
click at [545, 337] on li "Operations Coordinator" at bounding box center [613, 334] width 341 height 27
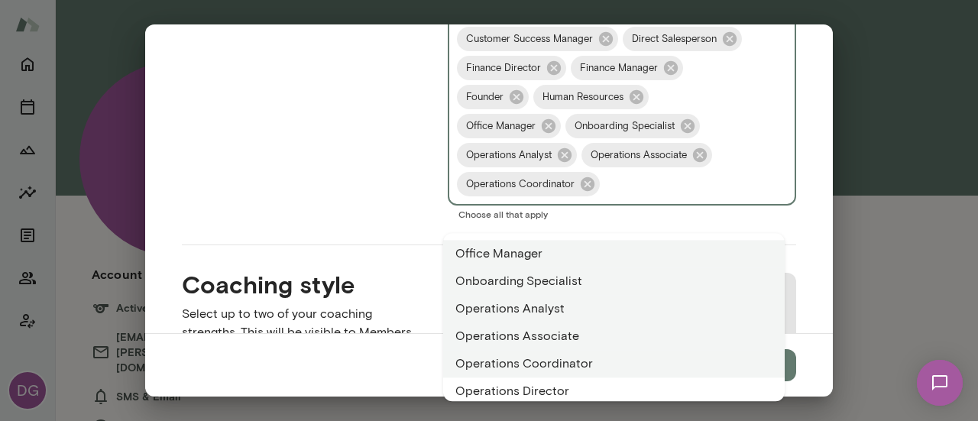
click at [536, 384] on li "Operations Director" at bounding box center [613, 390] width 341 height 27
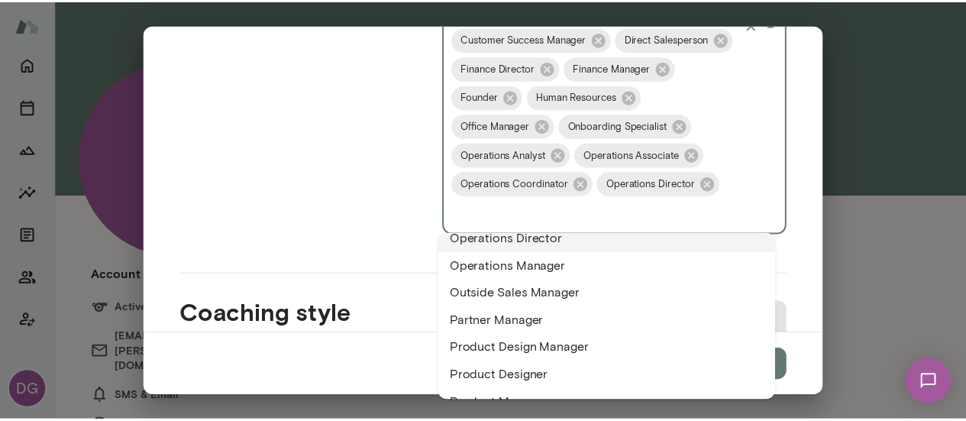
scroll to position [2143, 0]
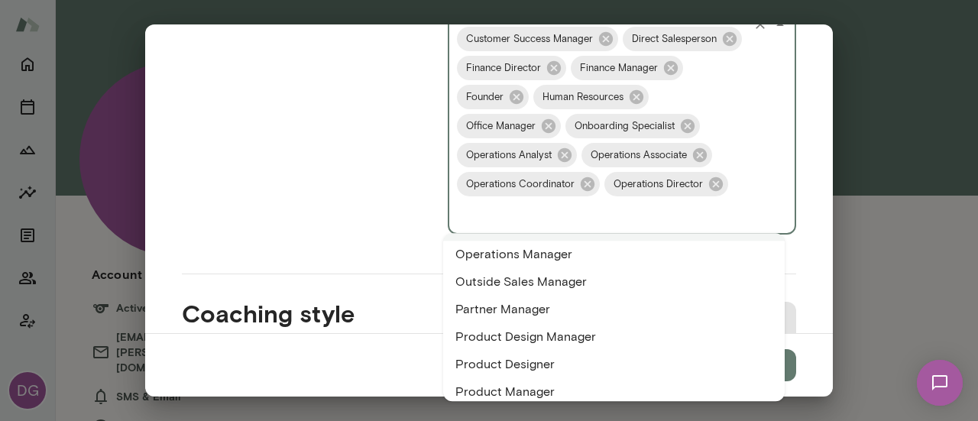
click at [532, 252] on li "Operations Manager" at bounding box center [613, 254] width 341 height 27
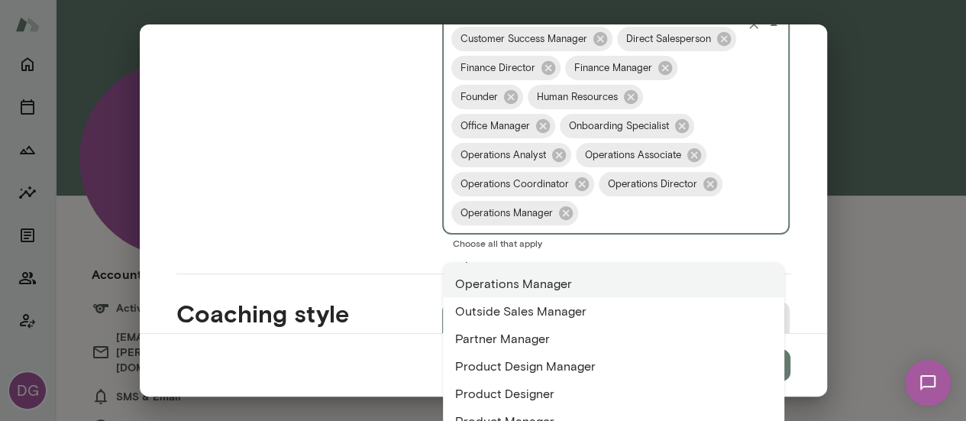
click at [561, 315] on li "Outside Sales Manager" at bounding box center [613, 310] width 341 height 27
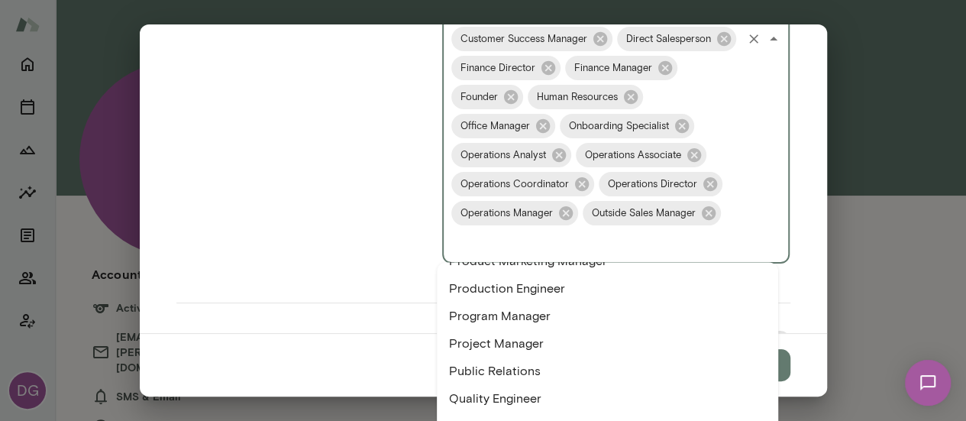
scroll to position [2343, 0]
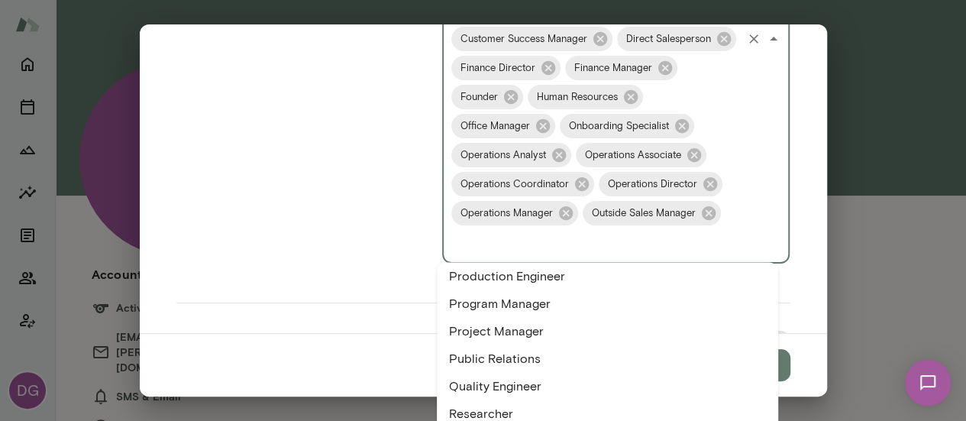
click at [524, 302] on li "Program Manager" at bounding box center [607, 302] width 341 height 27
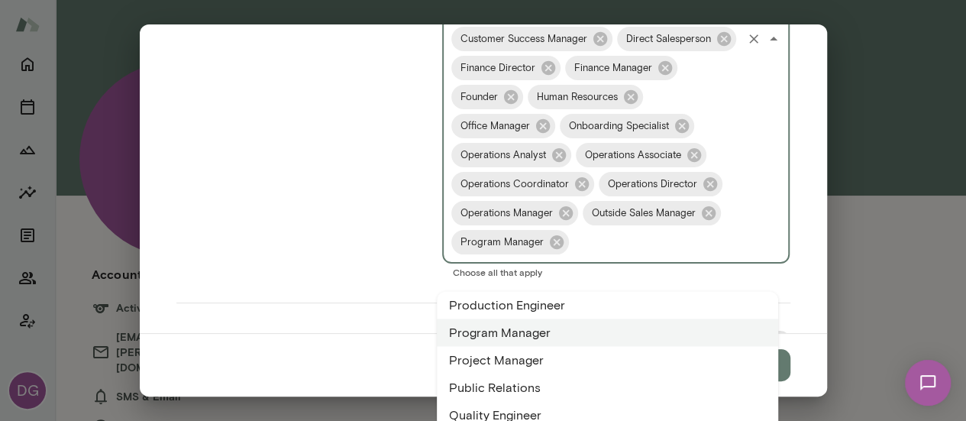
click at [513, 364] on li "Project Manager" at bounding box center [607, 359] width 341 height 27
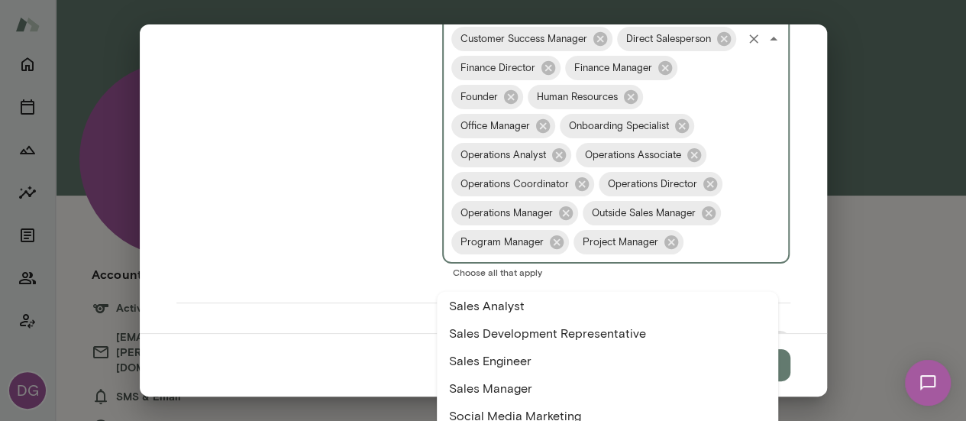
scroll to position [2519, 0]
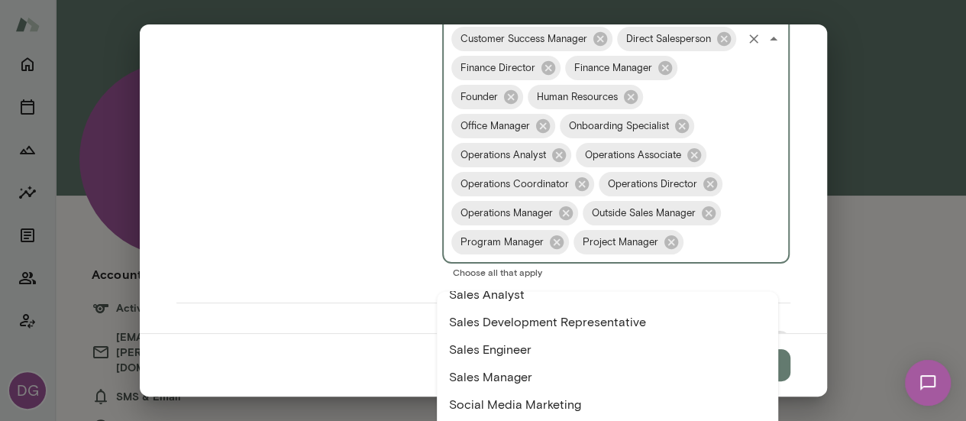
drag, startPoint x: 506, startPoint y: 325, endPoint x: 496, endPoint y: 325, distance: 10.0
click at [496, 325] on li "Sales Development Representative" at bounding box center [607, 321] width 341 height 27
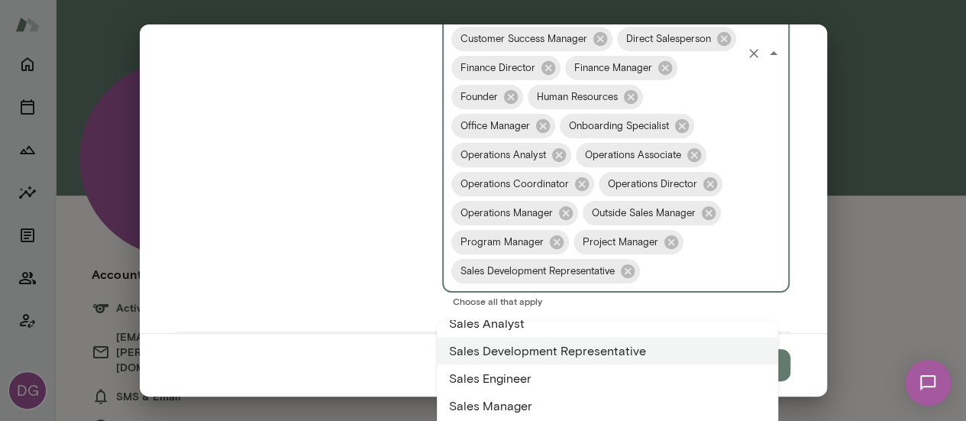
click at [501, 409] on li "Sales Manager" at bounding box center [607, 405] width 341 height 27
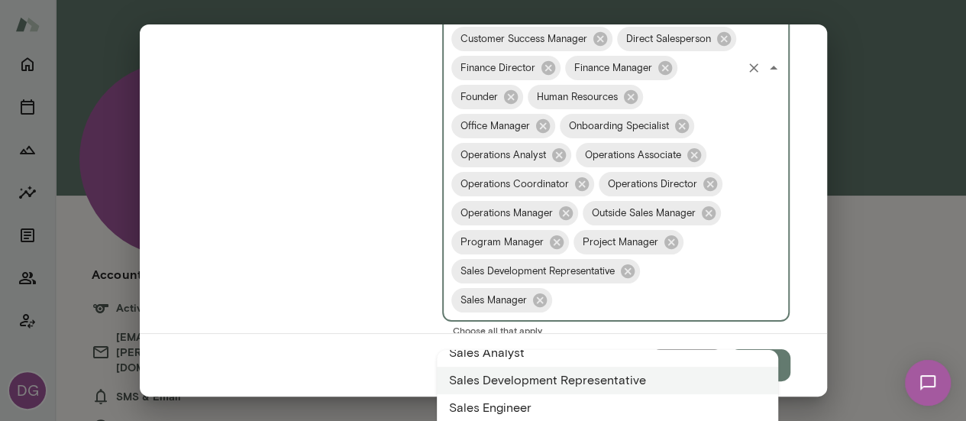
scroll to position [1, 0]
click at [681, 296] on div "CEO—Chief Executive Officer Chief Executive Officer Chief of Staff Administrati…" at bounding box center [616, 67] width 348 height 507
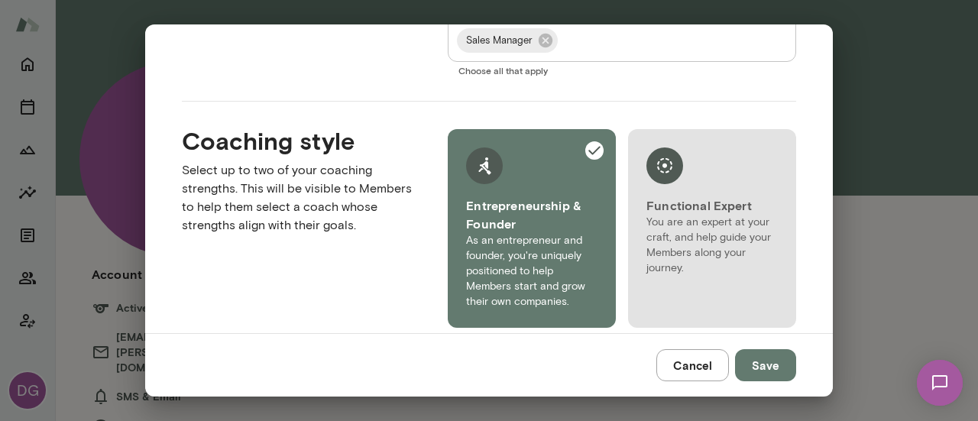
scroll to position [2076, 0]
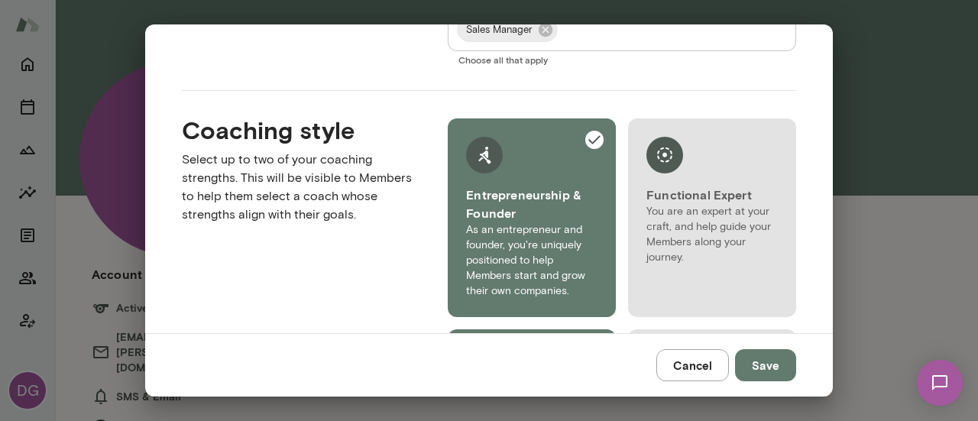
click at [578, 44] on input "Roles" at bounding box center [653, 29] width 186 height 29
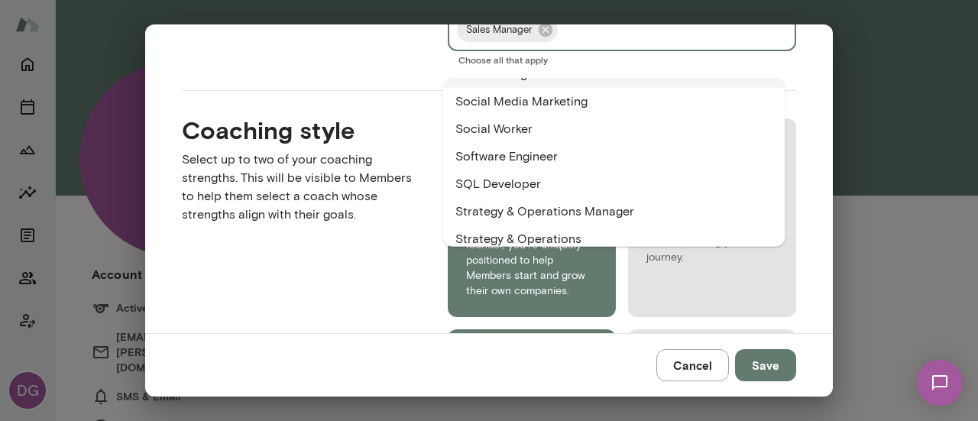
scroll to position [2621, 0]
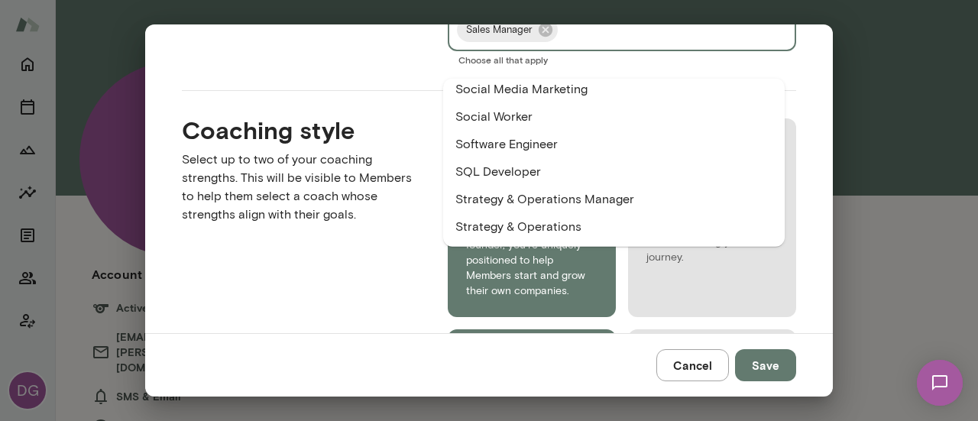
click at [597, 202] on li "Strategy & Operations Manager" at bounding box center [613, 199] width 341 height 27
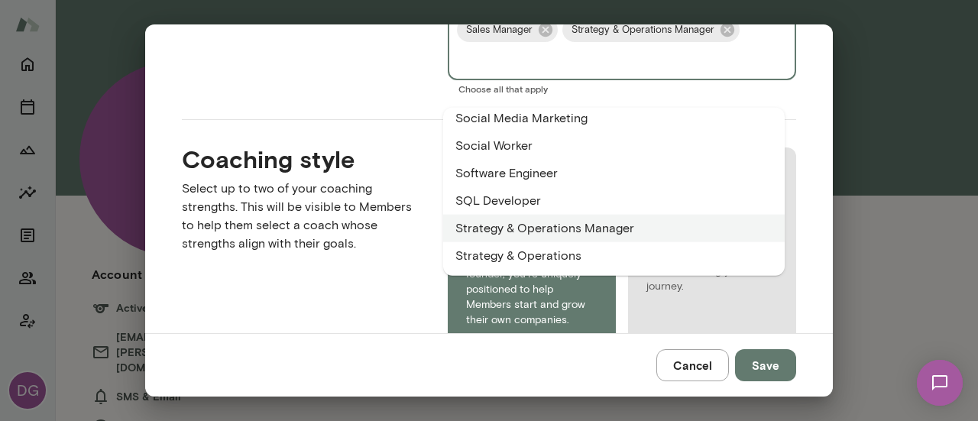
click at [562, 250] on li "Strategy & Operations" at bounding box center [613, 255] width 341 height 27
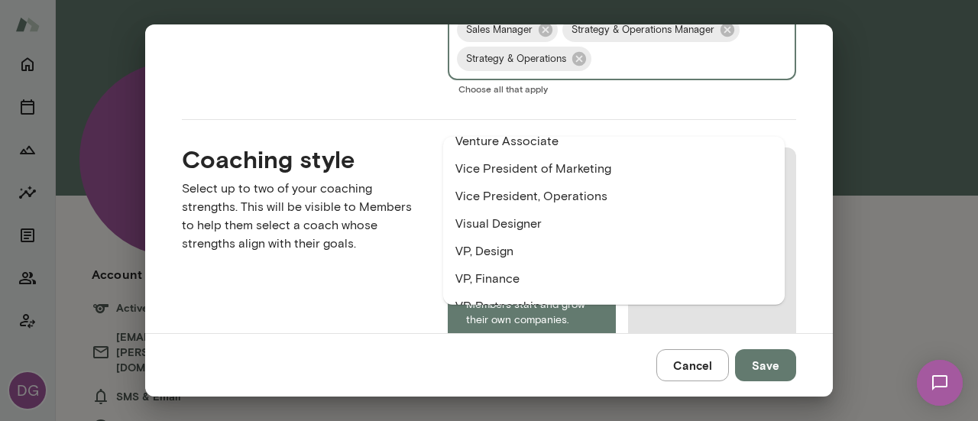
scroll to position [2988, 0]
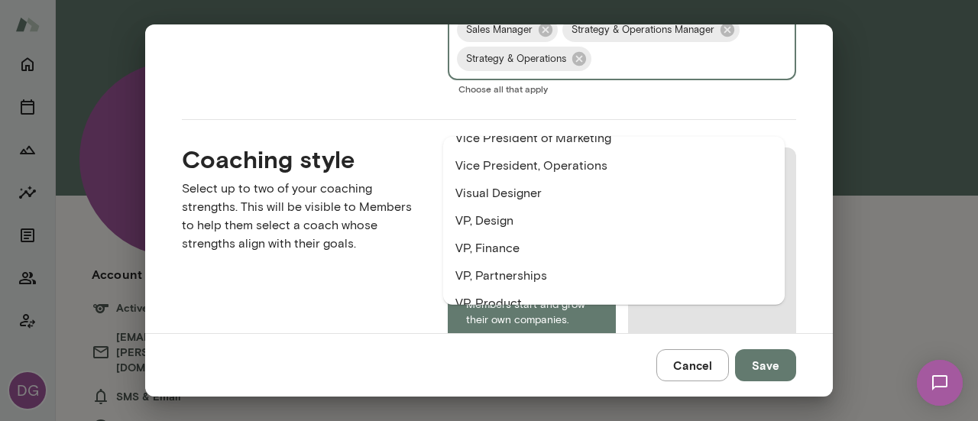
click at [556, 170] on li "Vice President, Operations" at bounding box center [613, 165] width 341 height 27
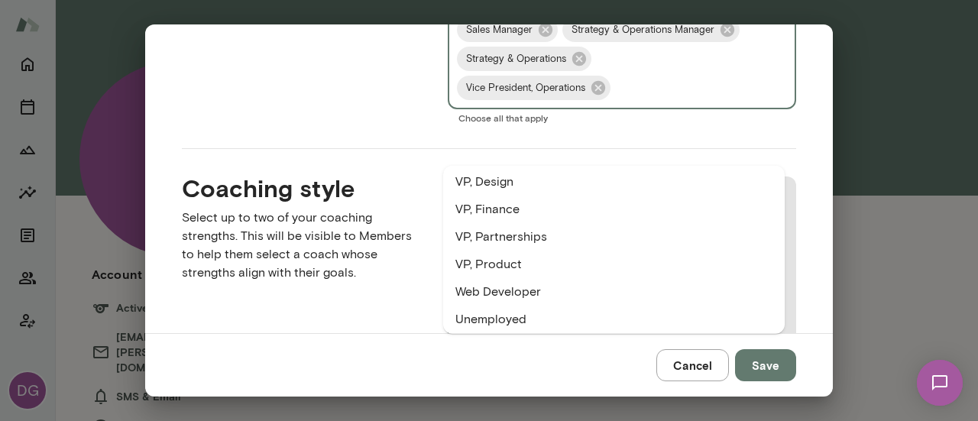
scroll to position [3061, 0]
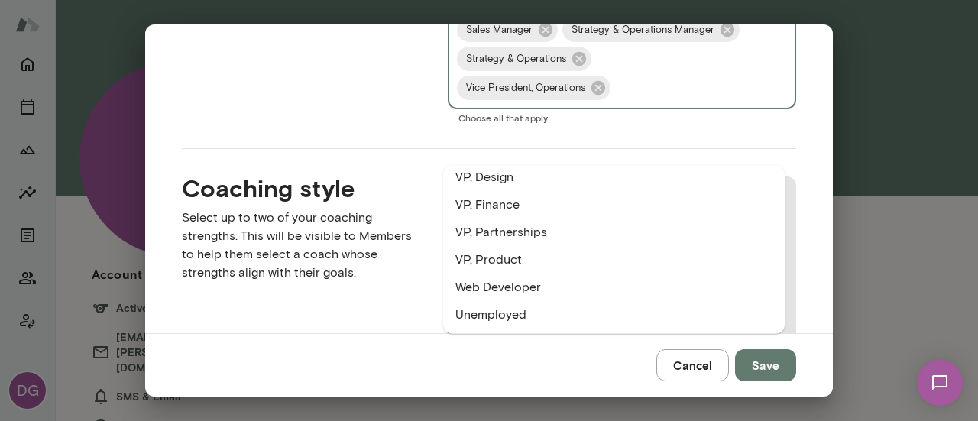
click at [516, 232] on li "VP, Partnerships" at bounding box center [613, 231] width 341 height 27
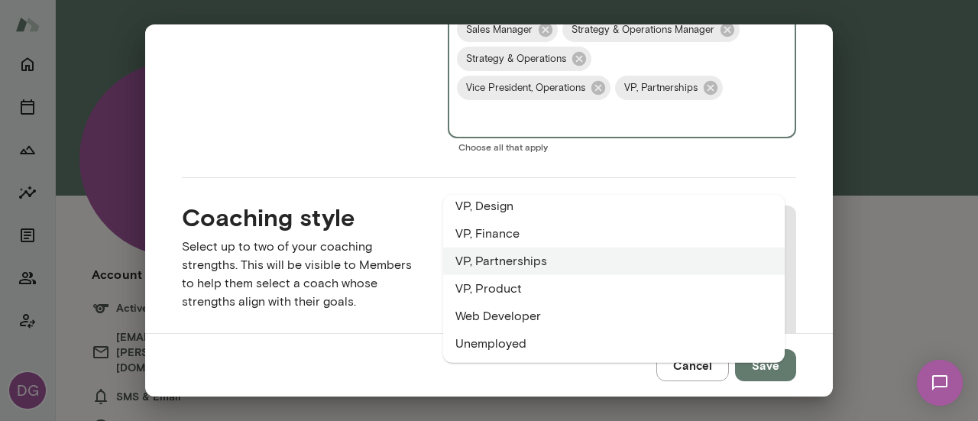
click at [493, 234] on li "VP, Finance" at bounding box center [613, 233] width 341 height 27
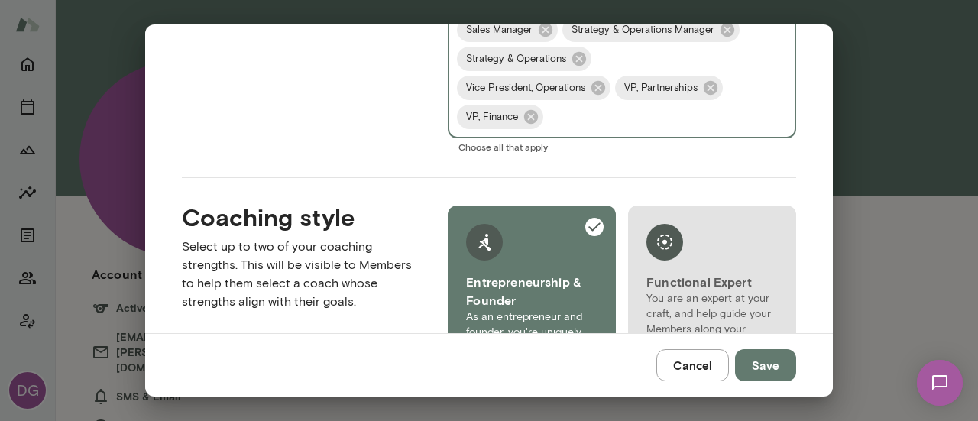
click at [602, 131] on input "Roles" at bounding box center [645, 116] width 201 height 29
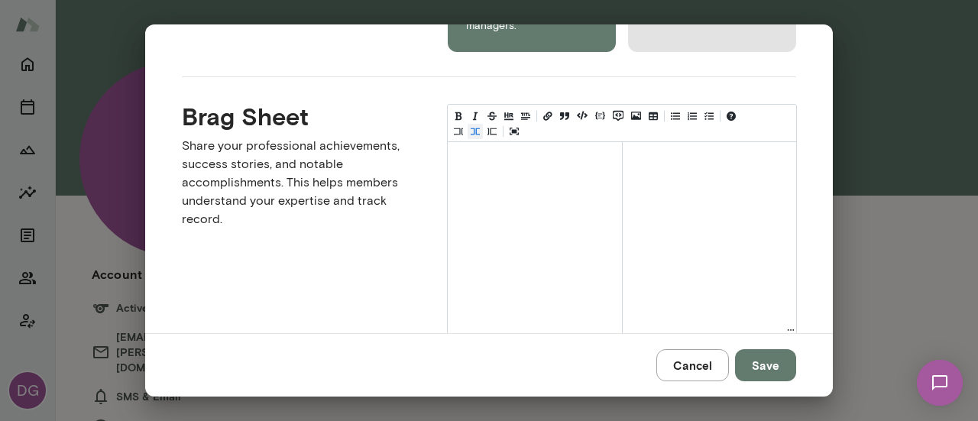
scroll to position [2660, 0]
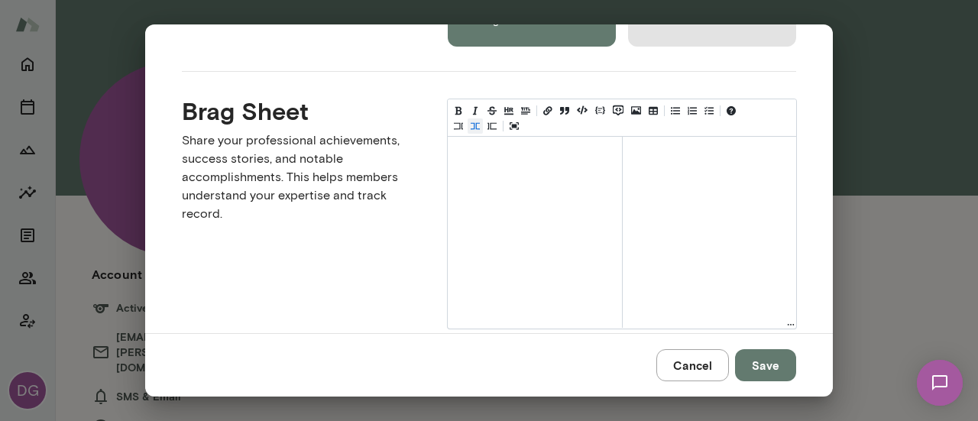
click at [543, 213] on textarea at bounding box center [535, 175] width 174 height 76
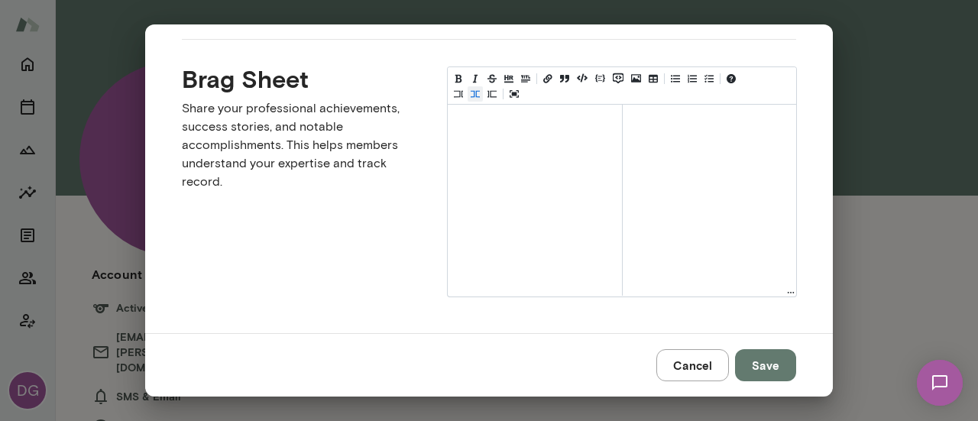
scroll to position [2709, 0]
click at [483, 160] on textarea at bounding box center [535, 143] width 174 height 76
click at [673, 83] on icon "Add unordered list (ctrl + shift + u)" at bounding box center [675, 78] width 9 height 9
click at [562, 162] on textarea "*" at bounding box center [533, 143] width 170 height 76
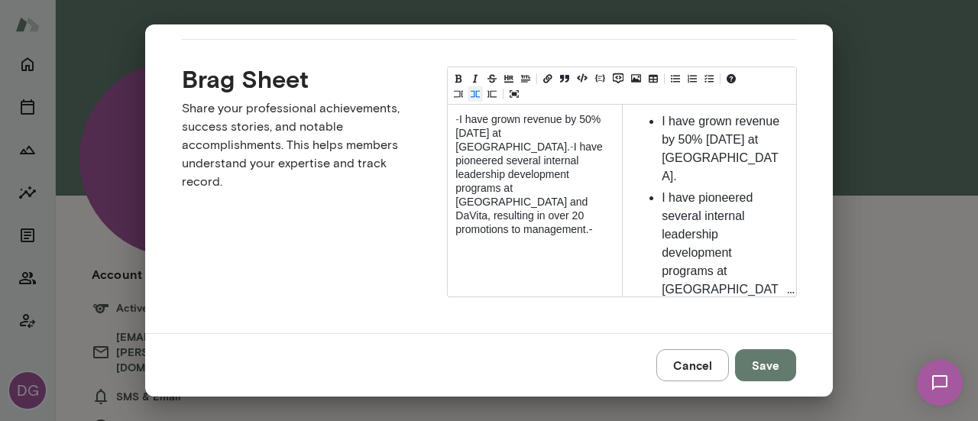
paste textarea "**********"
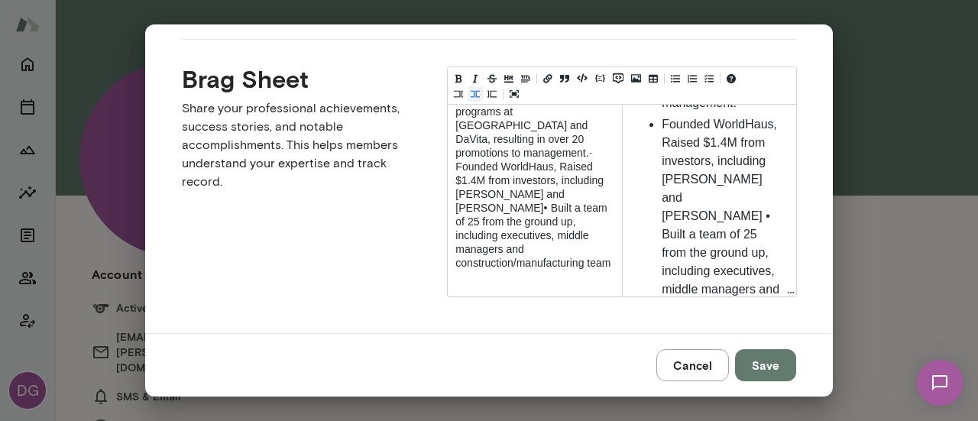
paste textarea "**********"
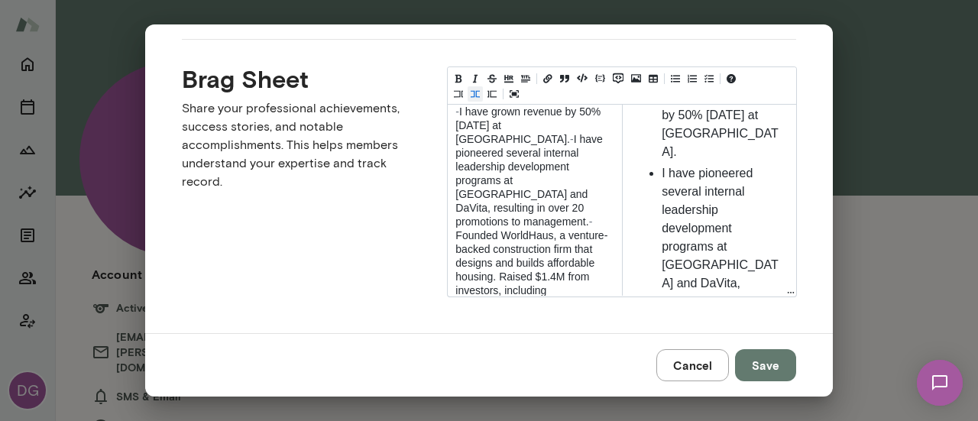
scroll to position [0, 0]
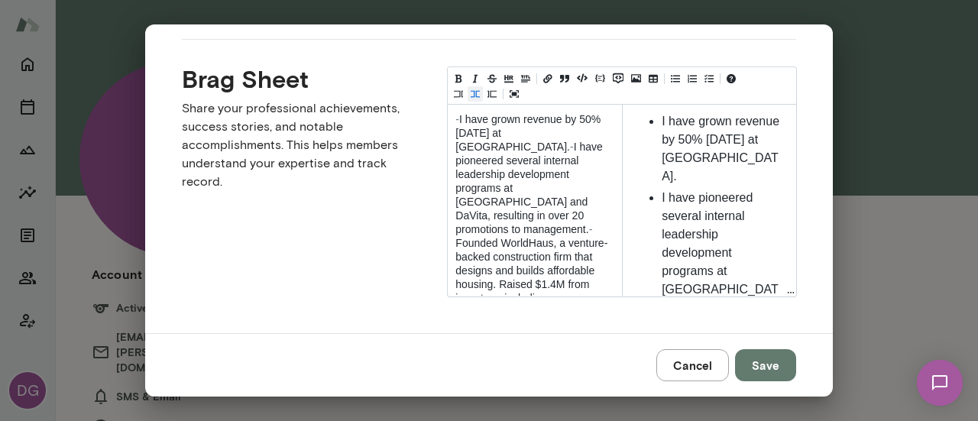
click at [546, 183] on textarea "**********" at bounding box center [527, 264] width 159 height 318
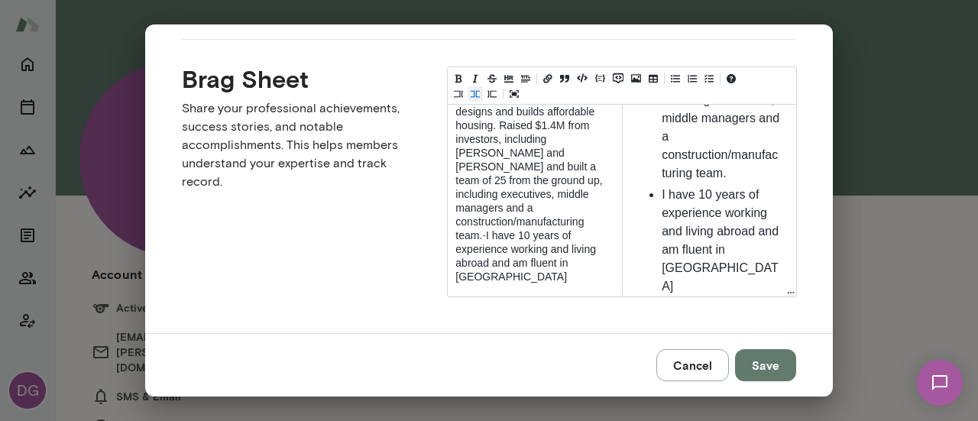
scroll to position [706, 0]
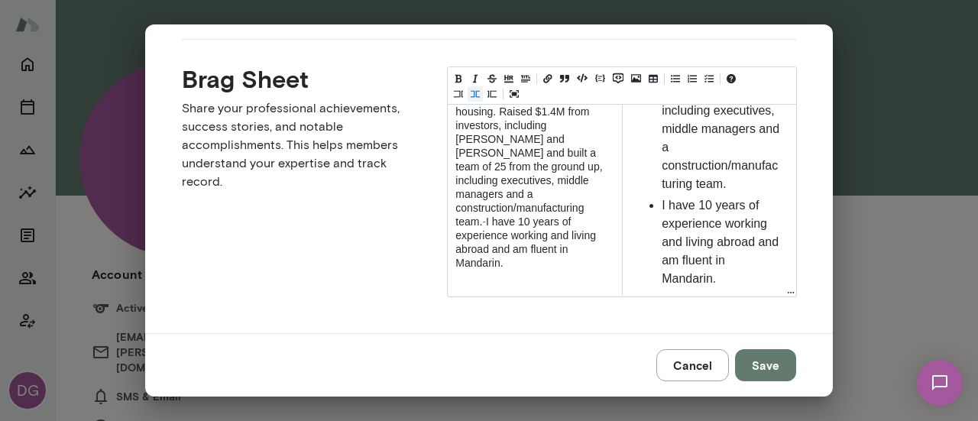
type textarea "**********"
click at [770, 361] on button "Save" at bounding box center [765, 365] width 61 height 32
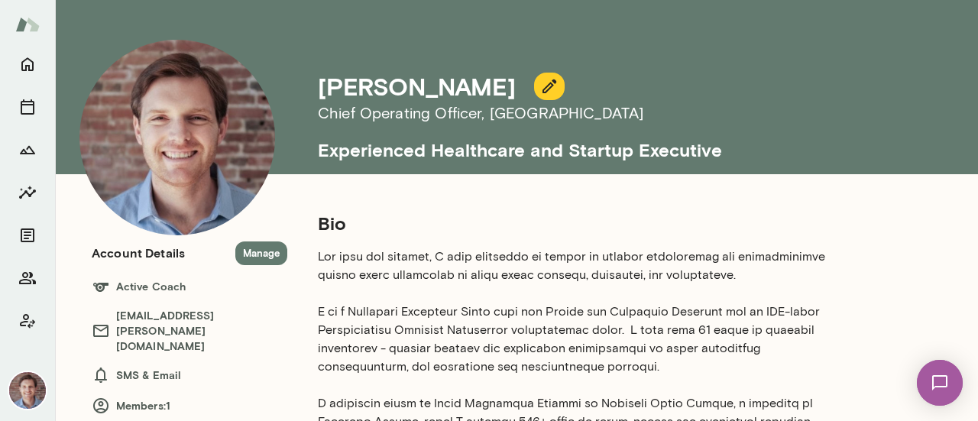
scroll to position [0, 0]
